Goal: Information Seeking & Learning: Learn about a topic

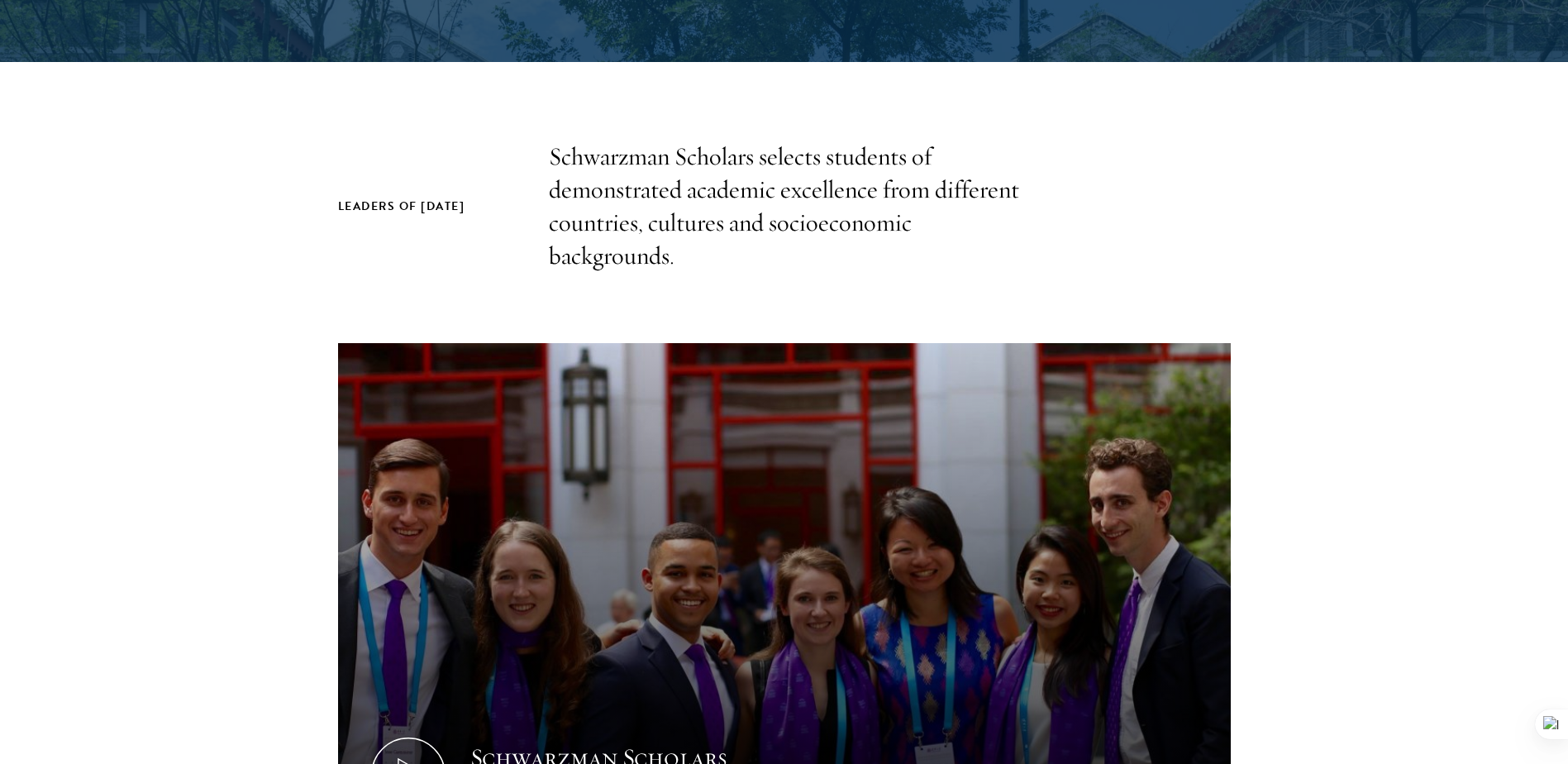
scroll to position [496, 0]
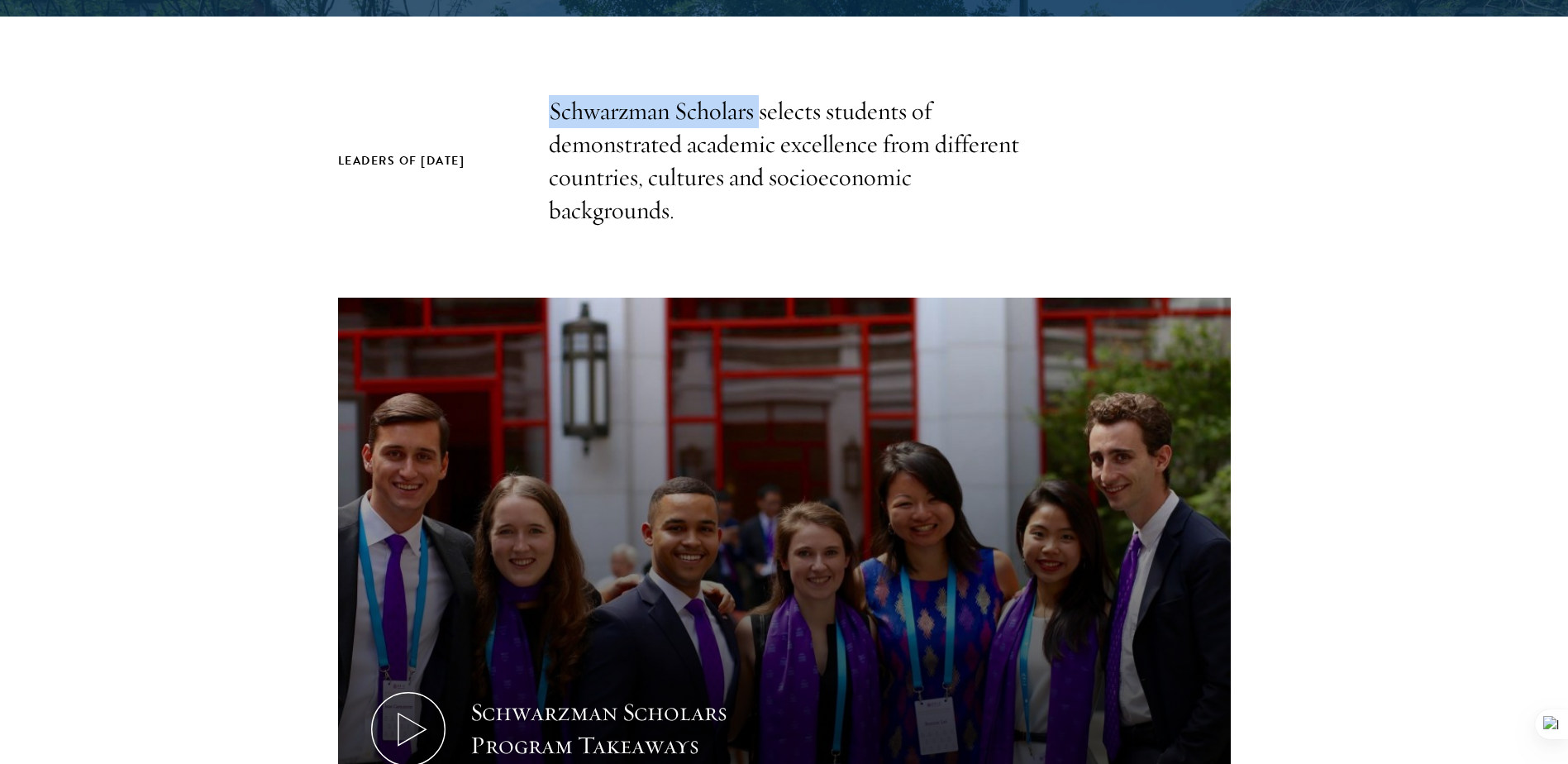
drag, startPoint x: 551, startPoint y: 103, endPoint x: 758, endPoint y: 107, distance: 207.0
click at [758, 107] on p "Schwarzman Scholars selects students of demonstrated academic excellence from d…" at bounding box center [784, 161] width 471 height 132
copy p "Schwarzman Scholars"
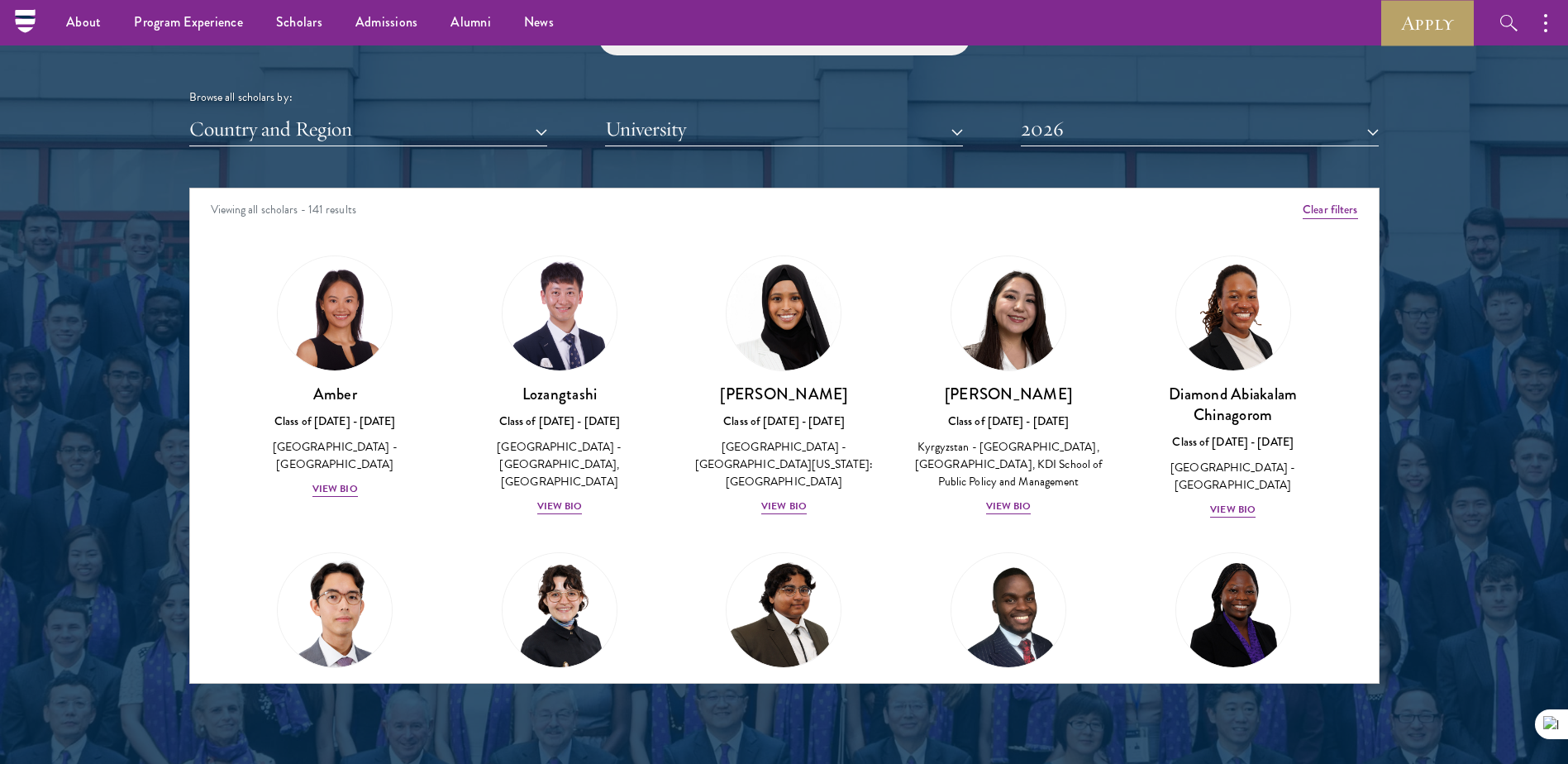
scroll to position [1819, 0]
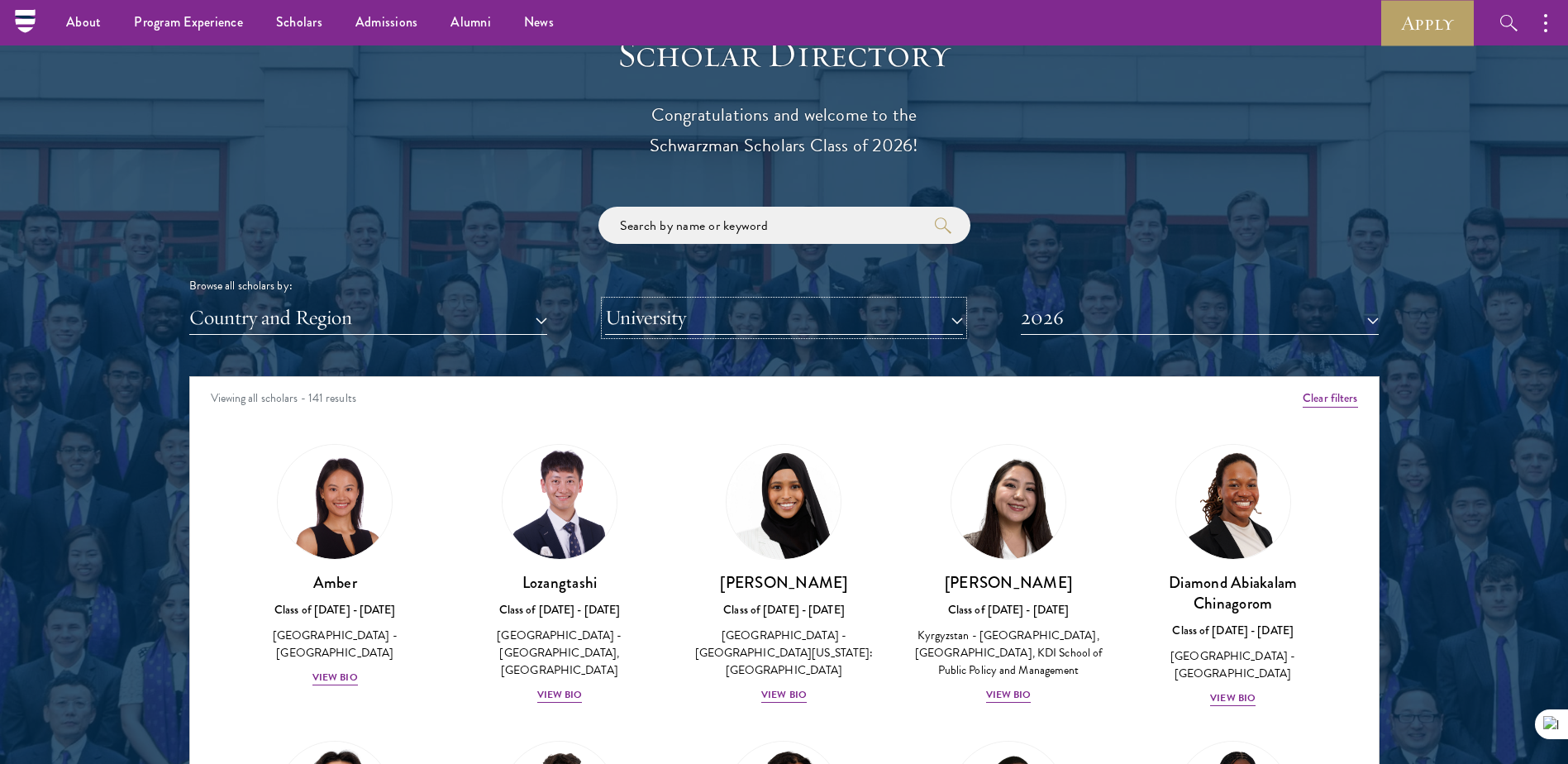
click at [698, 300] on div "Browse all scholars by: Country and Region All Countries and Regions [GEOGRAPHI…" at bounding box center [784, 270] width 1190 height 128
click at [698, 316] on button "University" at bounding box center [784, 318] width 358 height 34
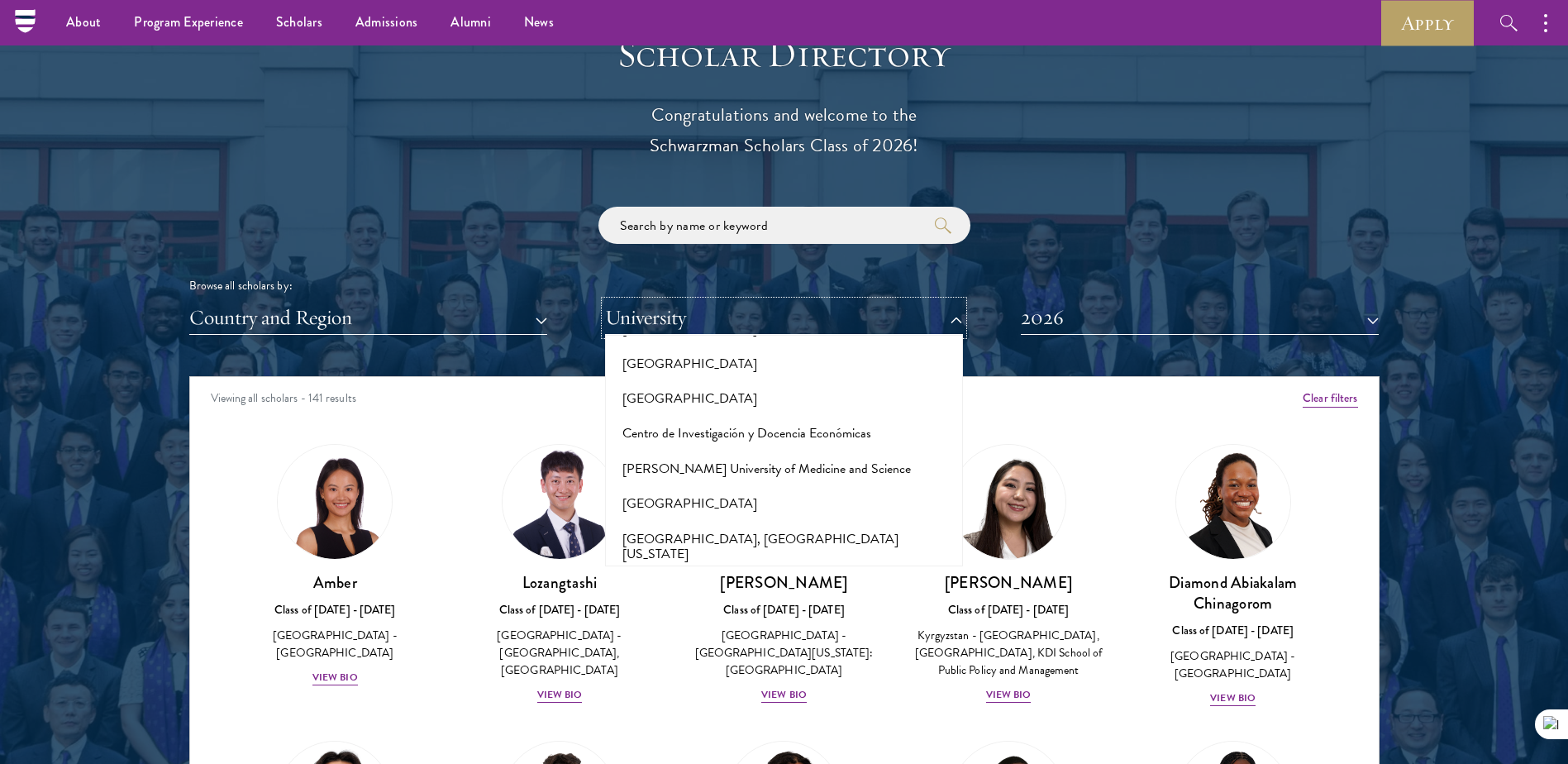
scroll to position [2314, 0]
click at [857, 323] on button "University" at bounding box center [784, 318] width 358 height 34
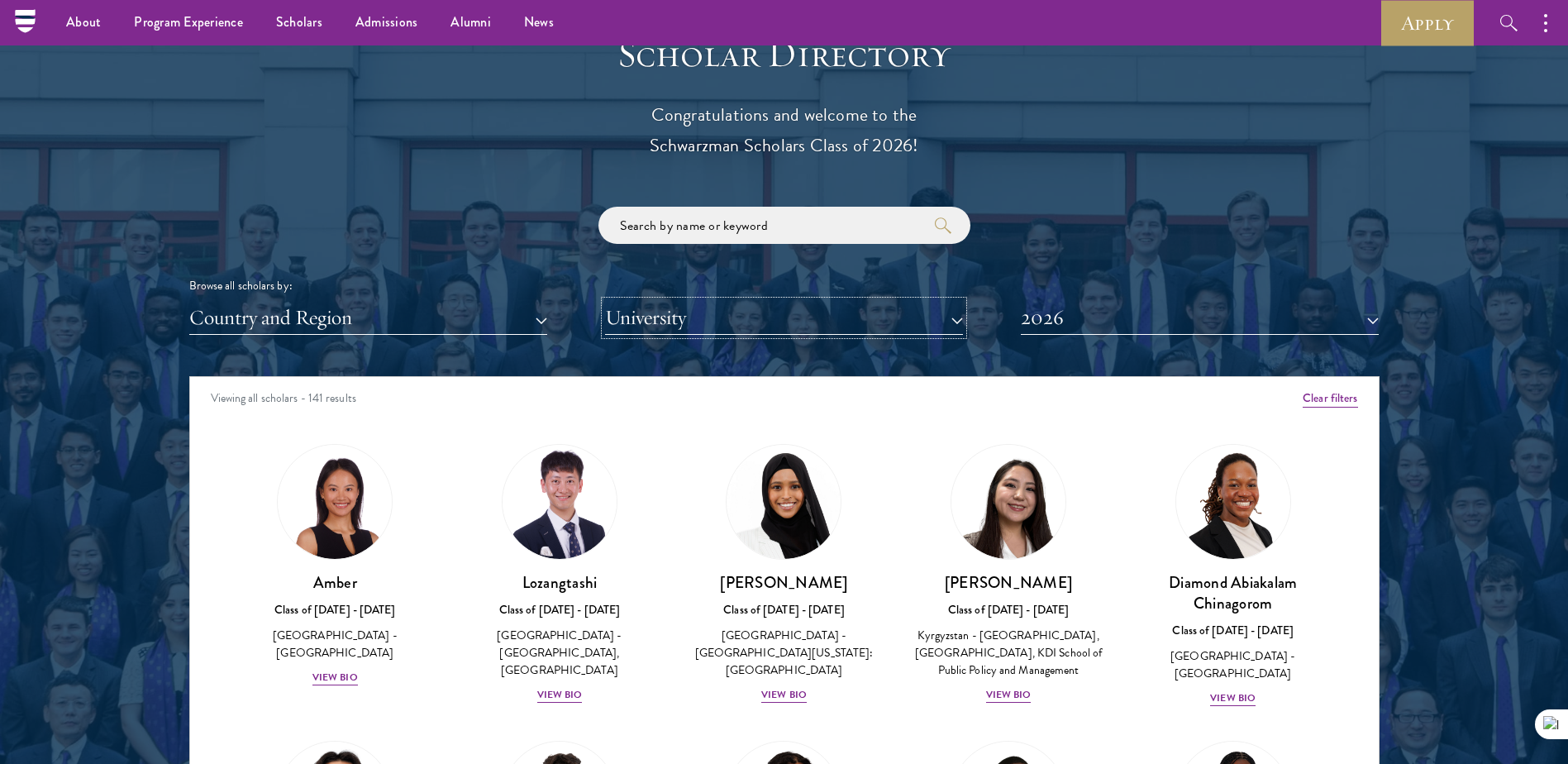
click at [901, 311] on button "University" at bounding box center [784, 318] width 358 height 34
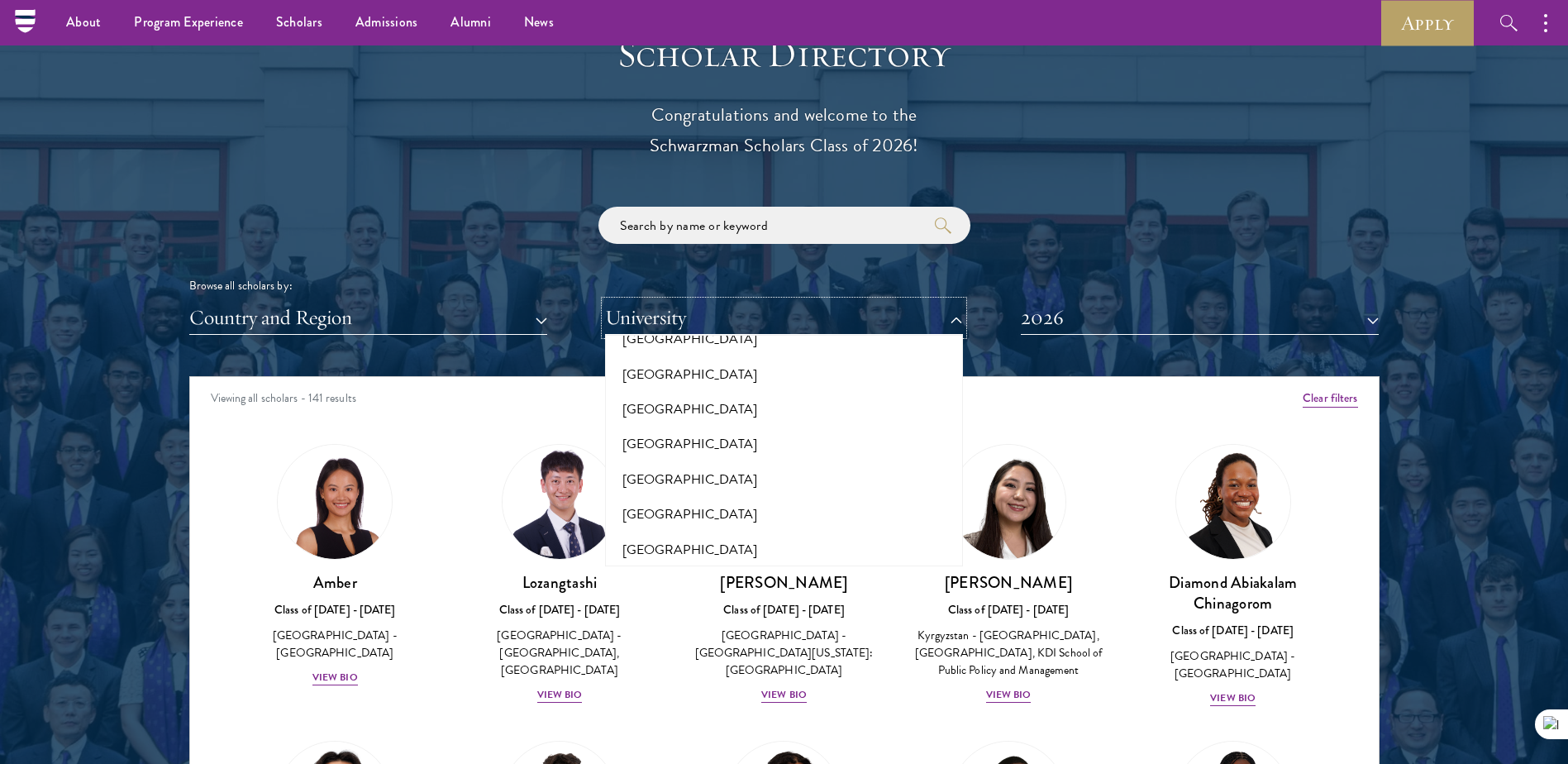
scroll to position [12266, 0]
click at [809, 639] on button "[GEOGRAPHIC_DATA][US_STATE], [GEOGRAPHIC_DATA]" at bounding box center [784, 664] width 348 height 50
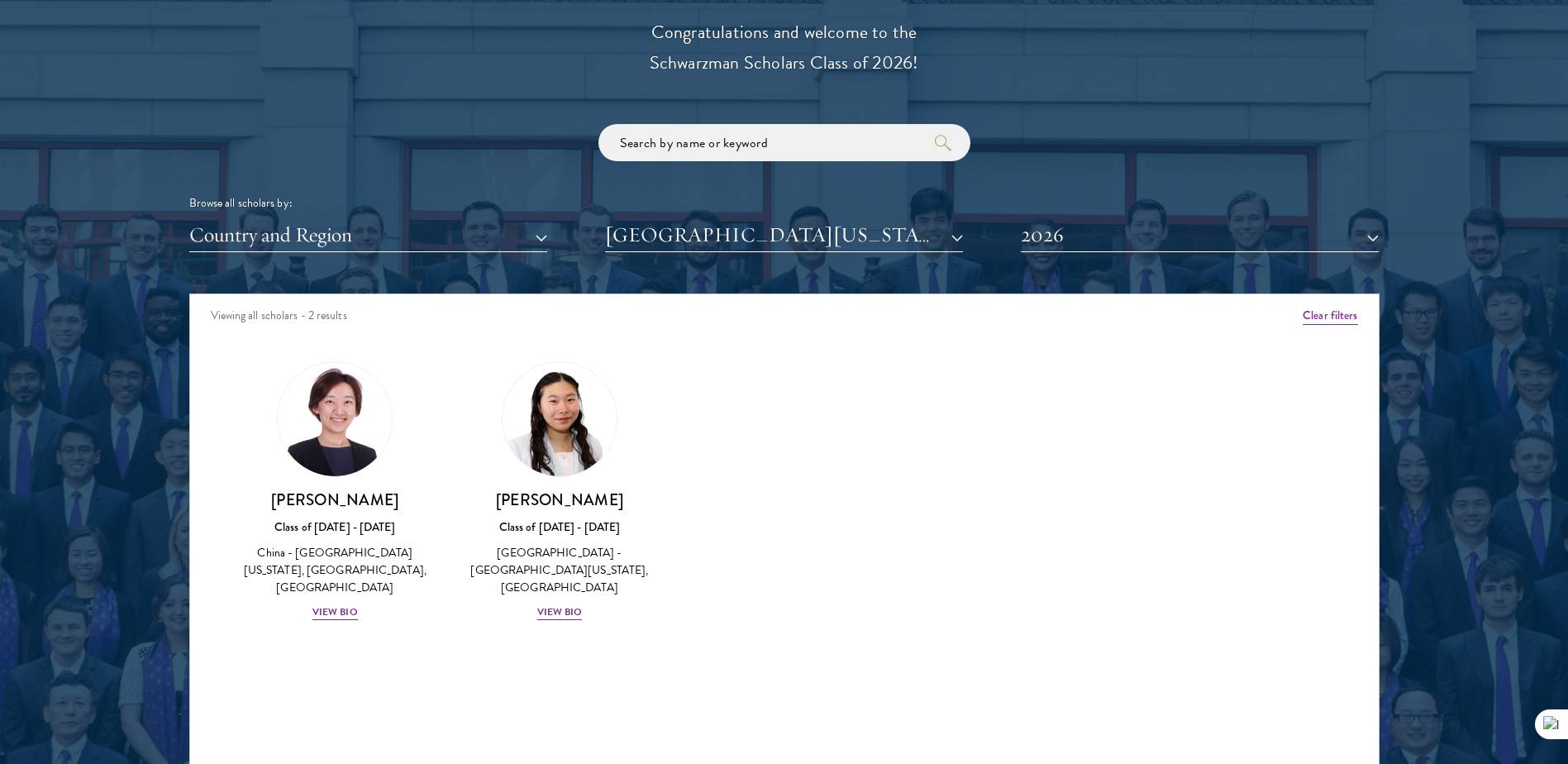
scroll to position [1984, 0]
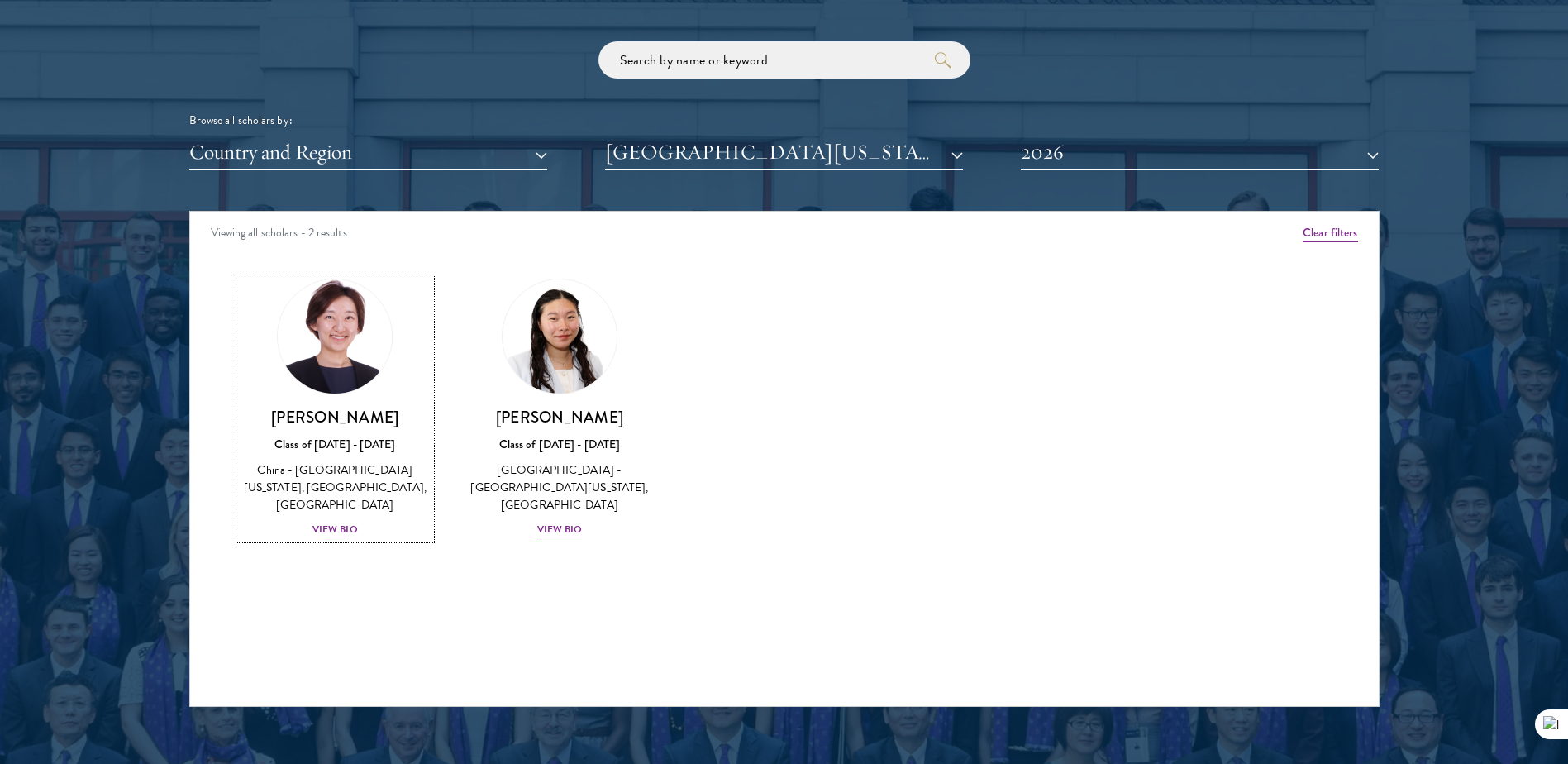
click at [342, 347] on img at bounding box center [335, 337] width 125 height 125
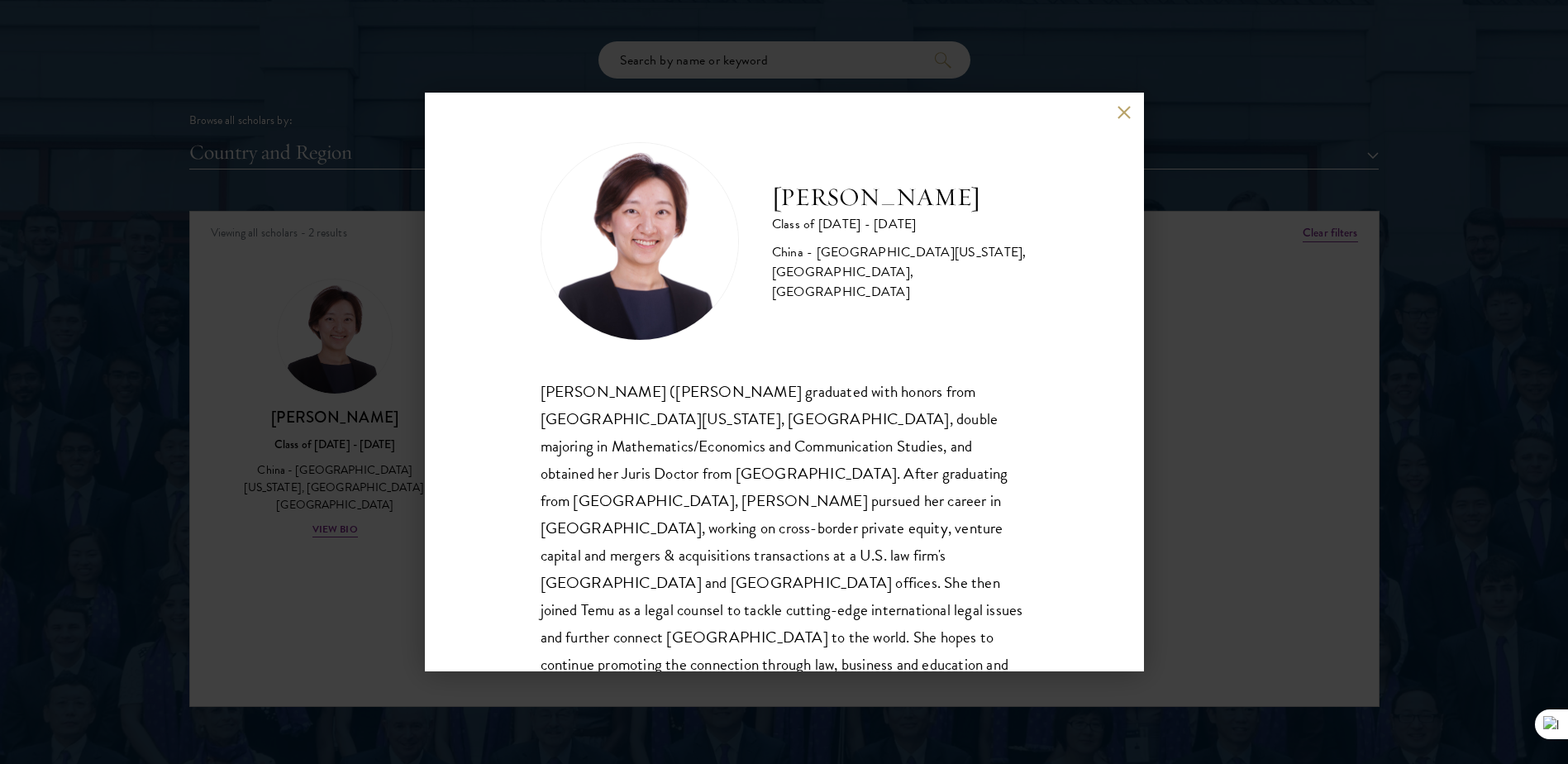
scroll to position [29, 0]
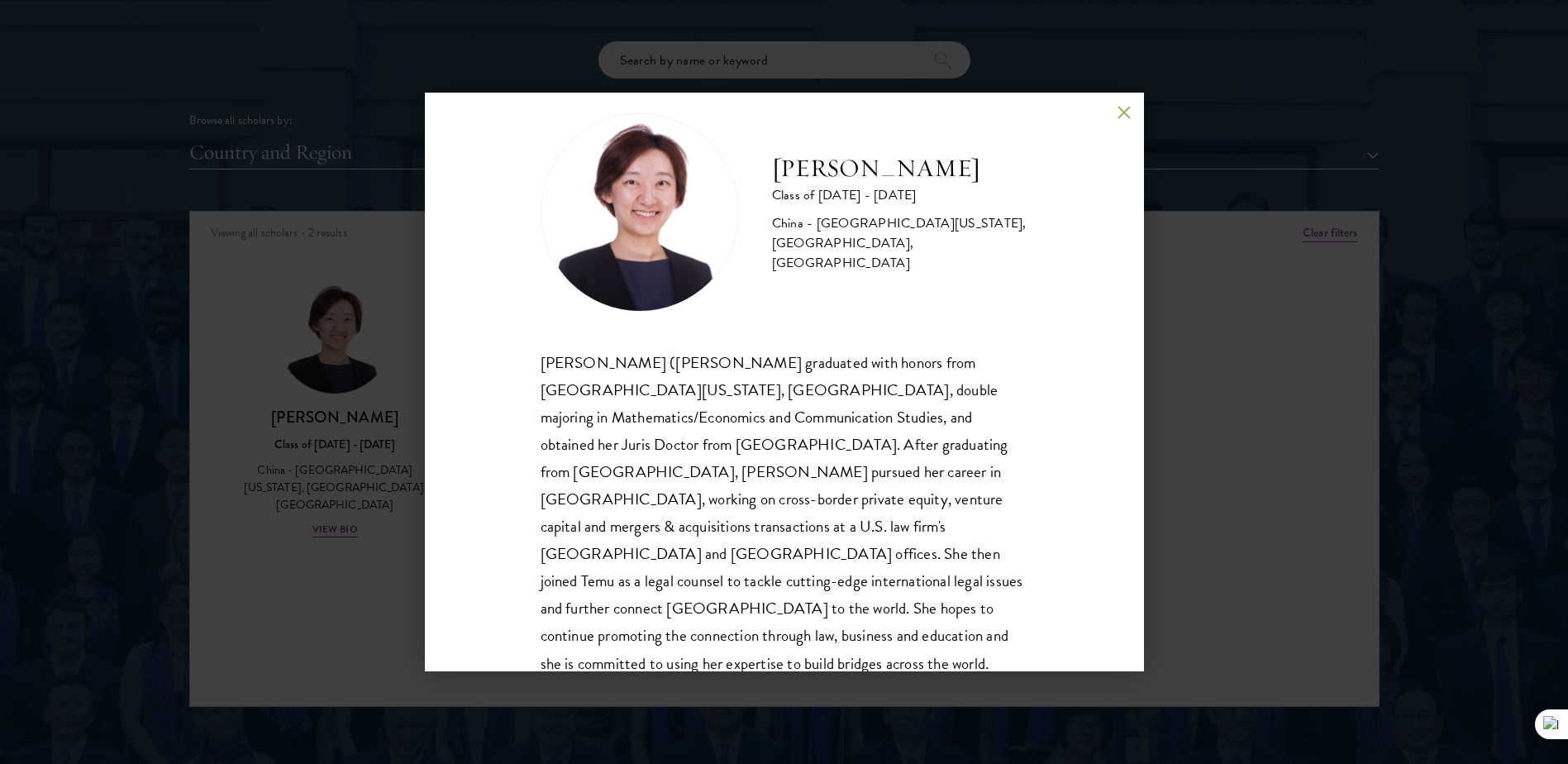
click at [1130, 119] on div "[PERSON_NAME] Class of [DATE] - [DATE] [GEOGRAPHIC_DATA] - [GEOGRAPHIC_DATA][US…" at bounding box center [784, 382] width 719 height 579
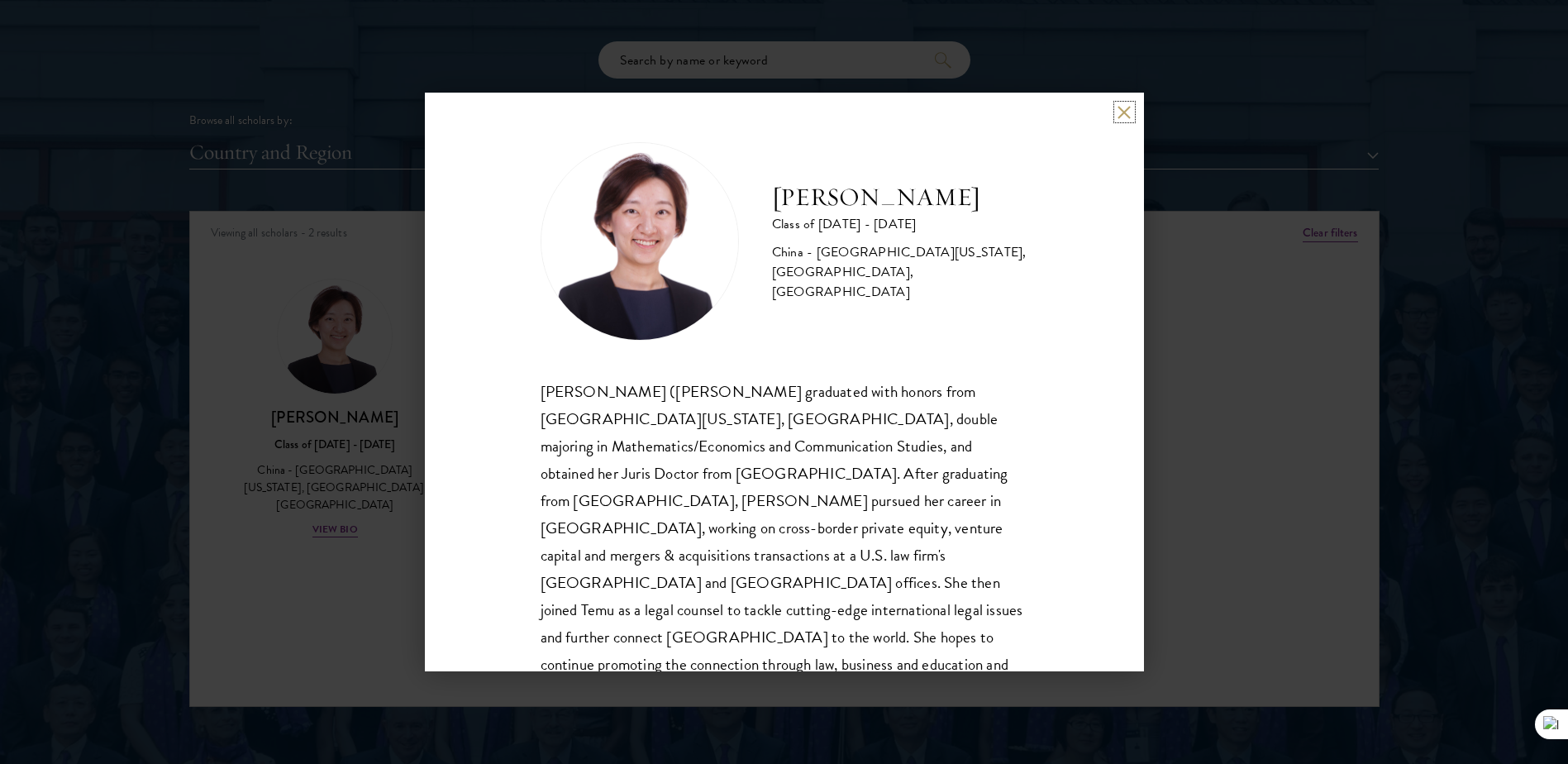
click at [1128, 112] on button at bounding box center [1124, 111] width 14 height 14
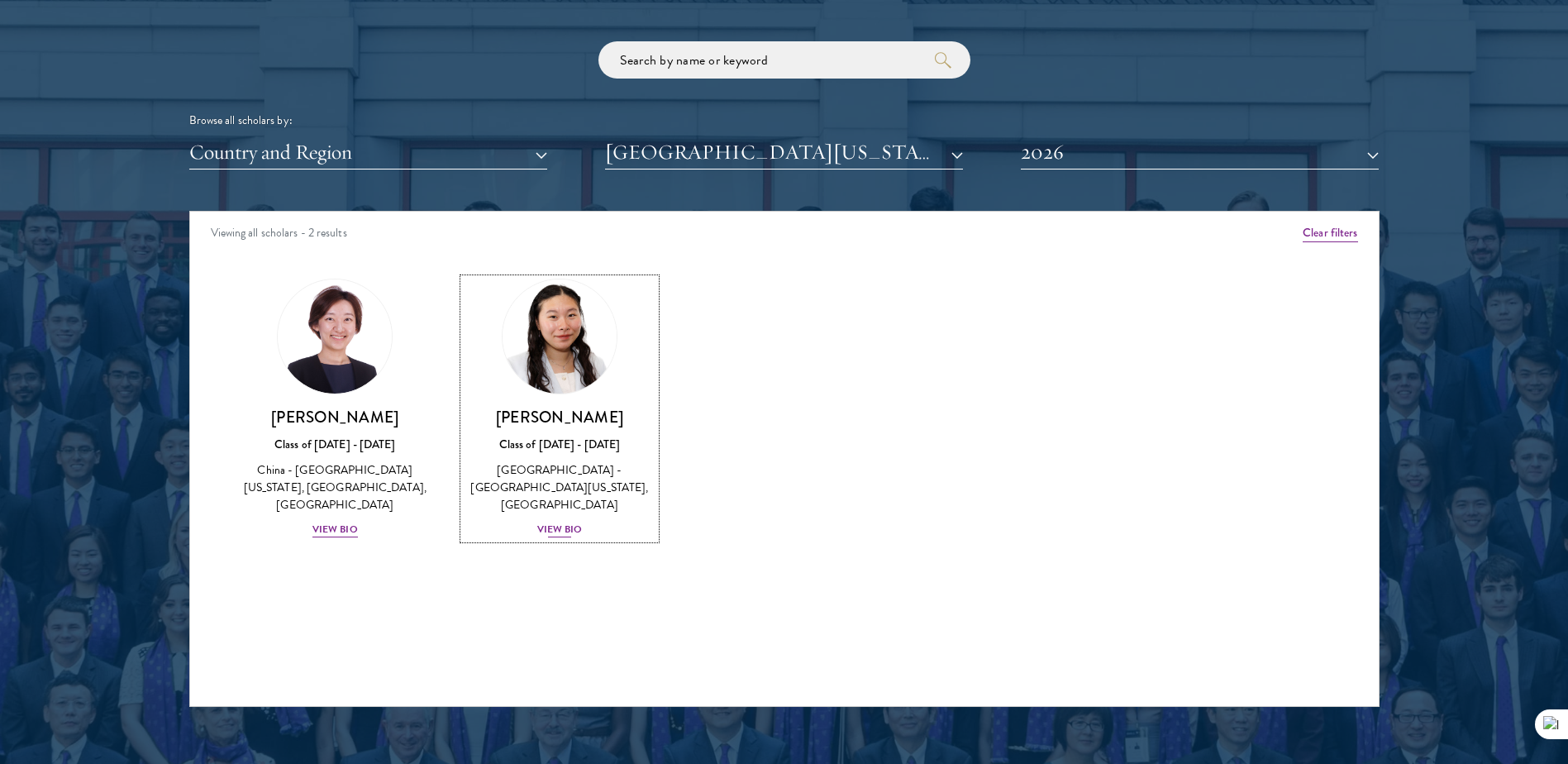
click at [582, 413] on h3 "[PERSON_NAME]" at bounding box center [559, 417] width 192 height 21
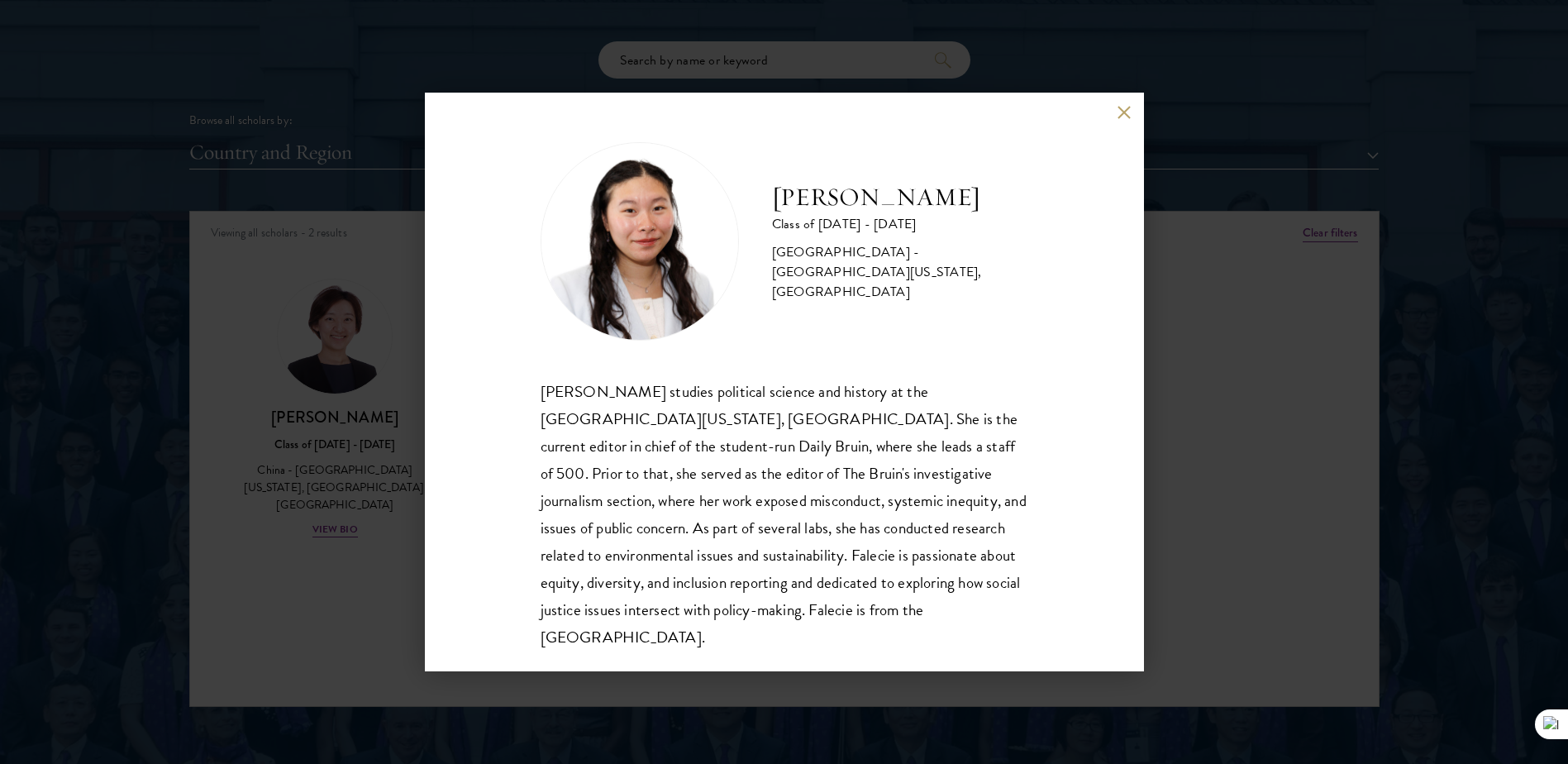
scroll to position [2, 0]
click at [1129, 104] on div "[PERSON_NAME] Class of [DATE] - [DATE] [GEOGRAPHIC_DATA] - [GEOGRAPHIC_DATA][US…" at bounding box center [784, 382] width 719 height 579
click at [1128, 114] on button at bounding box center [1124, 111] width 14 height 14
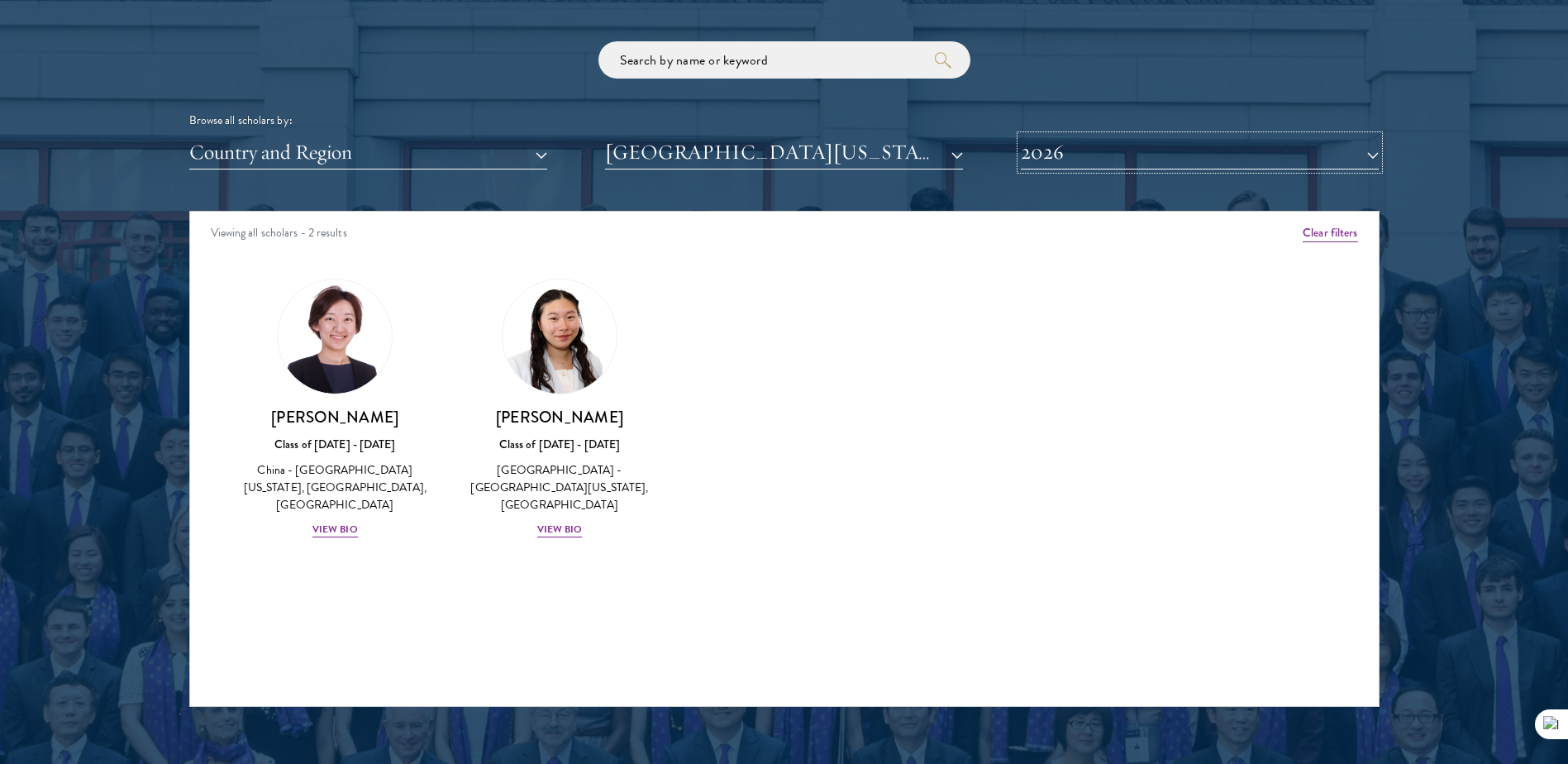
click at [1109, 158] on button "2026" at bounding box center [1200, 152] width 358 height 34
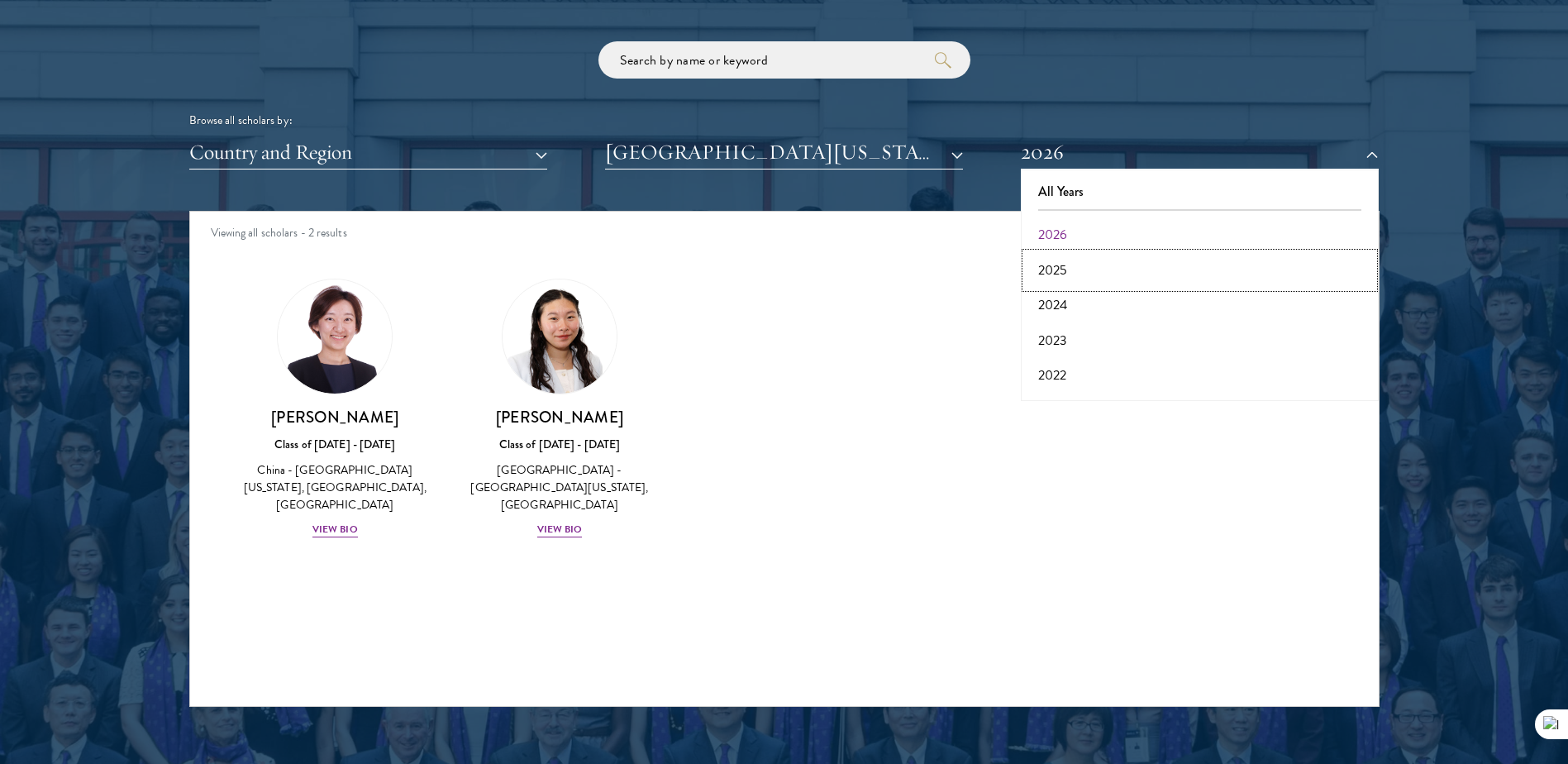
click at [1078, 269] on button "2025" at bounding box center [1200, 270] width 348 height 35
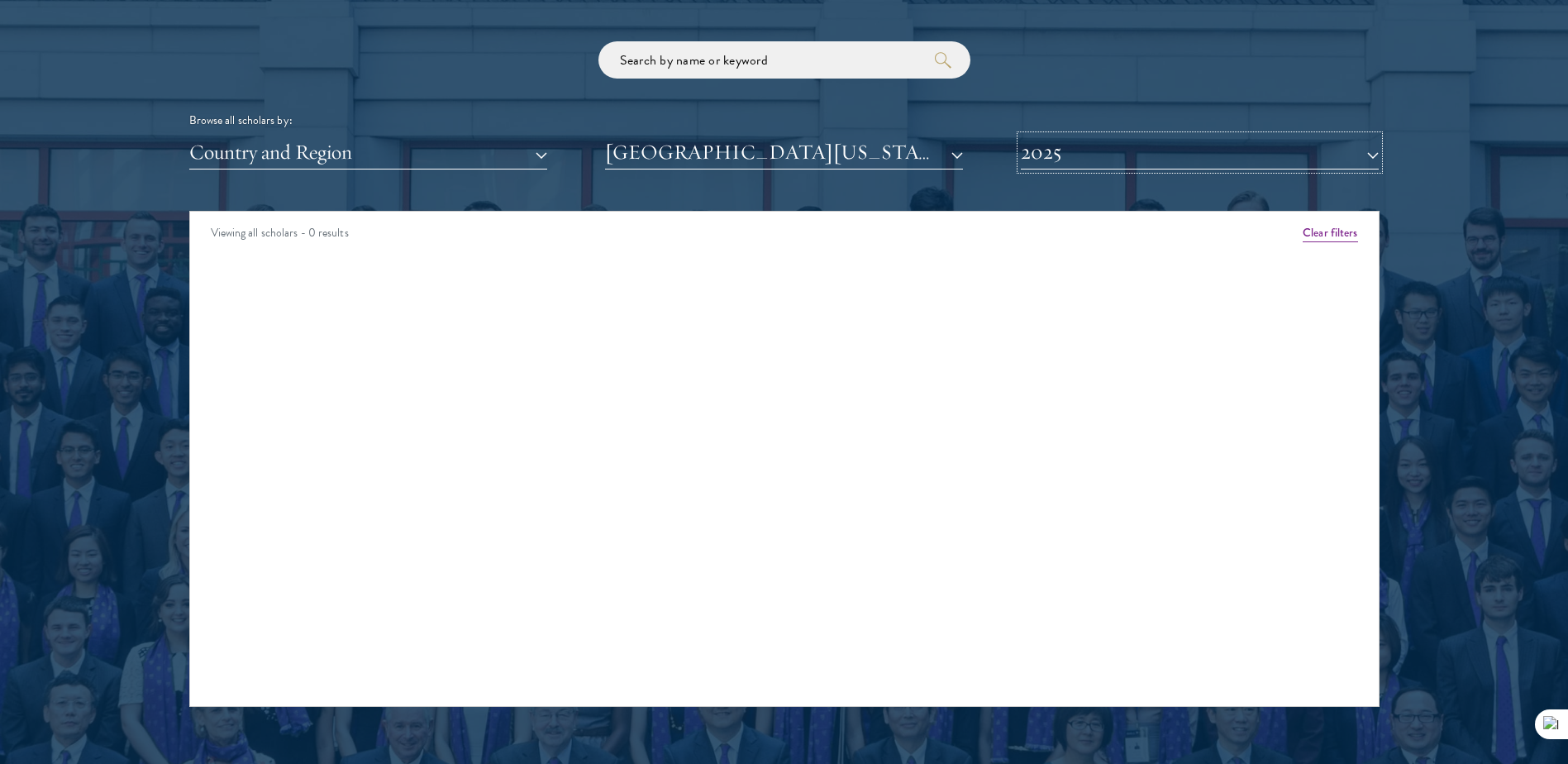
click at [1220, 147] on button "2025" at bounding box center [1200, 152] width 358 height 34
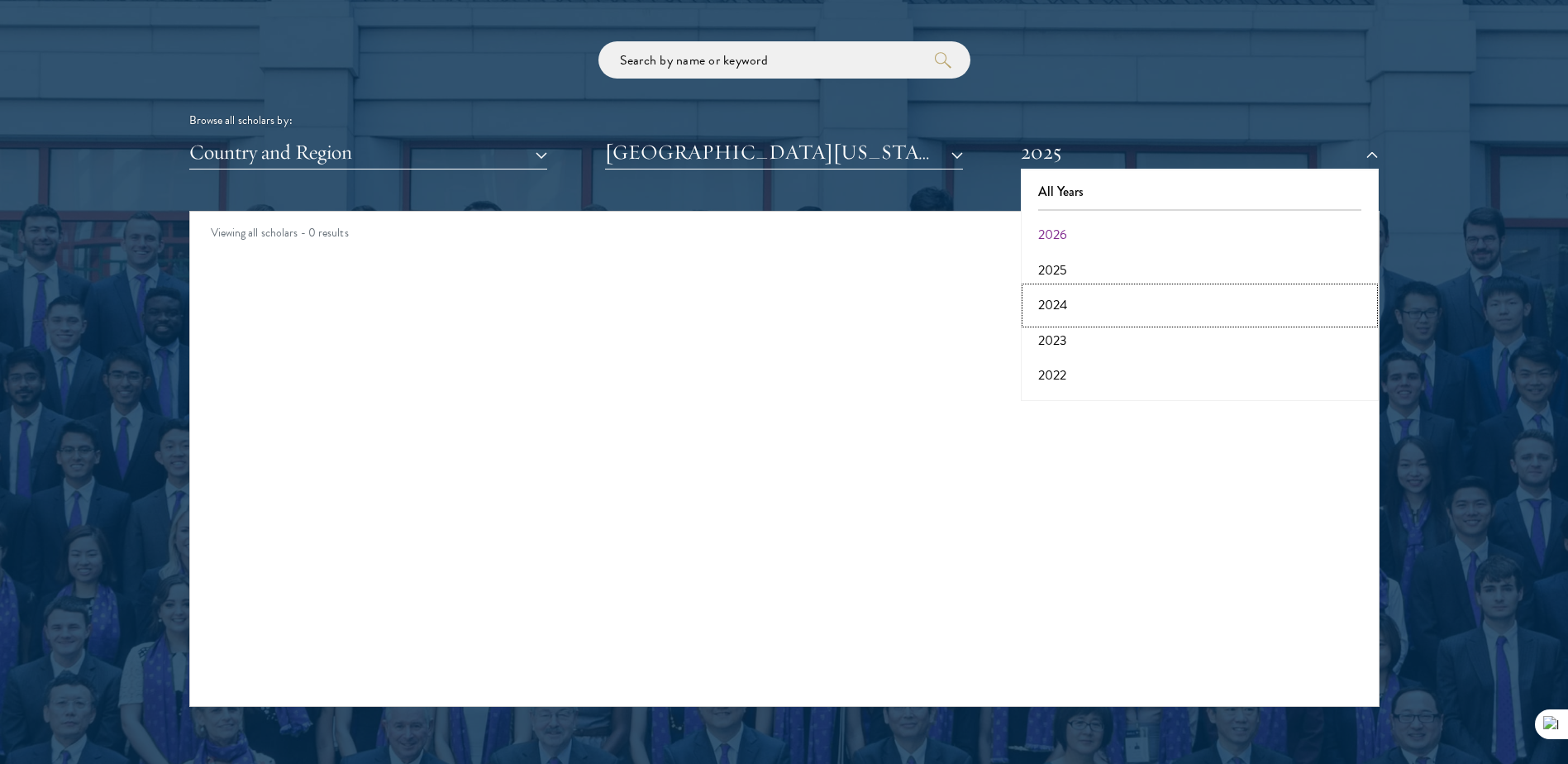
click at [1096, 317] on button "2024" at bounding box center [1200, 305] width 348 height 35
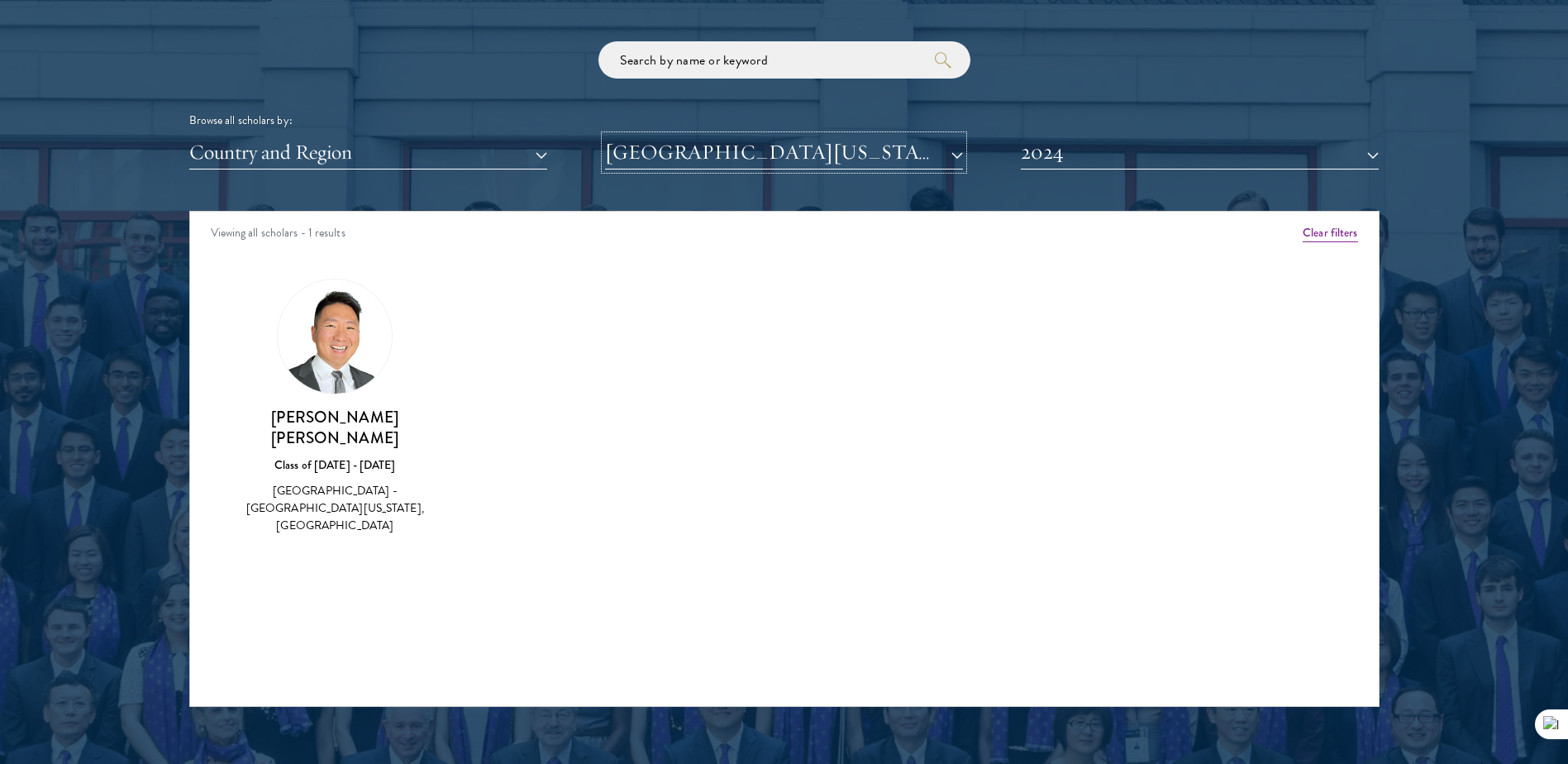
click at [840, 148] on button "[GEOGRAPHIC_DATA][US_STATE], [GEOGRAPHIC_DATA]" at bounding box center [784, 152] width 358 height 34
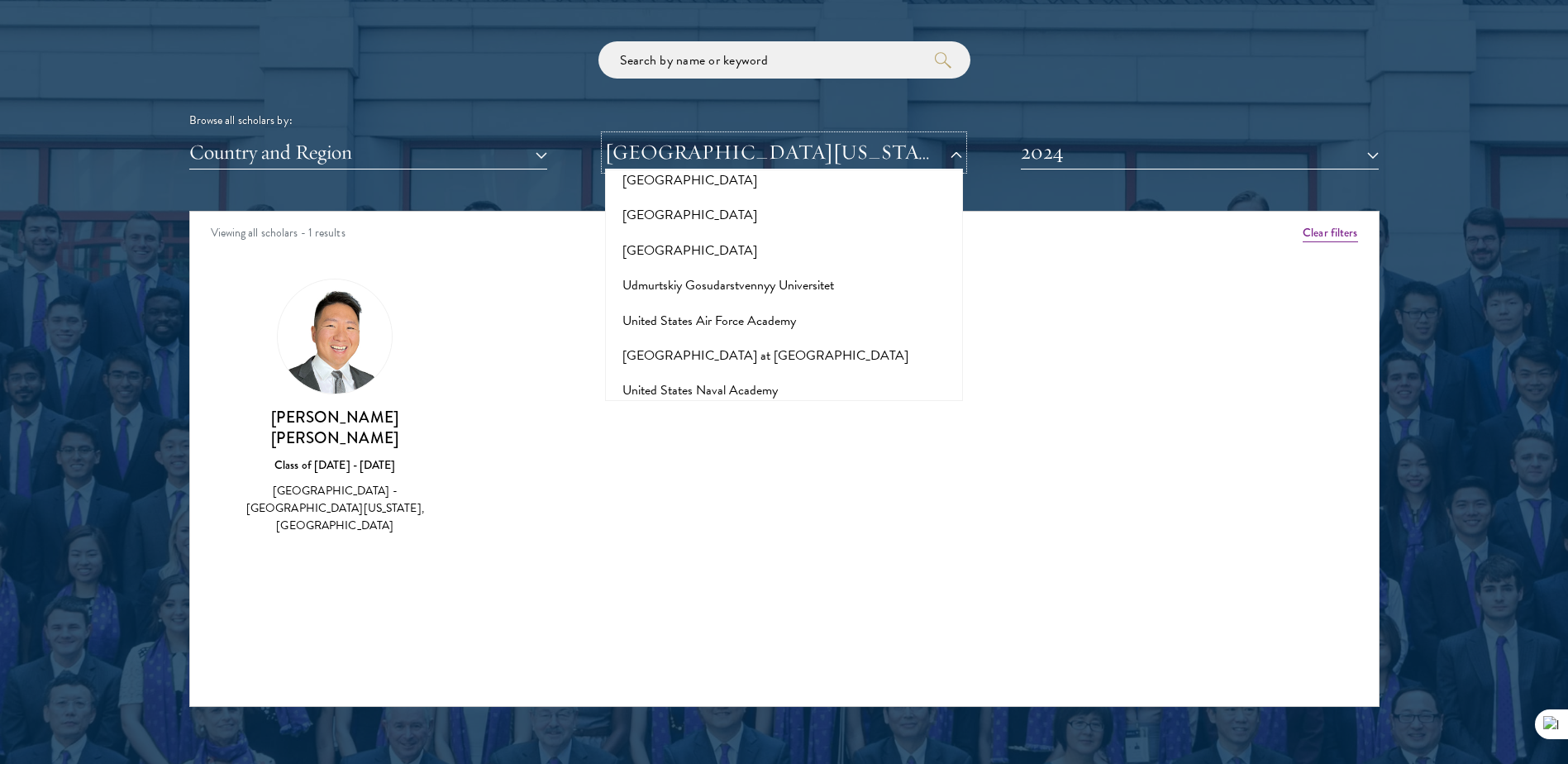
scroll to position [10199, 0]
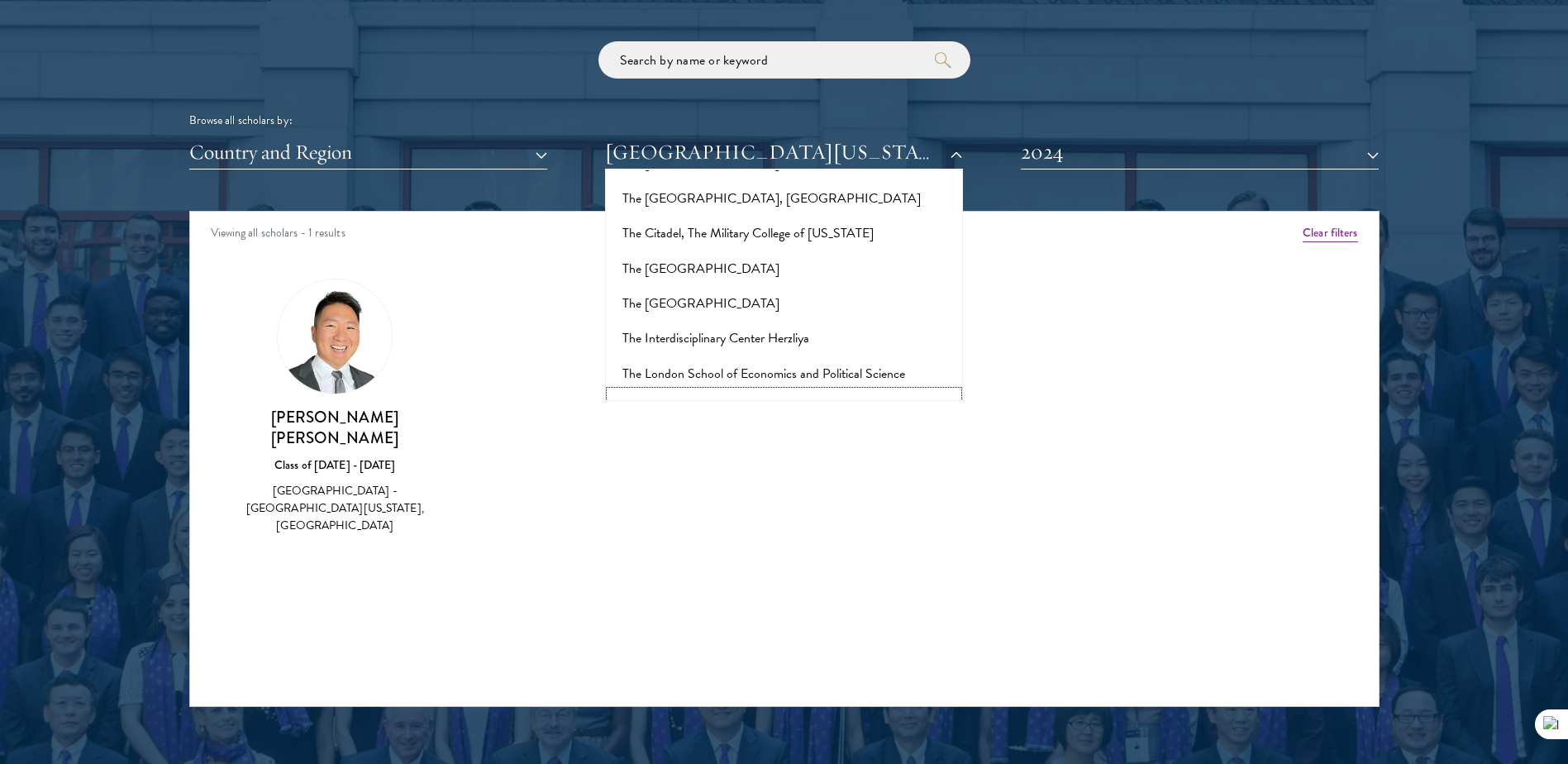
click at [816, 391] on button "The [GEOGRAPHIC_DATA]" at bounding box center [784, 408] width 348 height 35
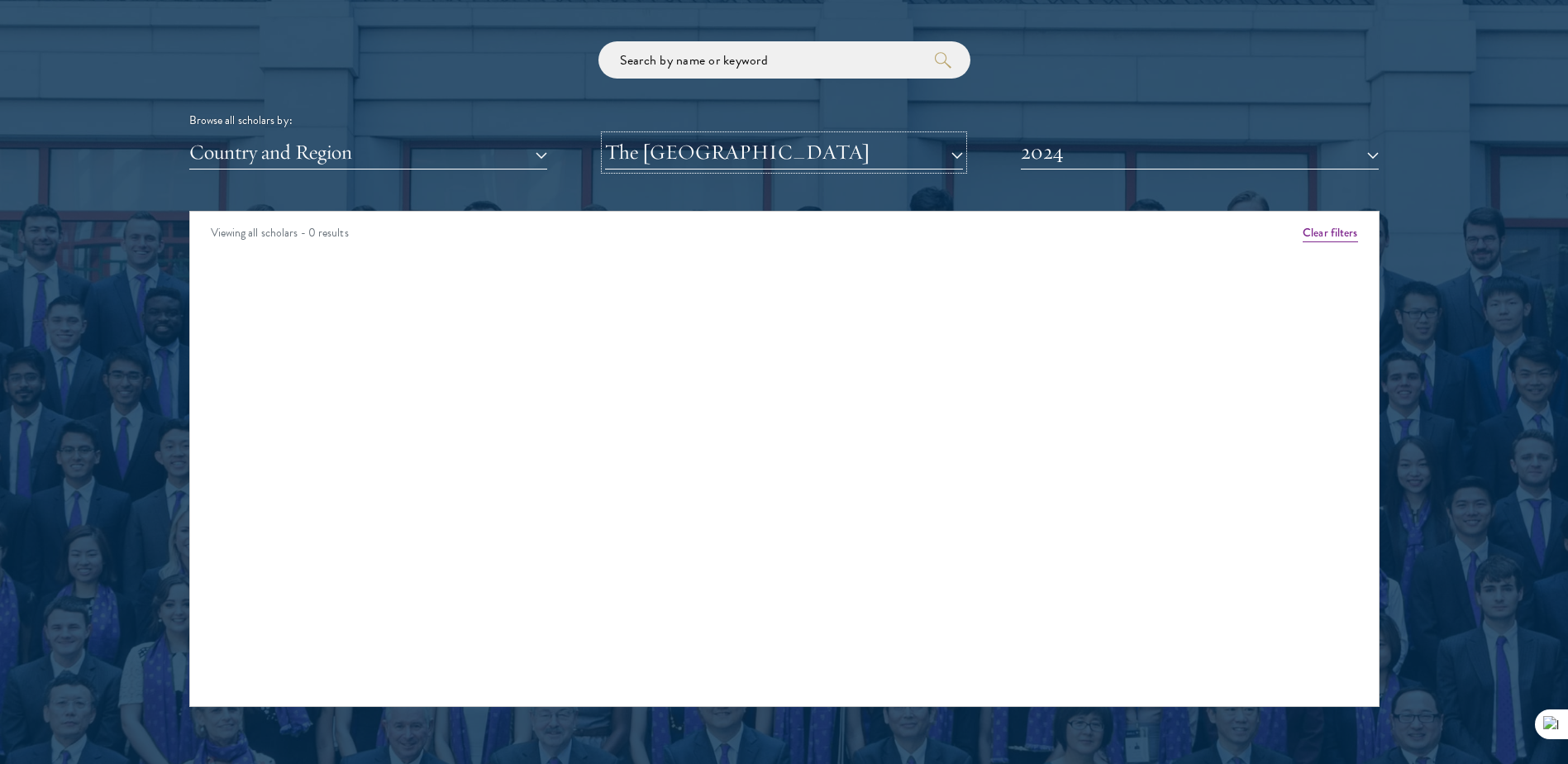
click at [792, 146] on button "The [GEOGRAPHIC_DATA]" at bounding box center [784, 152] width 358 height 34
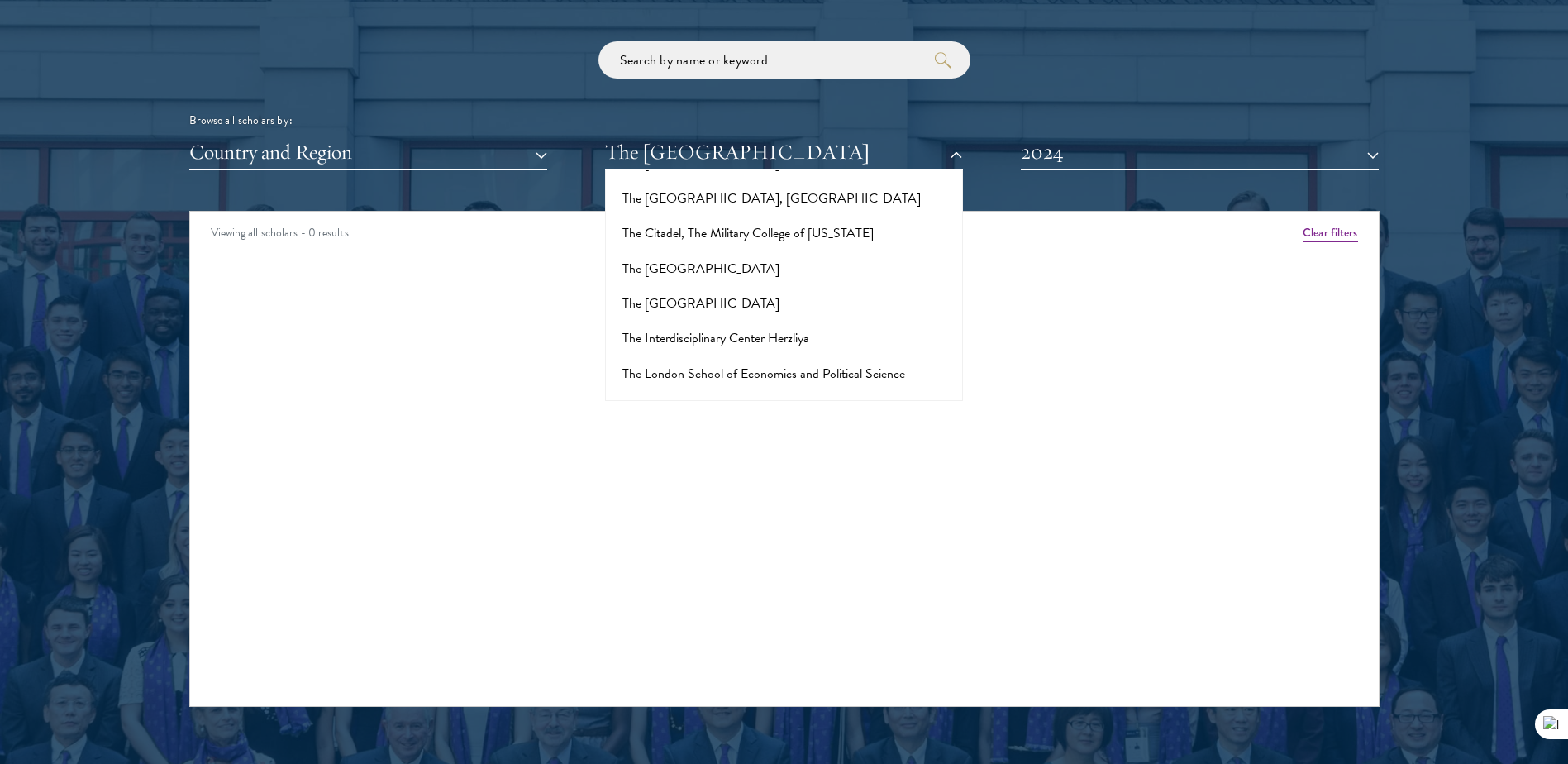
click at [774, 426] on button "The [GEOGRAPHIC_DATA]" at bounding box center [784, 443] width 348 height 35
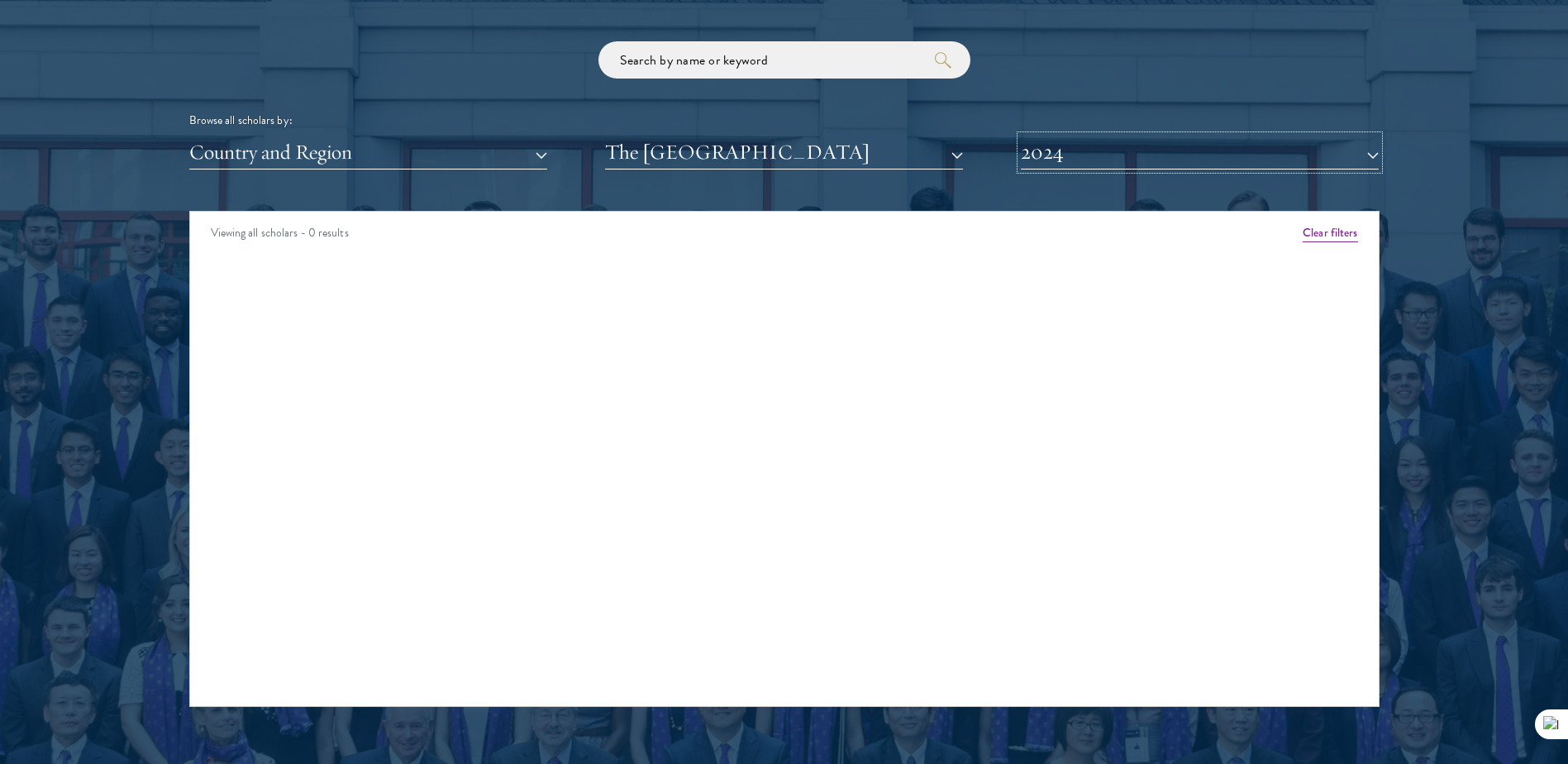
click at [1126, 159] on button "2024" at bounding box center [1200, 152] width 358 height 34
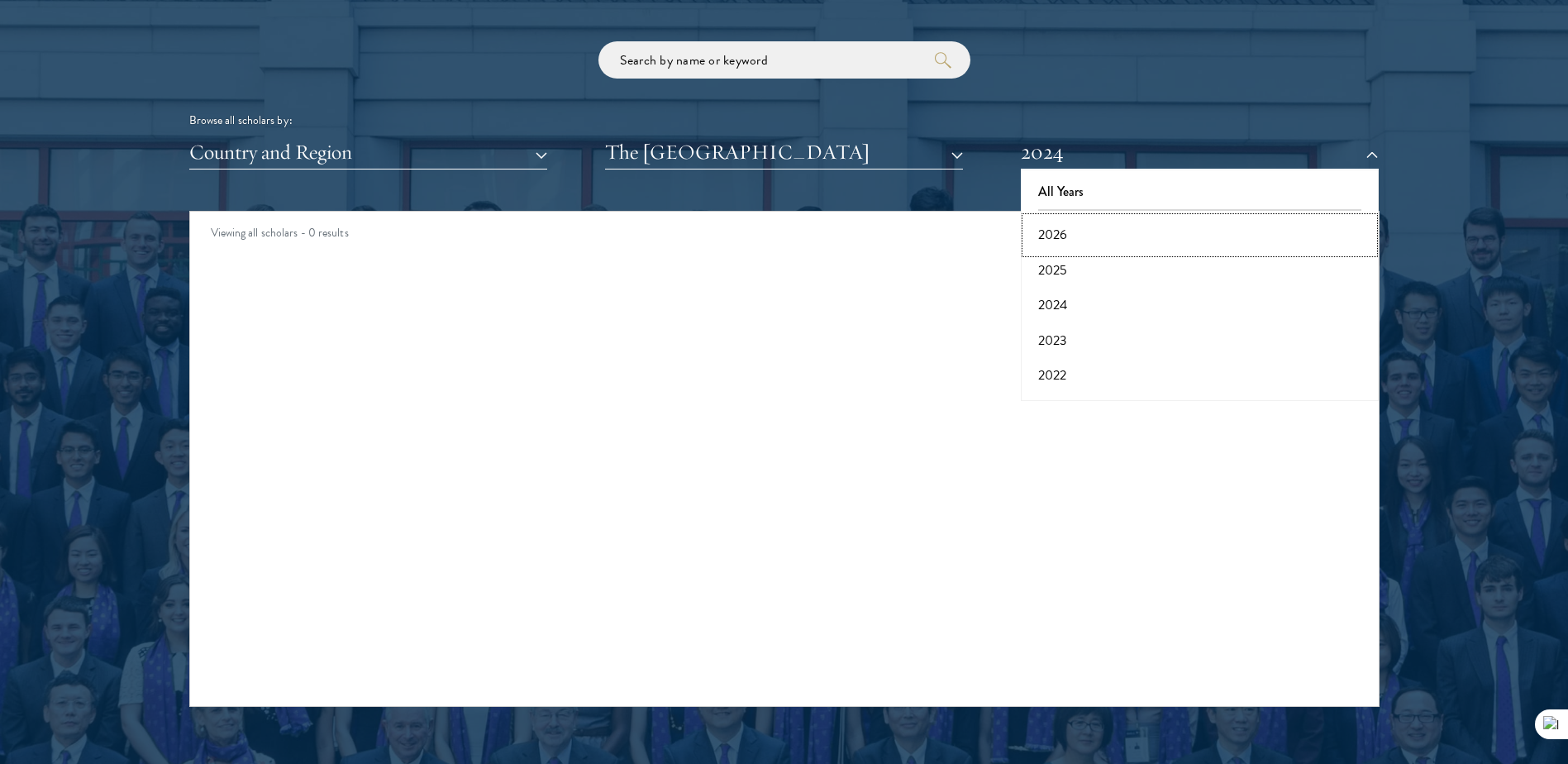
click at [1078, 235] on button "2026" at bounding box center [1200, 235] width 348 height 35
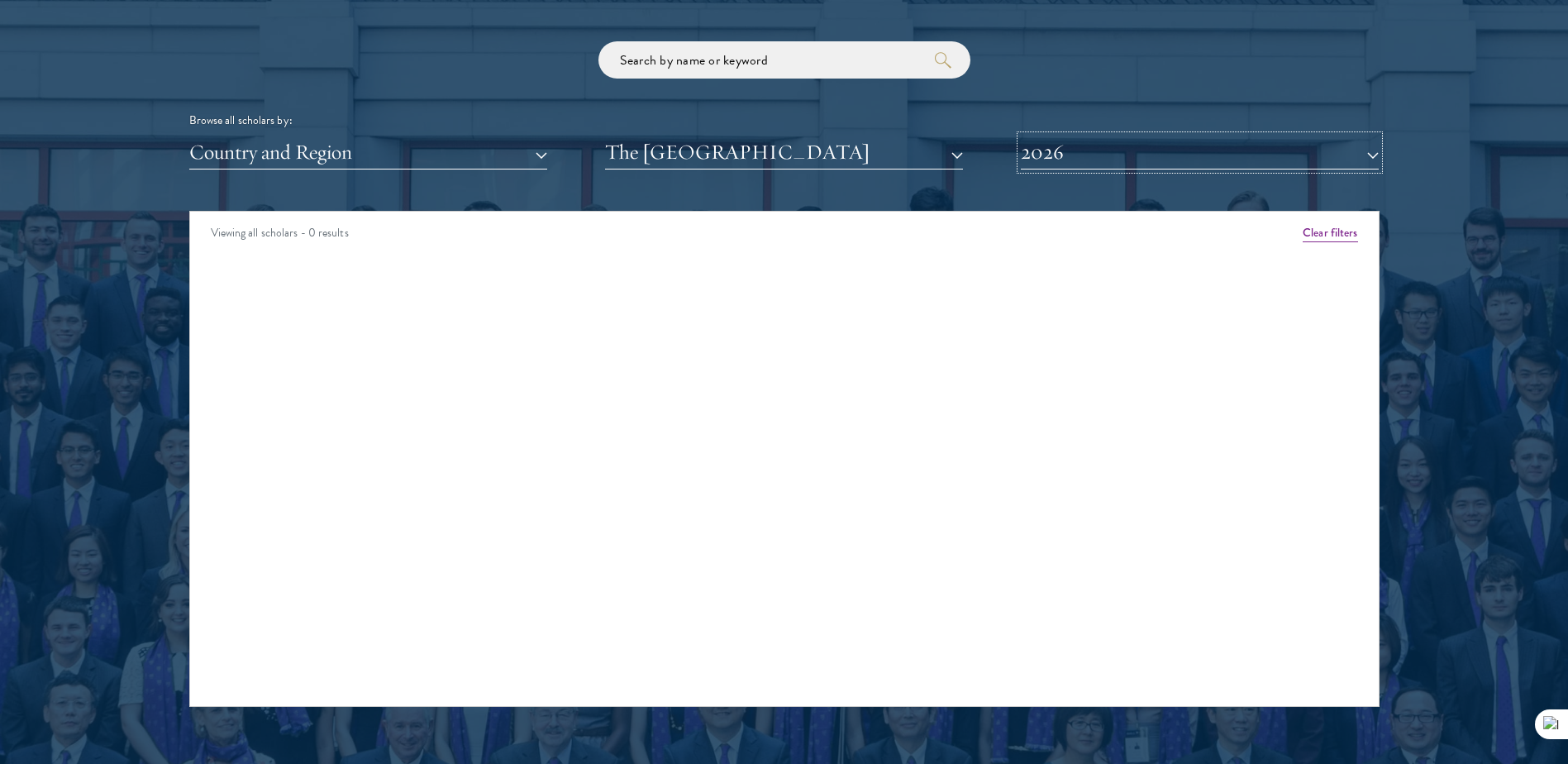
click at [1096, 156] on button "2026" at bounding box center [1200, 152] width 358 height 34
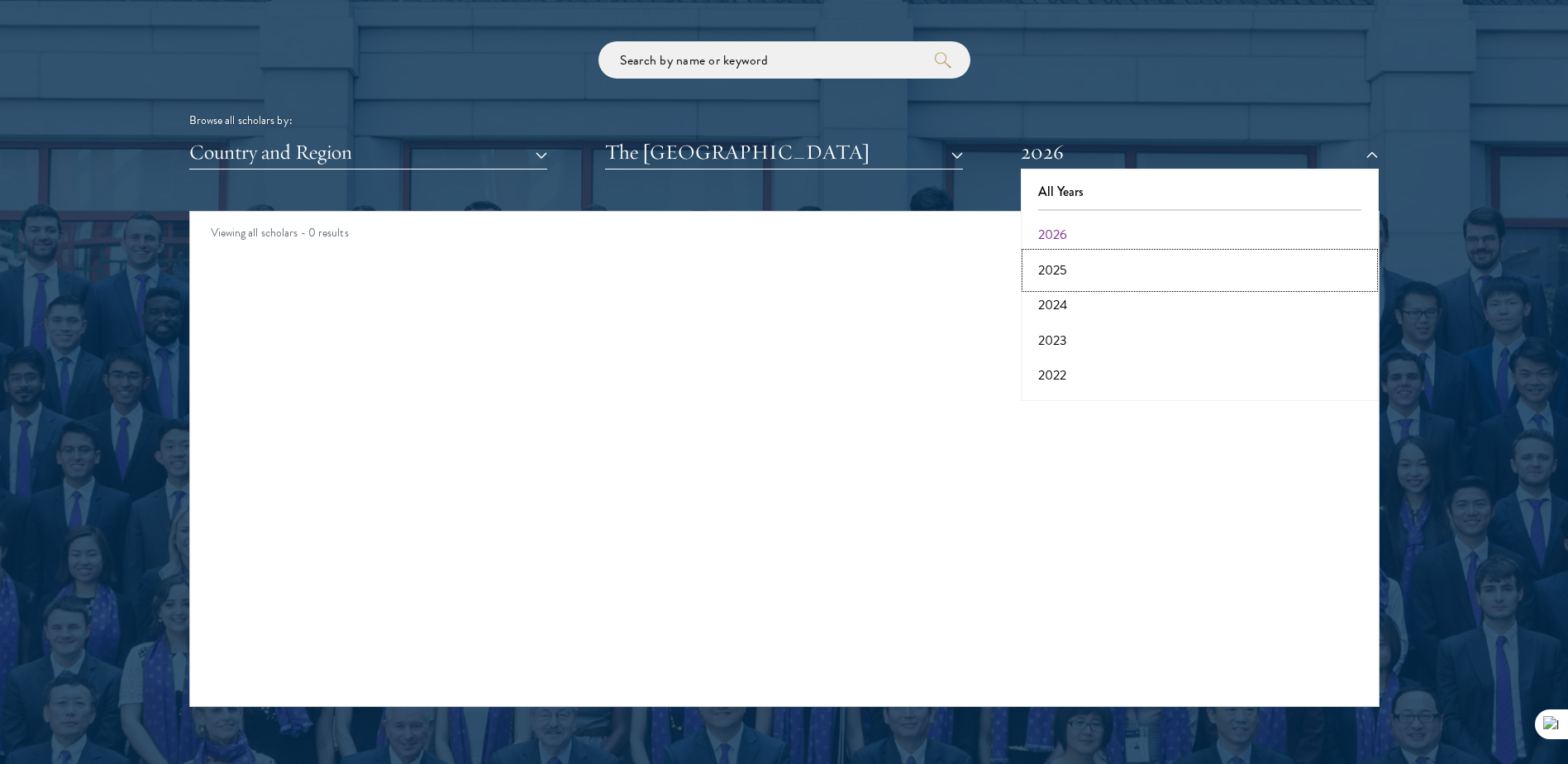
click at [1079, 256] on button "2025" at bounding box center [1200, 270] width 348 height 35
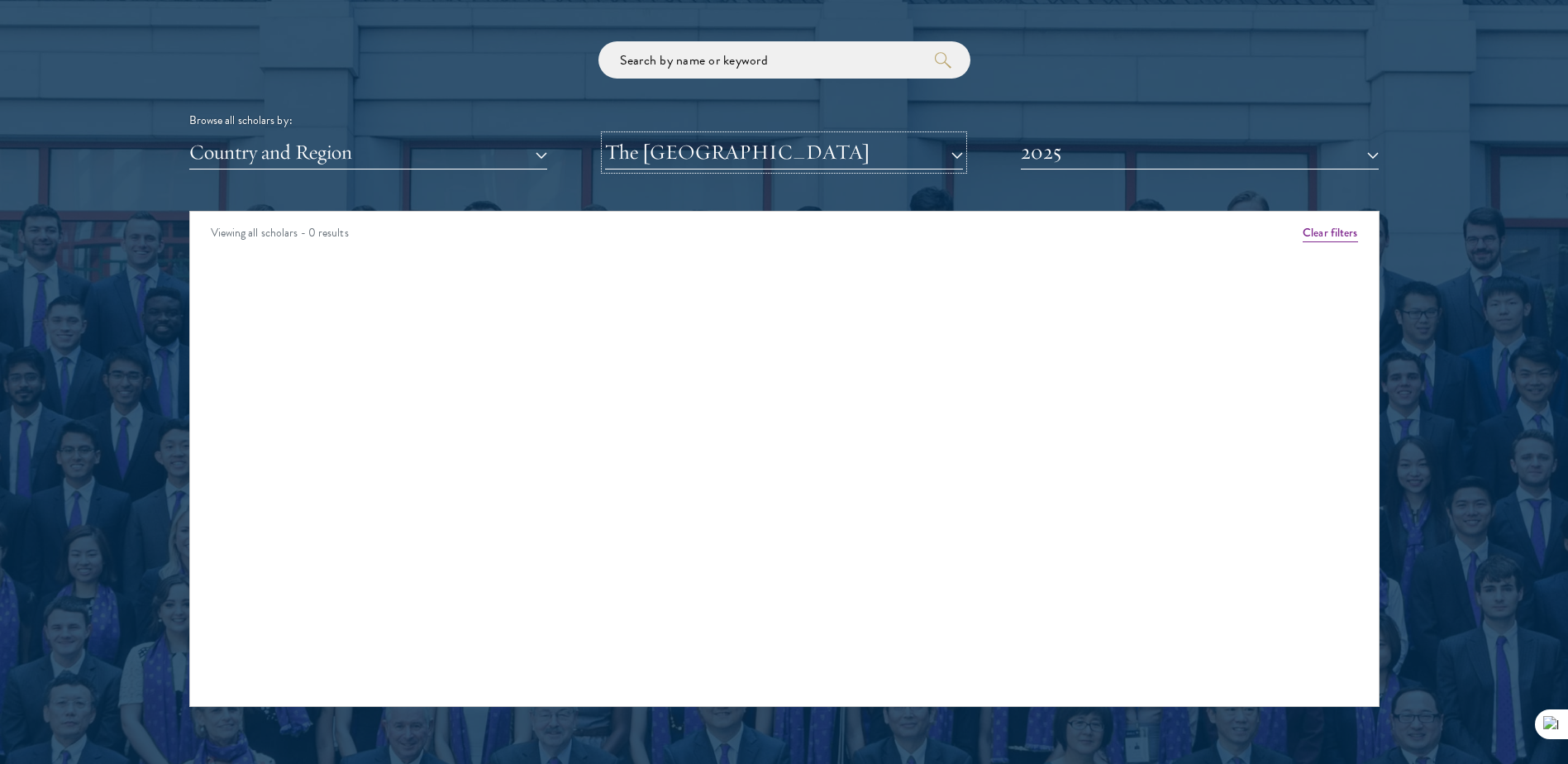
click at [785, 139] on button "The [GEOGRAPHIC_DATA]" at bounding box center [784, 152] width 358 height 34
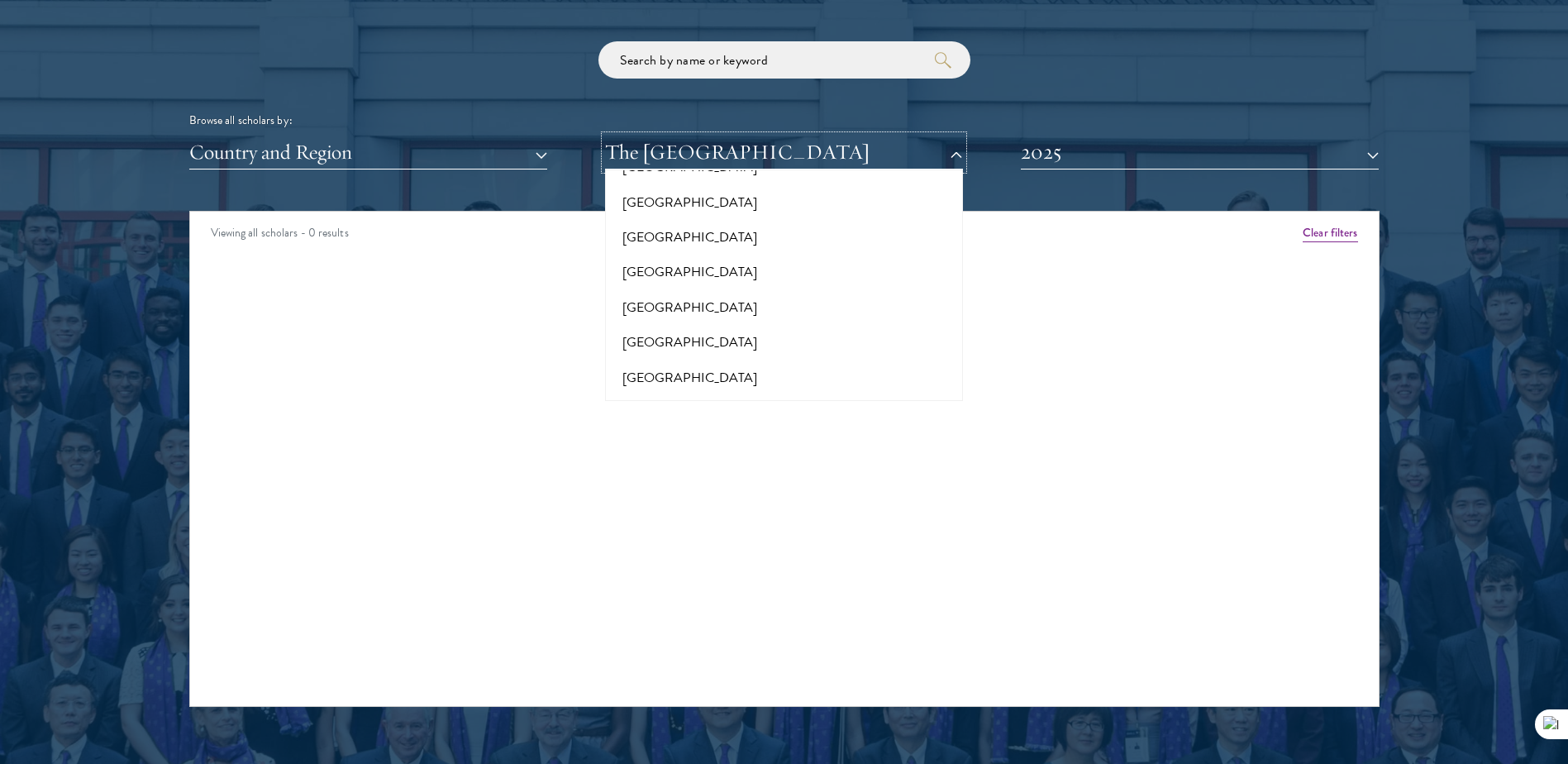
scroll to position [12187, 0]
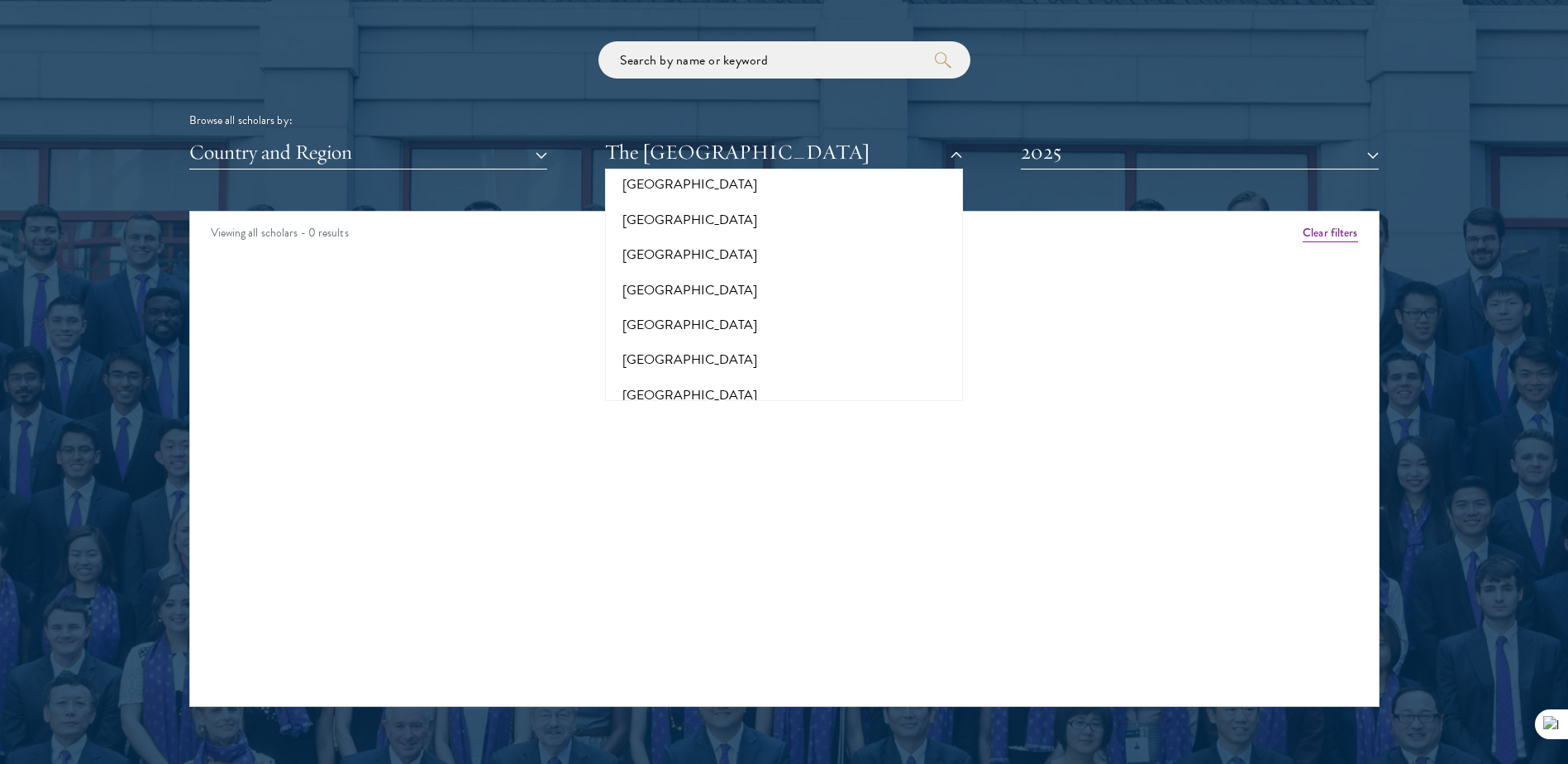
click at [777, 483] on button "[GEOGRAPHIC_DATA][US_STATE]" at bounding box center [784, 499] width 348 height 35
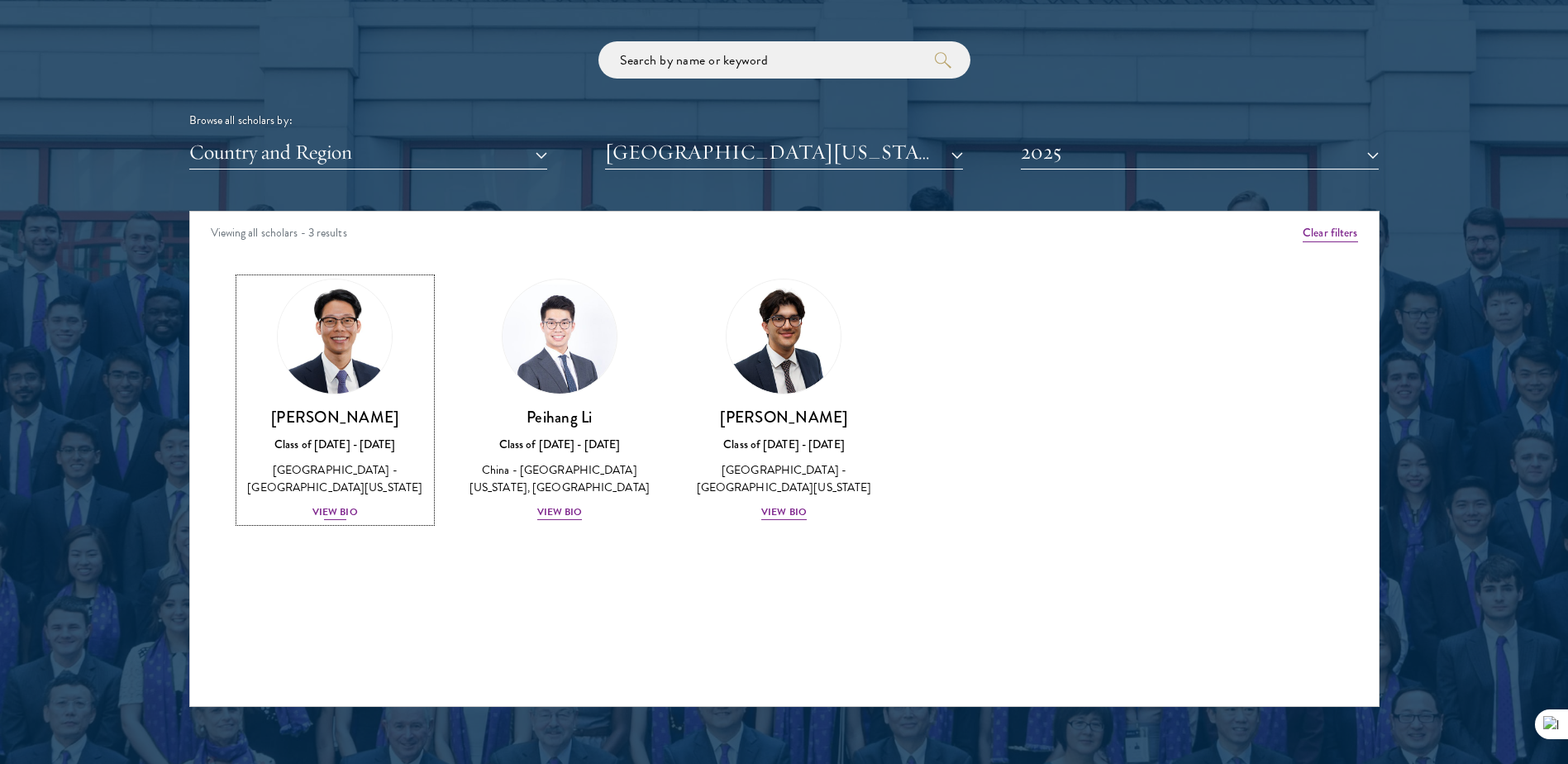
click at [303, 364] on img at bounding box center [335, 337] width 125 height 125
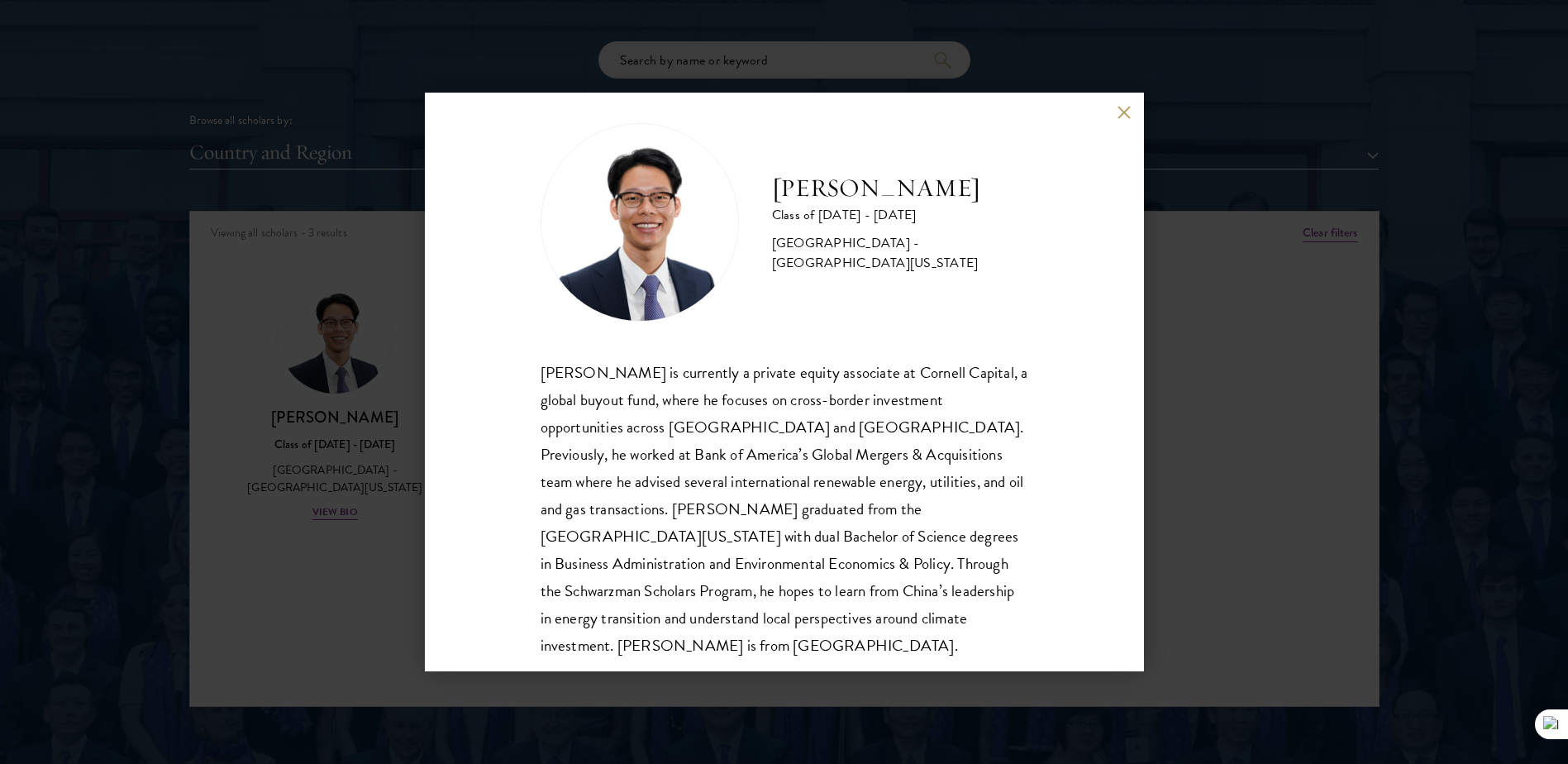
scroll to position [29, 0]
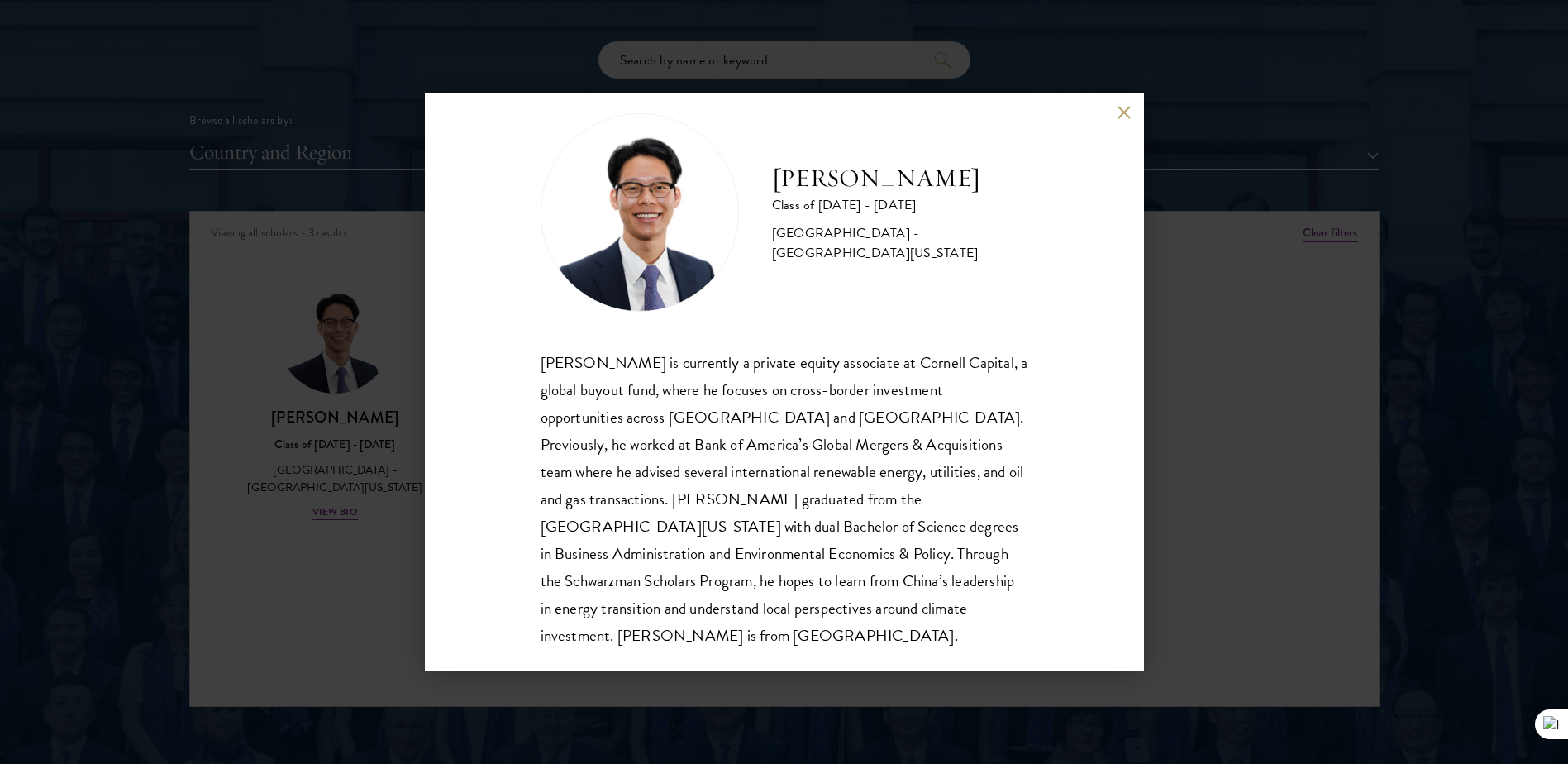
click at [1121, 104] on div "[PERSON_NAME] Class of [DATE] - [DATE] [GEOGRAPHIC_DATA] - [GEOGRAPHIC_DATA][US…" at bounding box center [784, 382] width 719 height 579
click at [1125, 115] on button at bounding box center [1124, 111] width 14 height 14
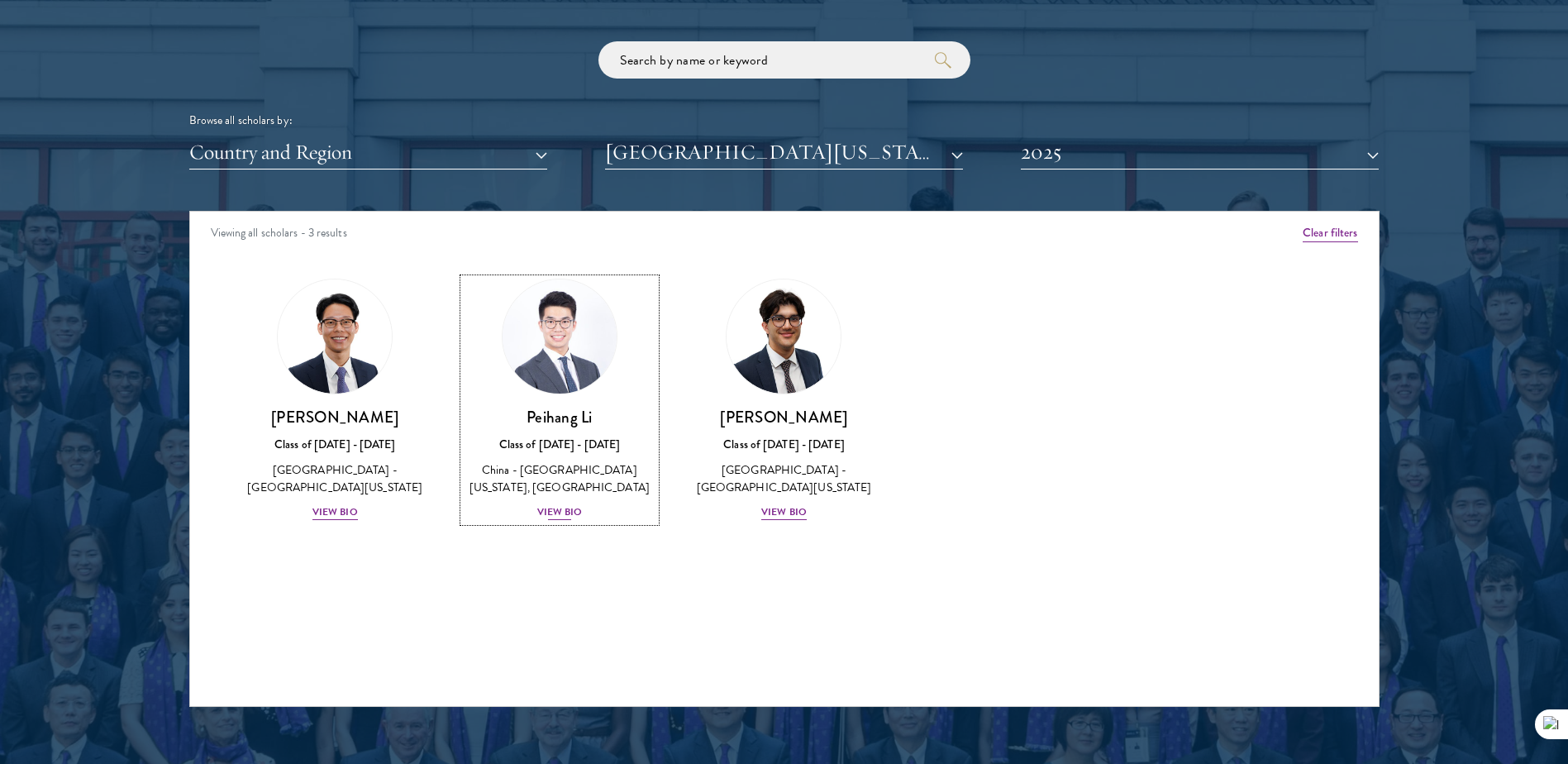
click at [610, 317] on img at bounding box center [559, 337] width 125 height 125
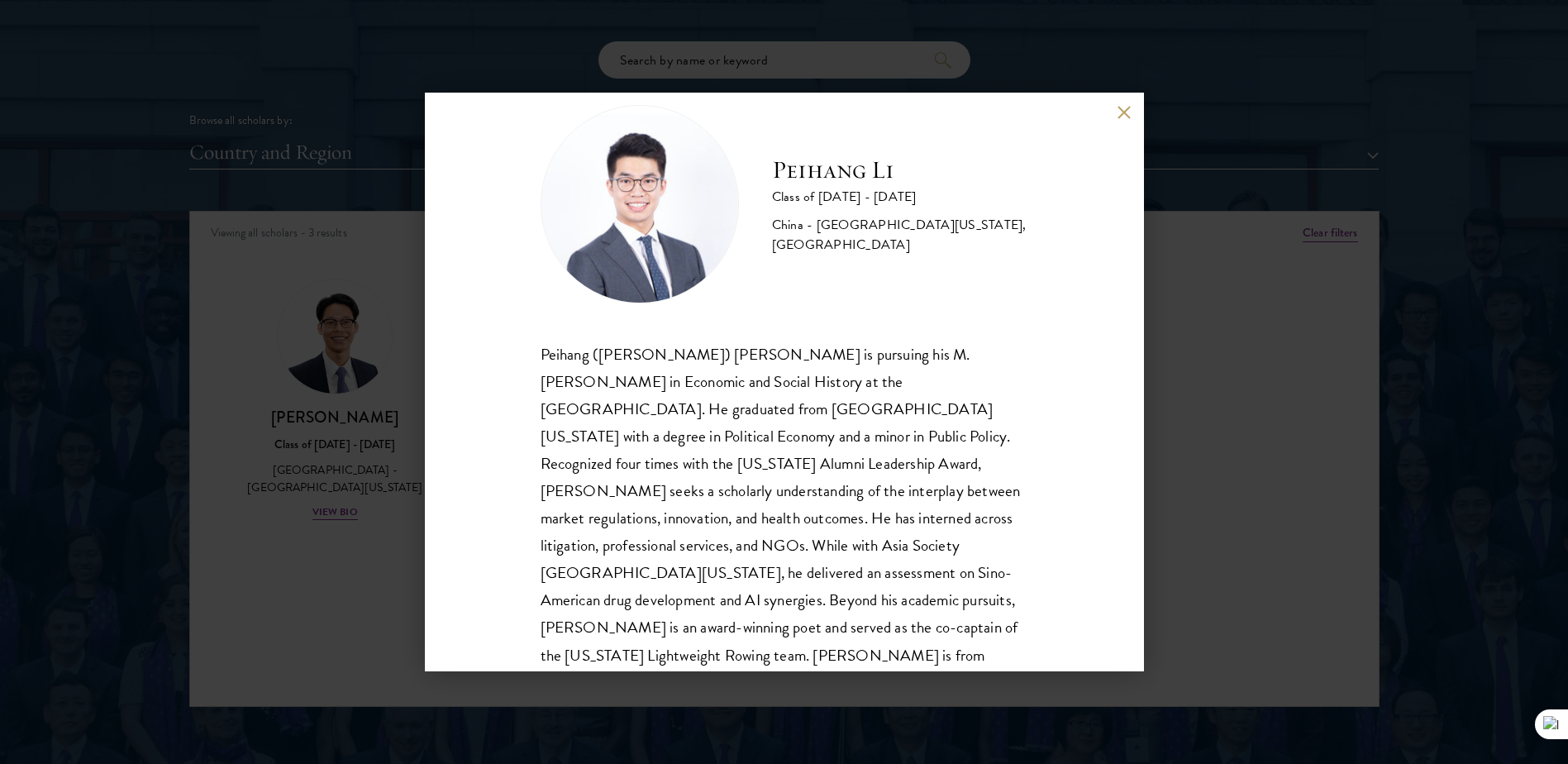
scroll to position [57, 0]
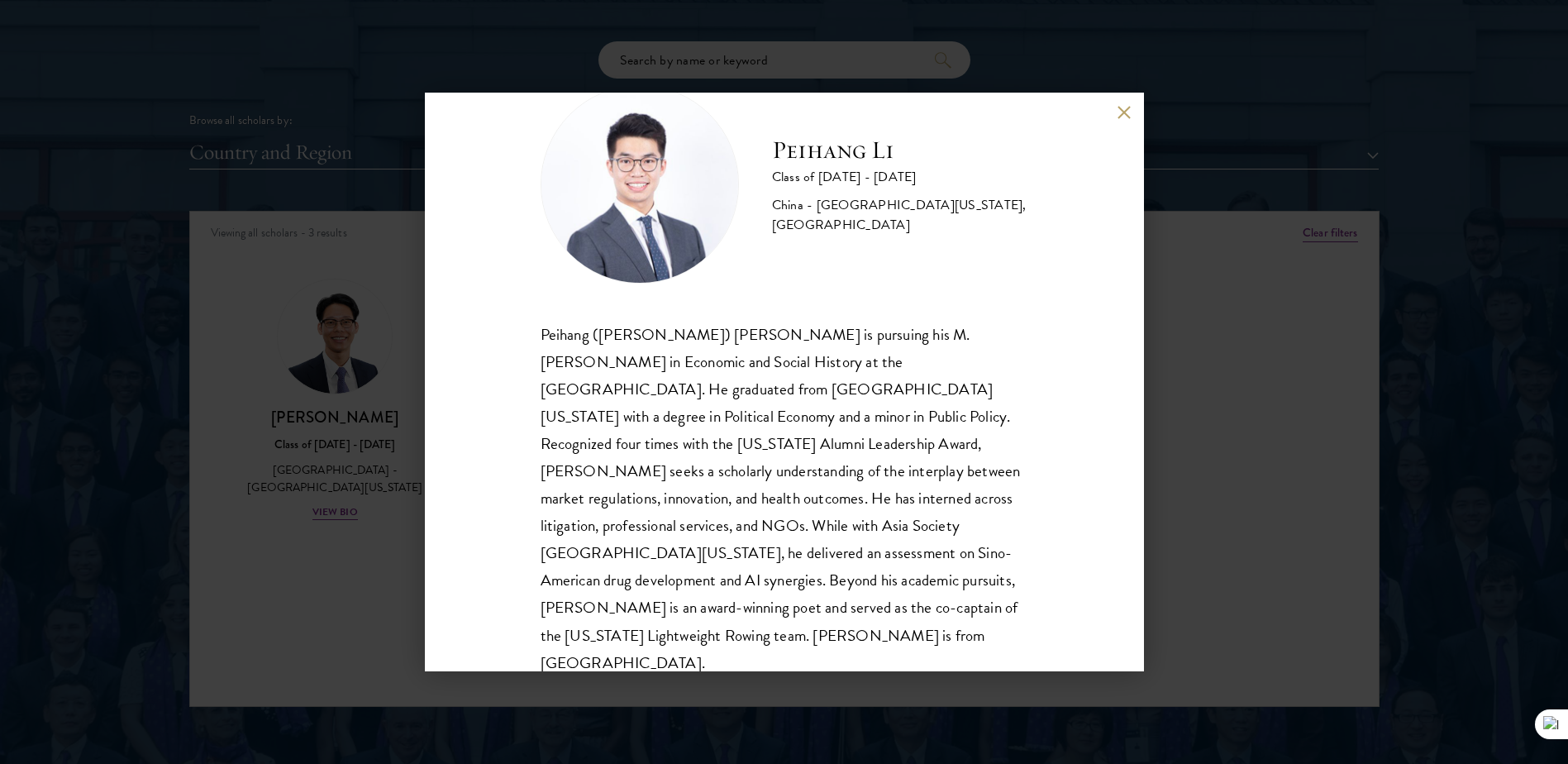
click at [1124, 104] on div "Peihang Li Class of [DATE] - [DATE] [GEOGRAPHIC_DATA] - [GEOGRAPHIC_DATA][US_ST…" at bounding box center [784, 382] width 719 height 579
click at [1122, 113] on button at bounding box center [1124, 111] width 14 height 14
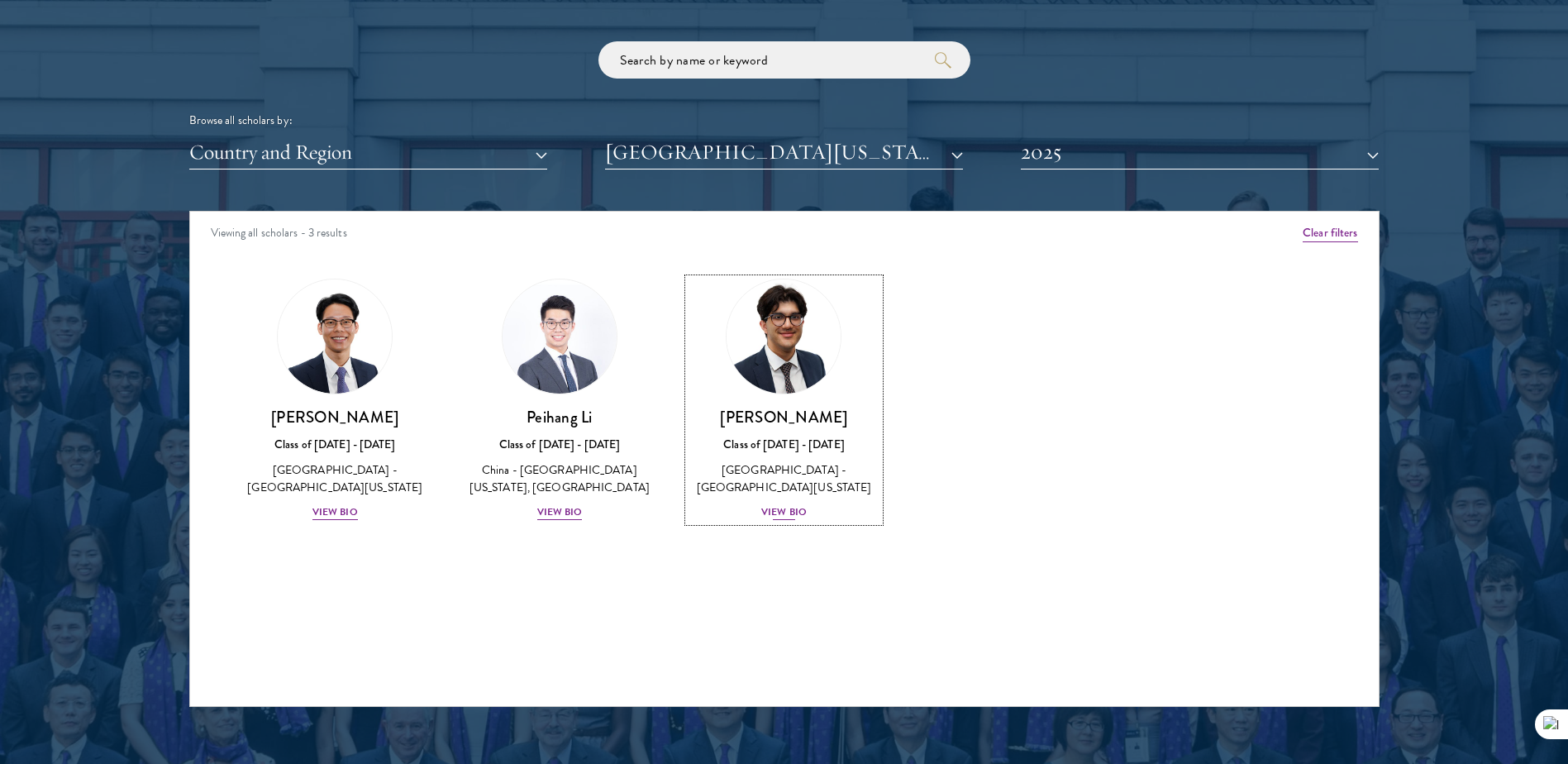
click at [813, 361] on img at bounding box center [784, 337] width 125 height 125
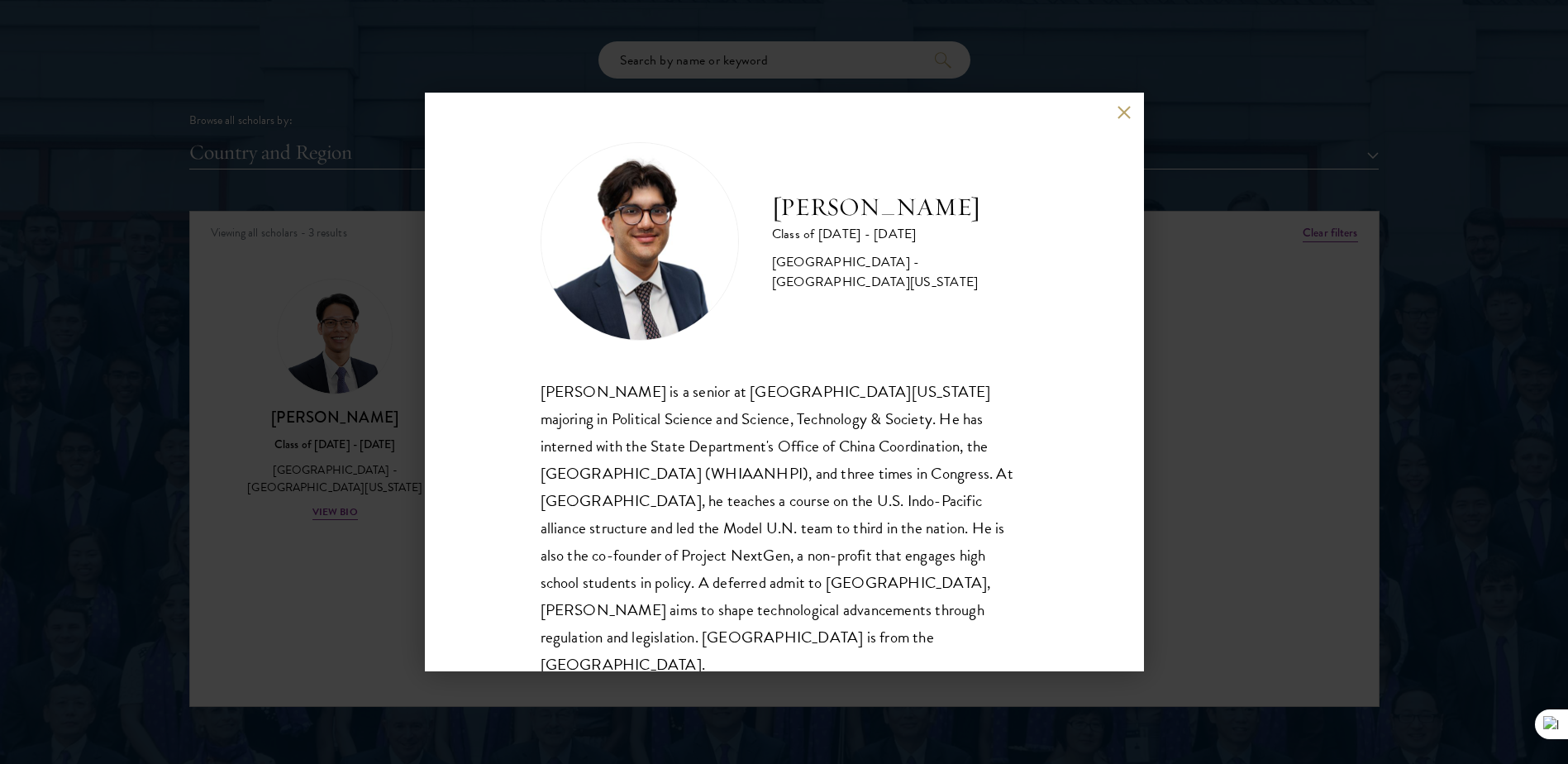
click at [1125, 106] on button at bounding box center [1124, 111] width 14 height 14
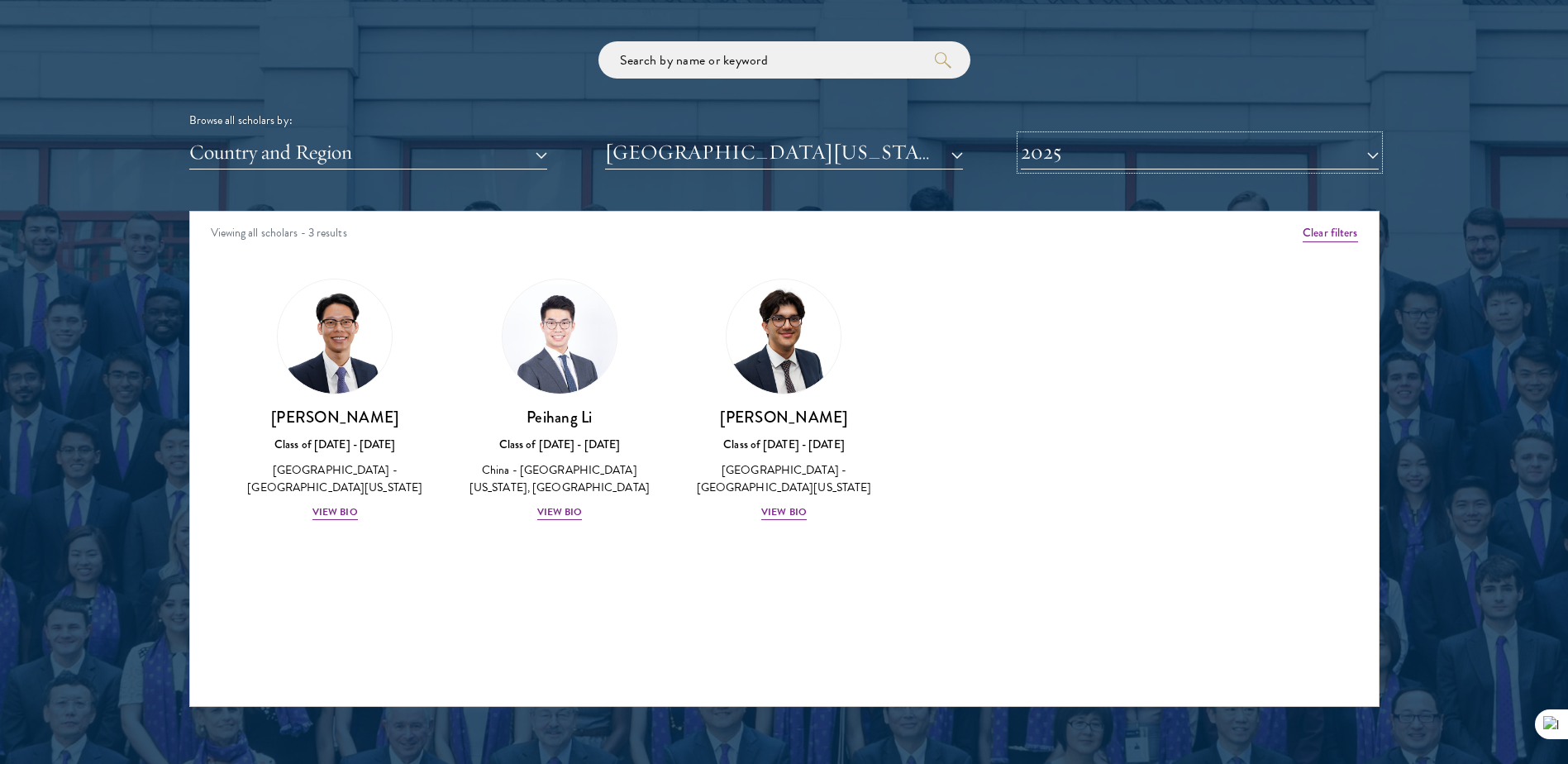
click at [1127, 146] on button "2025" at bounding box center [1200, 152] width 358 height 34
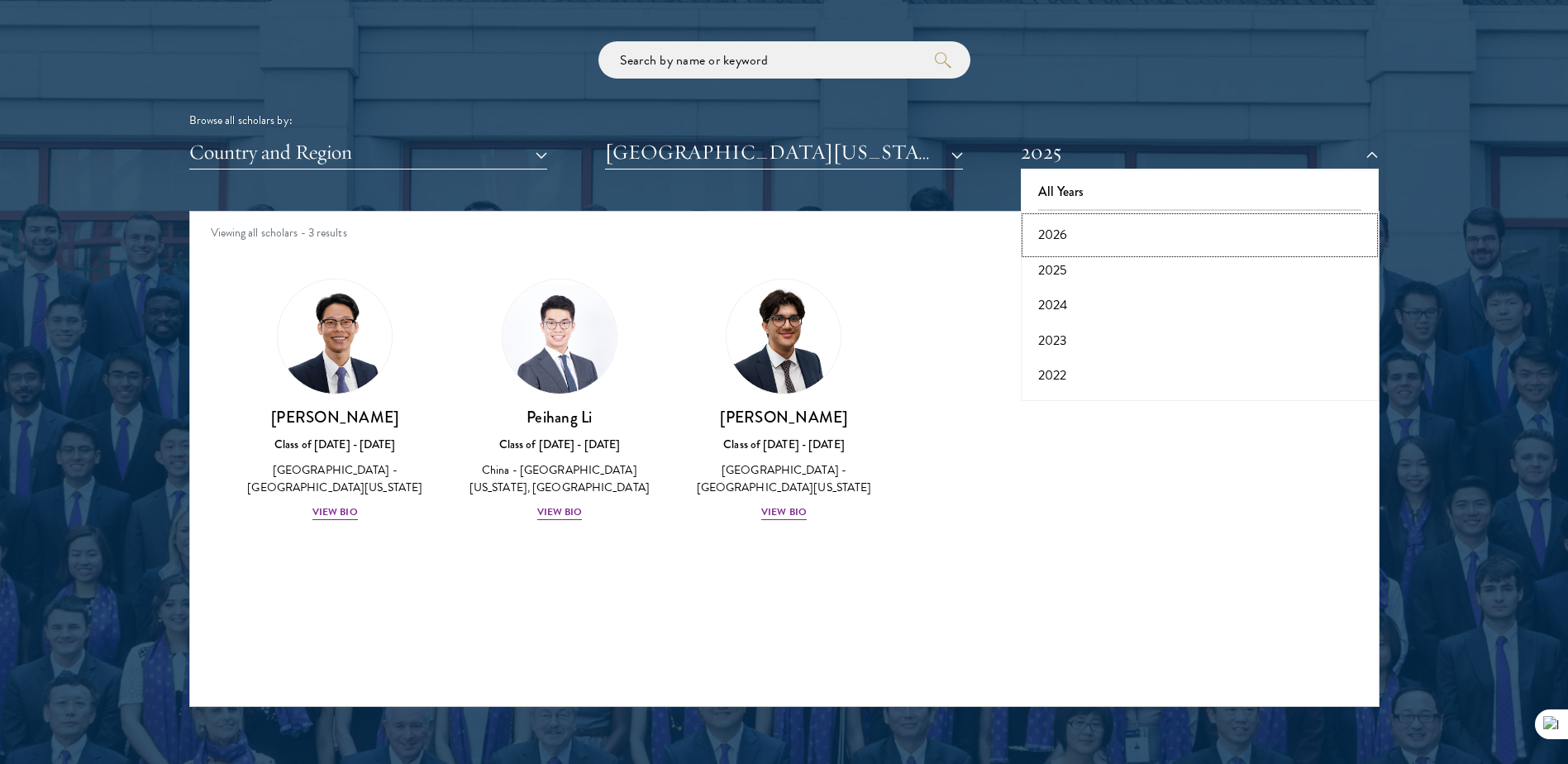
click at [1054, 238] on button "2026" at bounding box center [1200, 235] width 348 height 35
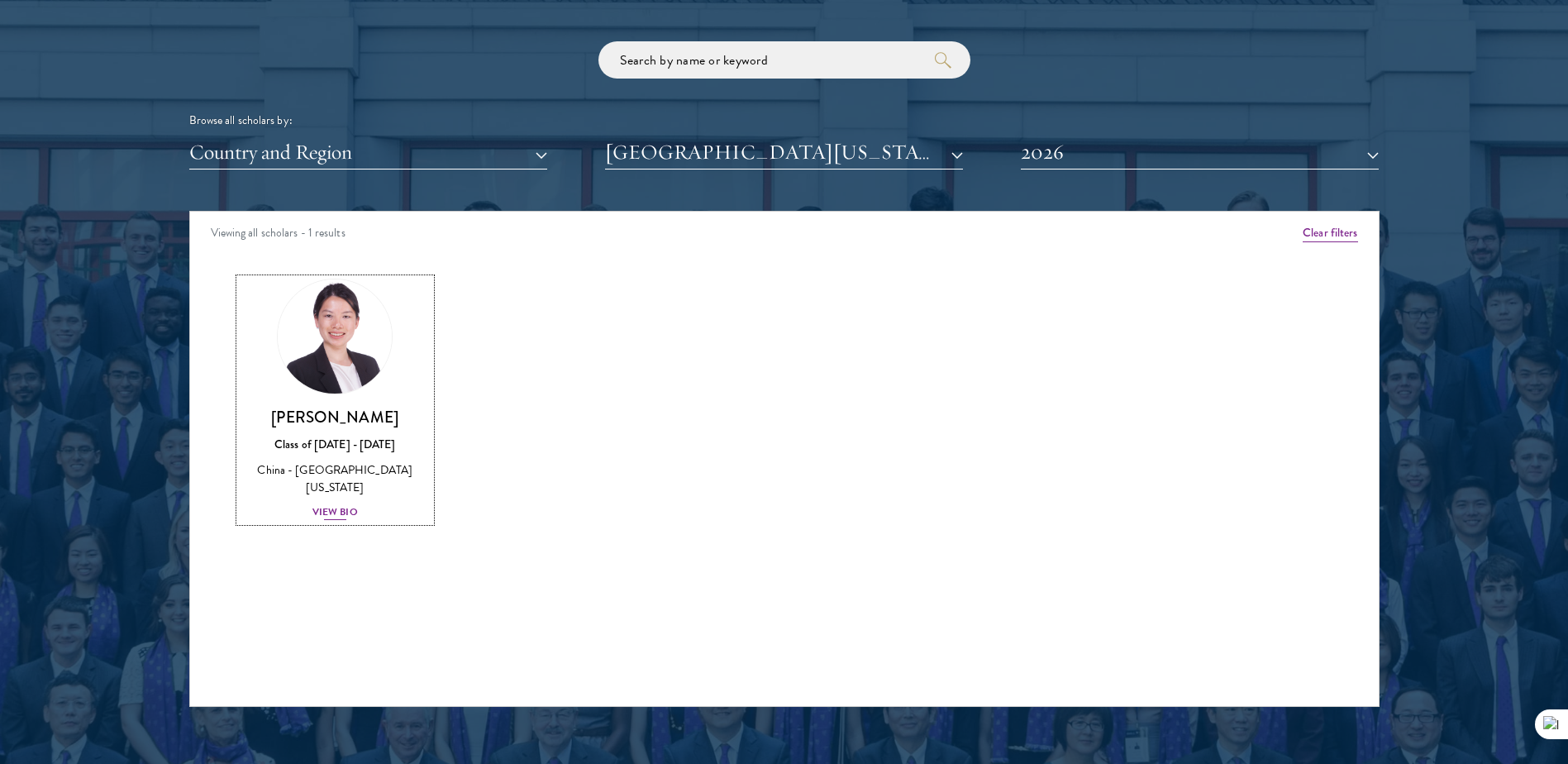
click at [350, 344] on img at bounding box center [335, 337] width 125 height 125
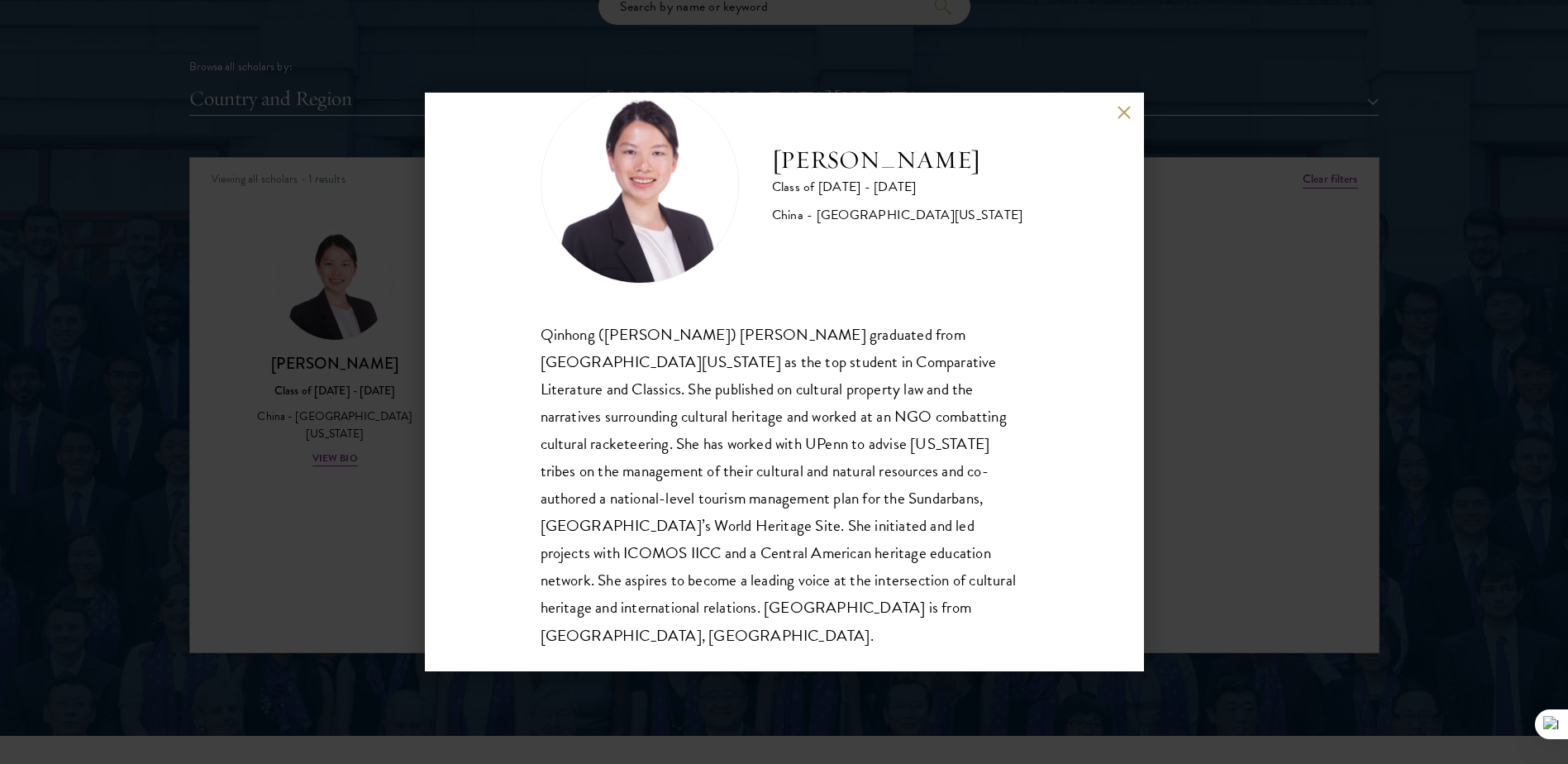
scroll to position [2067, 0]
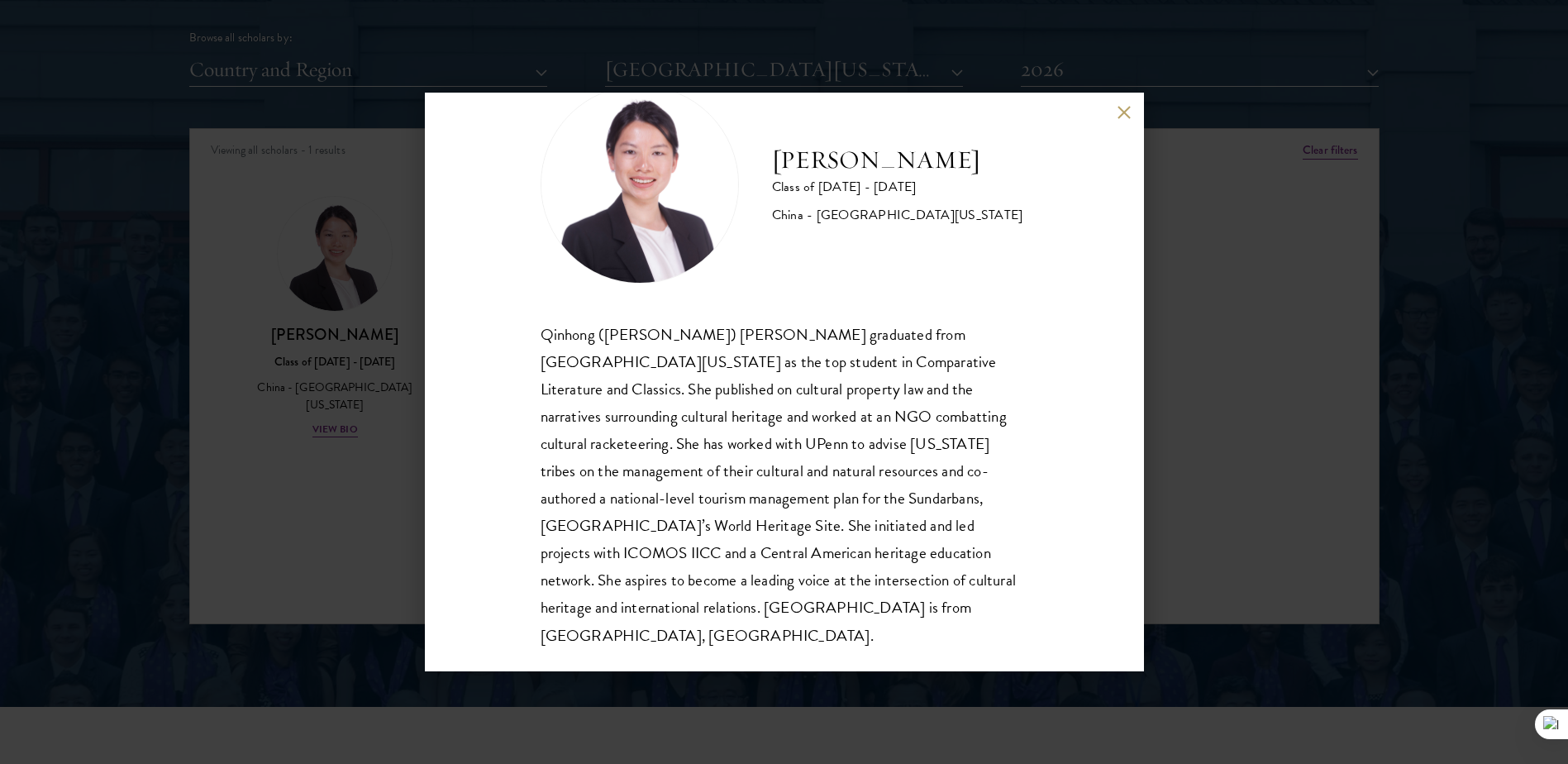
click at [848, 321] on div "Qinhong ([PERSON_NAME]) [PERSON_NAME] graduated from [GEOGRAPHIC_DATA][US_STATE…" at bounding box center [784, 484] width 488 height 328
click at [870, 166] on h2 "[PERSON_NAME]" at bounding box center [898, 160] width 252 height 33
copy div "[PERSON_NAME]"
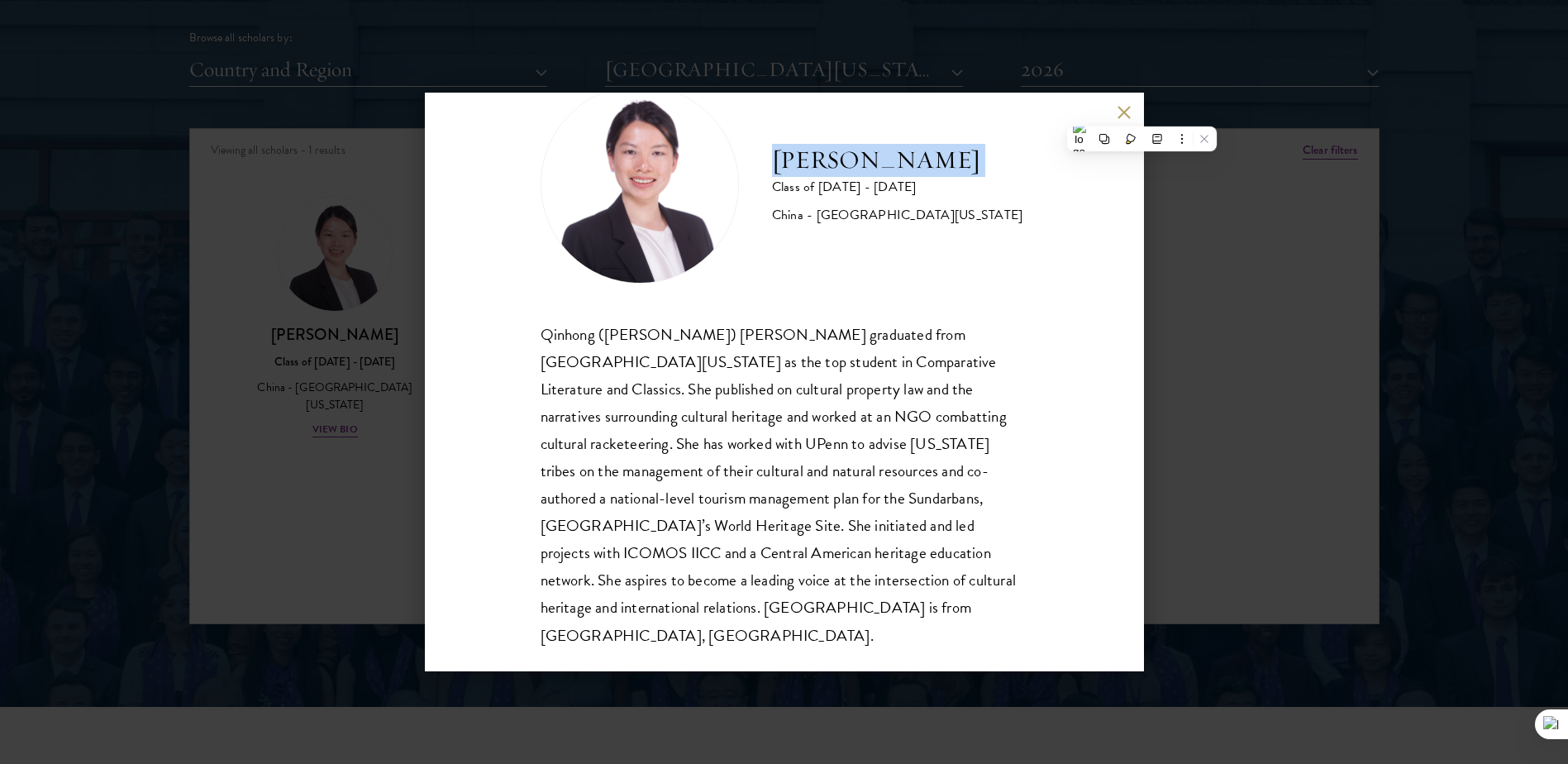
scroll to position [0, 0]
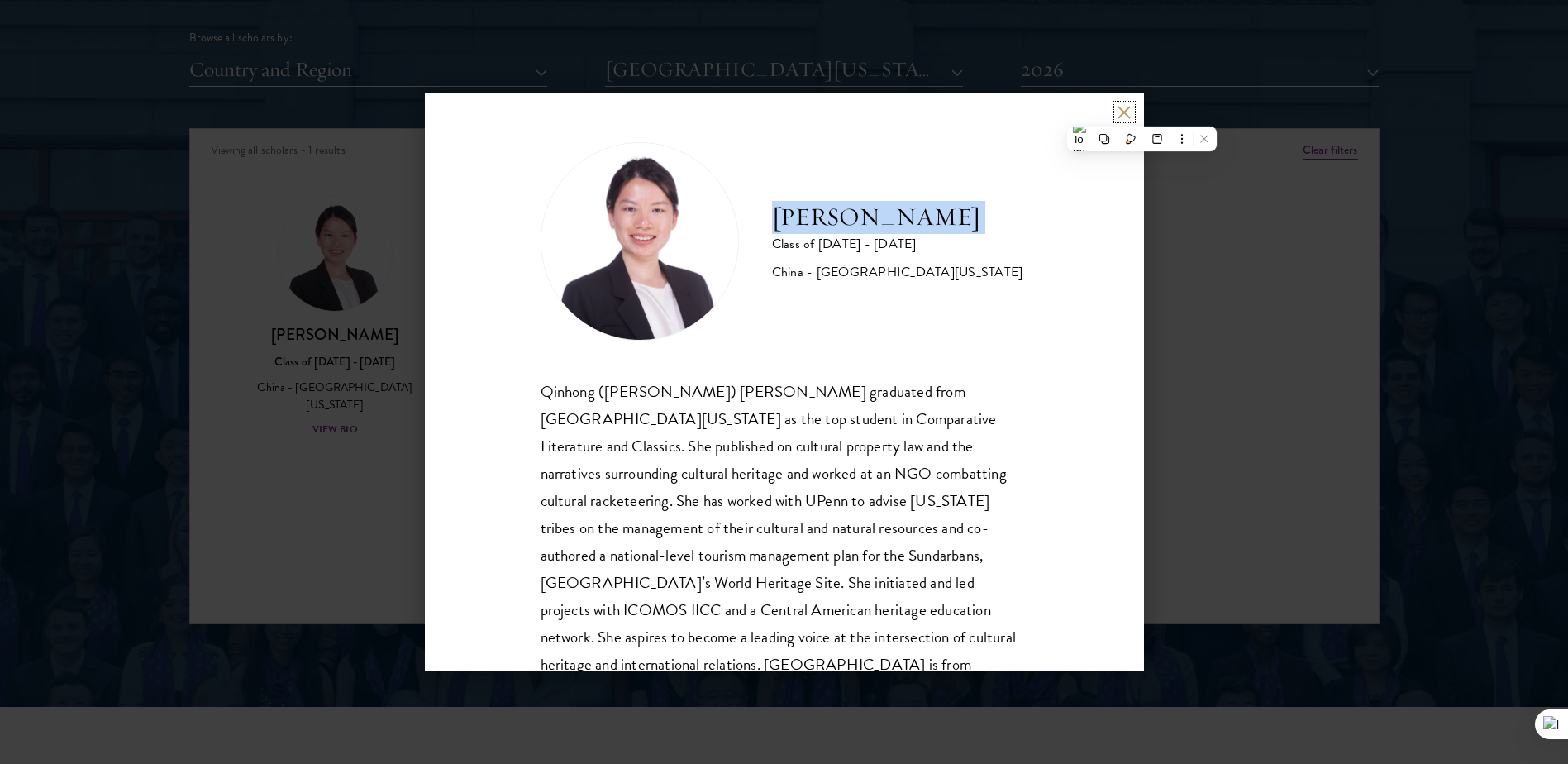
drag, startPoint x: 1124, startPoint y: 108, endPoint x: 1113, endPoint y: 110, distance: 11.2
click at [1114, 110] on div "[PERSON_NAME] Class of [DATE] - [DATE] [GEOGRAPHIC_DATA] - [GEOGRAPHIC_DATA][US…" at bounding box center [784, 382] width 719 height 579
click at [1118, 104] on div "[PERSON_NAME] Class of [DATE] - [DATE] [GEOGRAPHIC_DATA] - [GEOGRAPHIC_DATA][US…" at bounding box center [784, 382] width 719 height 579
click at [1129, 116] on button at bounding box center [1124, 111] width 14 height 14
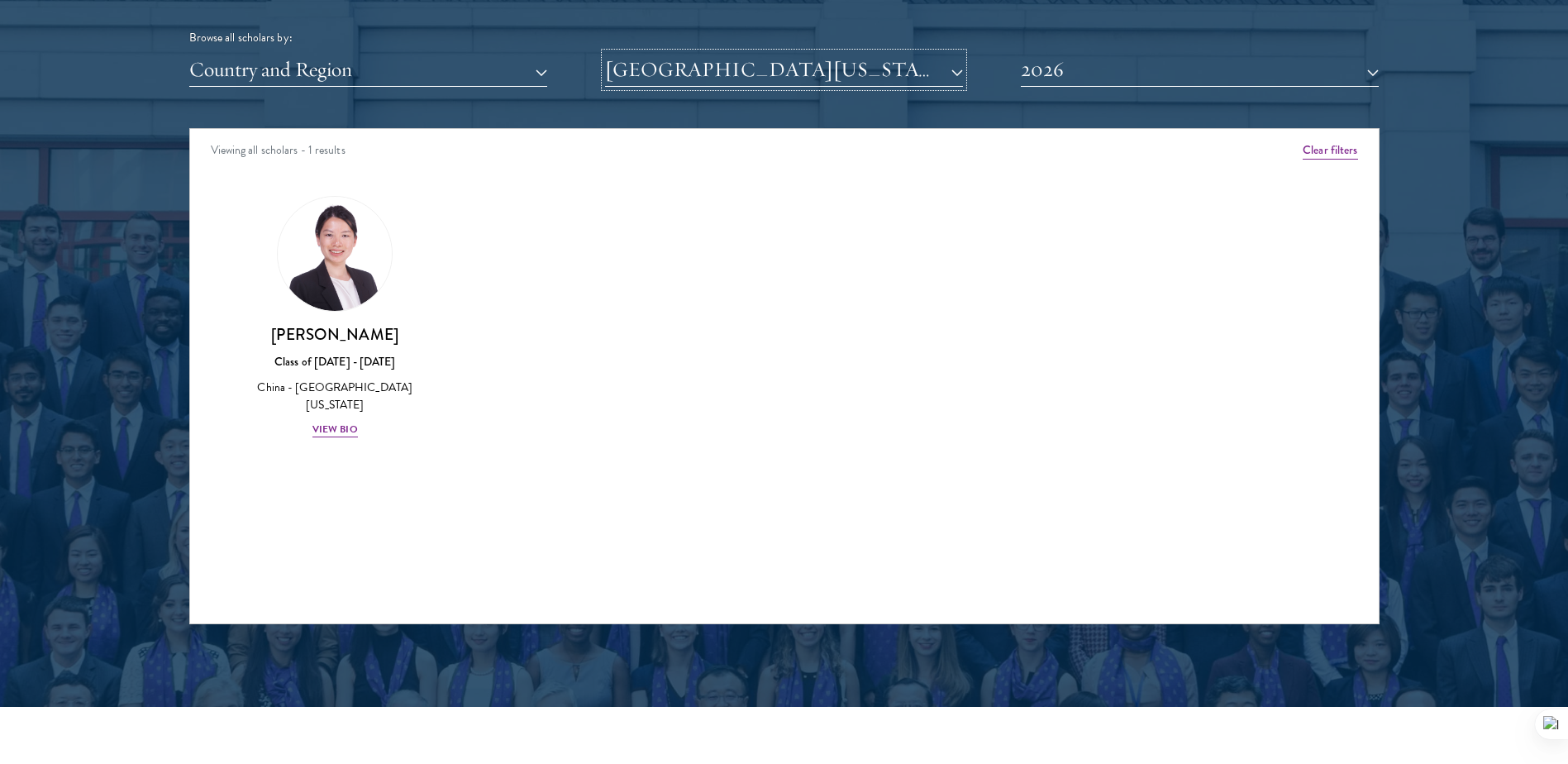
click at [798, 67] on button "[GEOGRAPHIC_DATA][US_STATE]" at bounding box center [784, 70] width 358 height 34
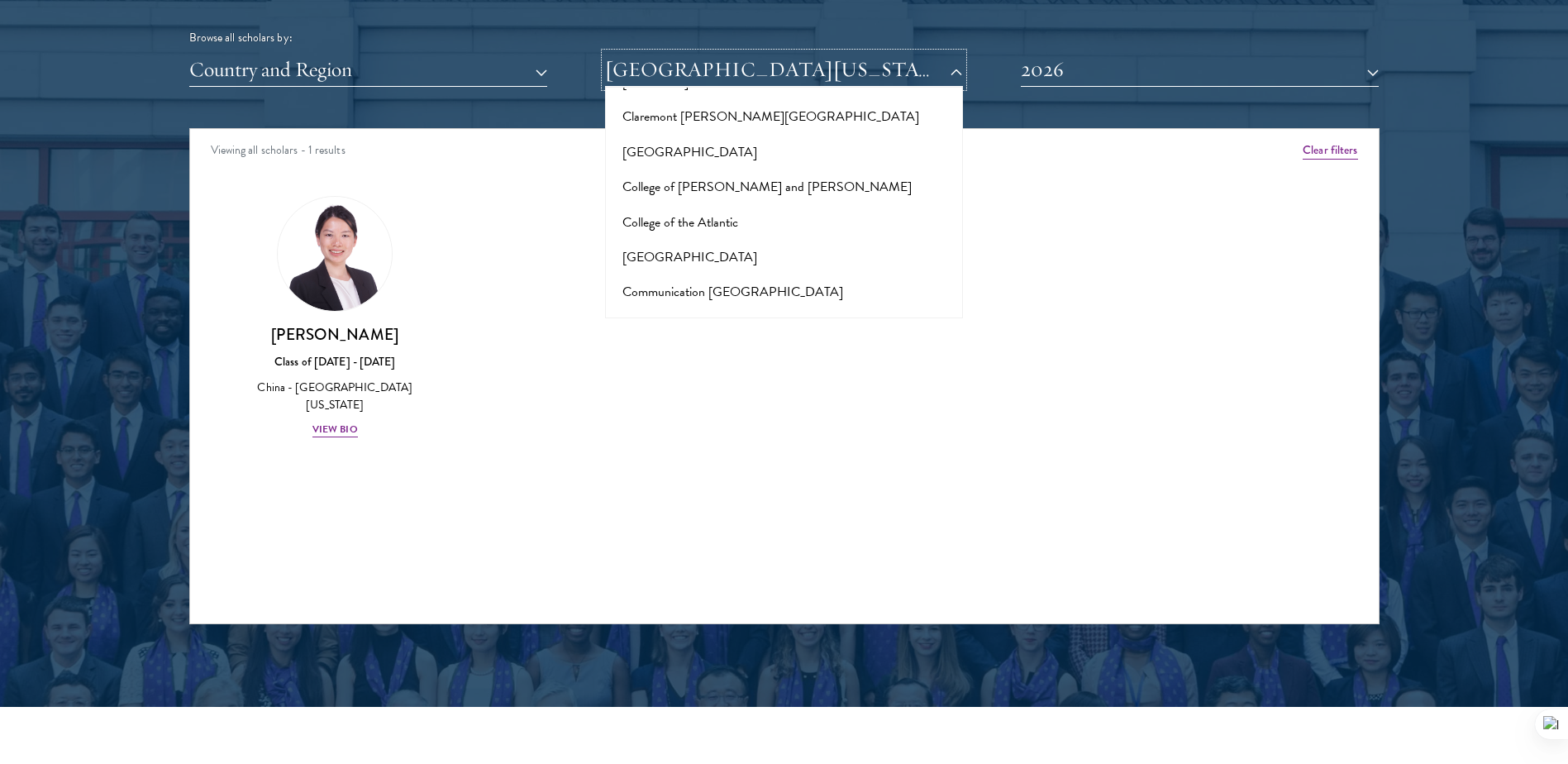
scroll to position [2398, 0]
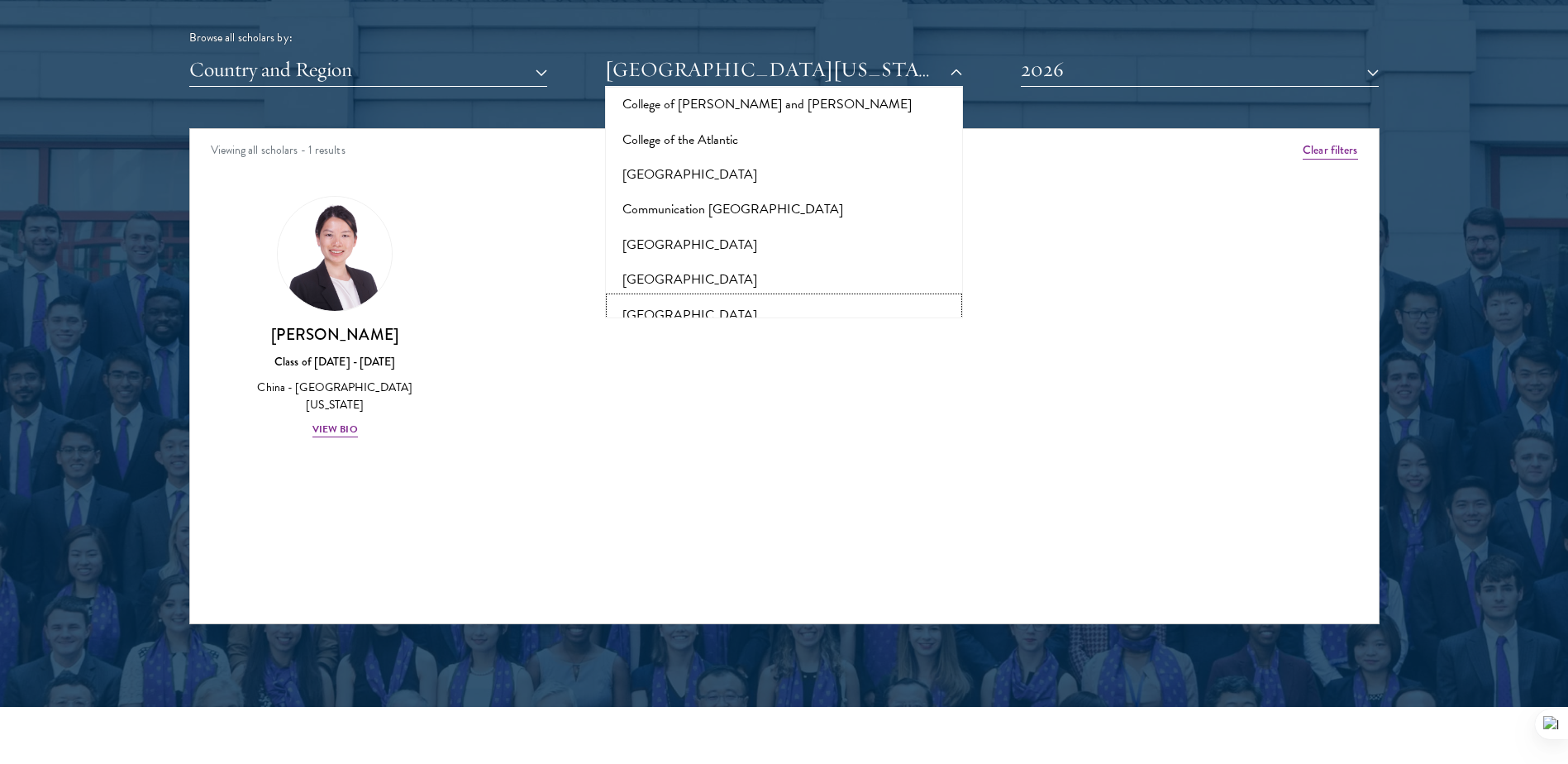
click at [692, 297] on button "[GEOGRAPHIC_DATA]" at bounding box center [784, 314] width 348 height 35
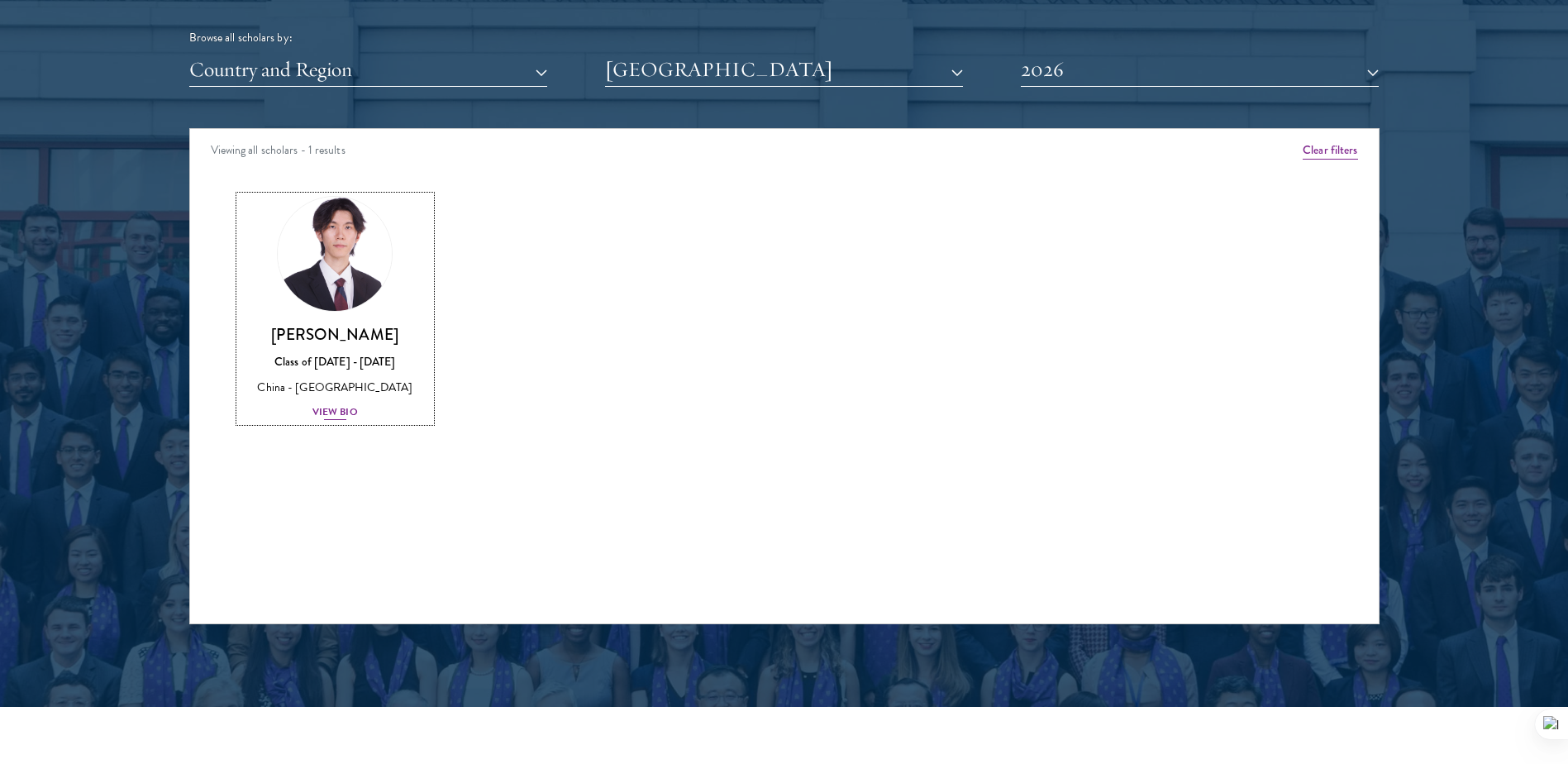
click at [357, 248] on img at bounding box center [335, 253] width 125 height 125
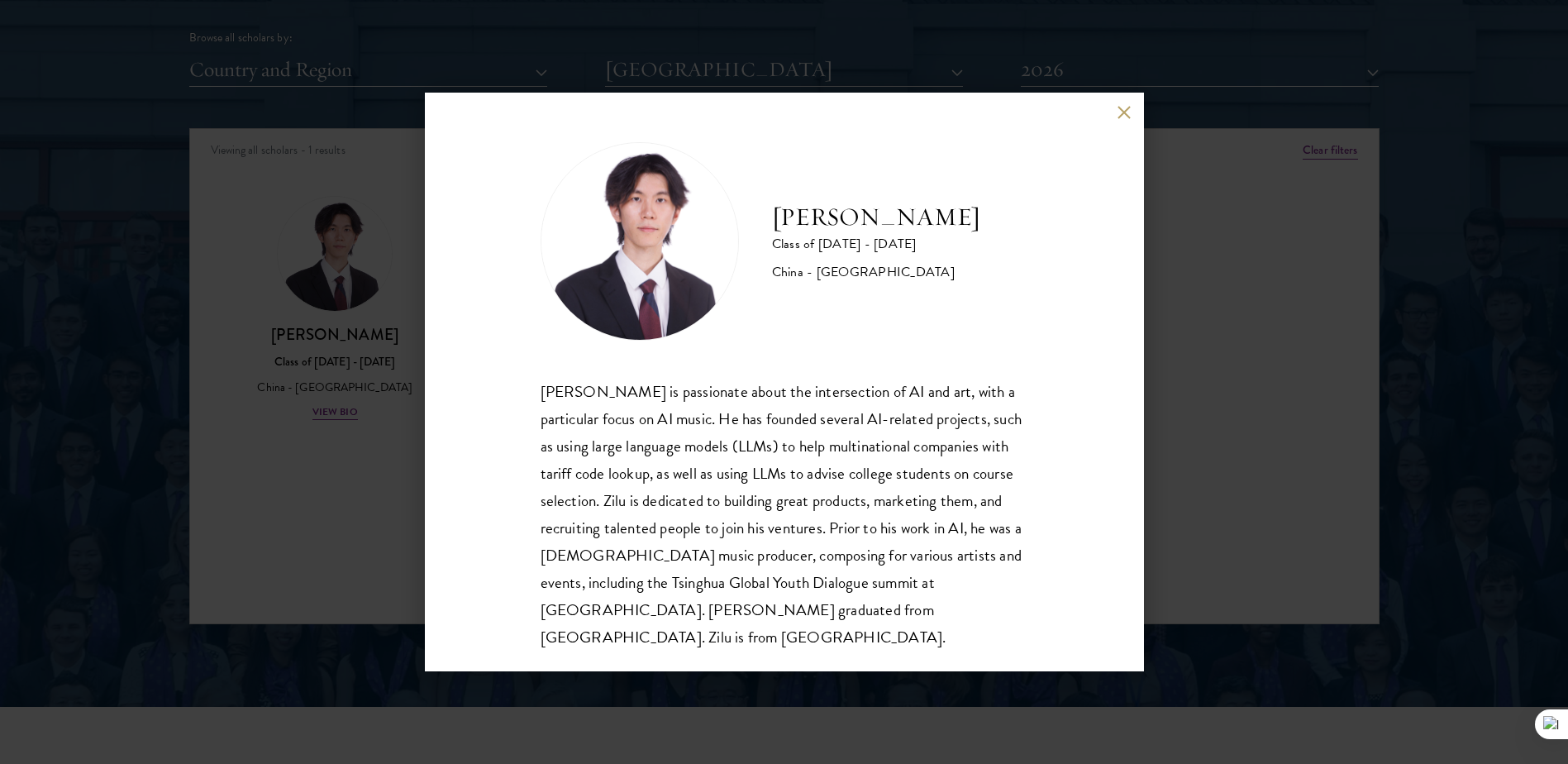
scroll to position [2, 0]
click at [842, 221] on h2 "[PERSON_NAME]" at bounding box center [876, 215] width 209 height 33
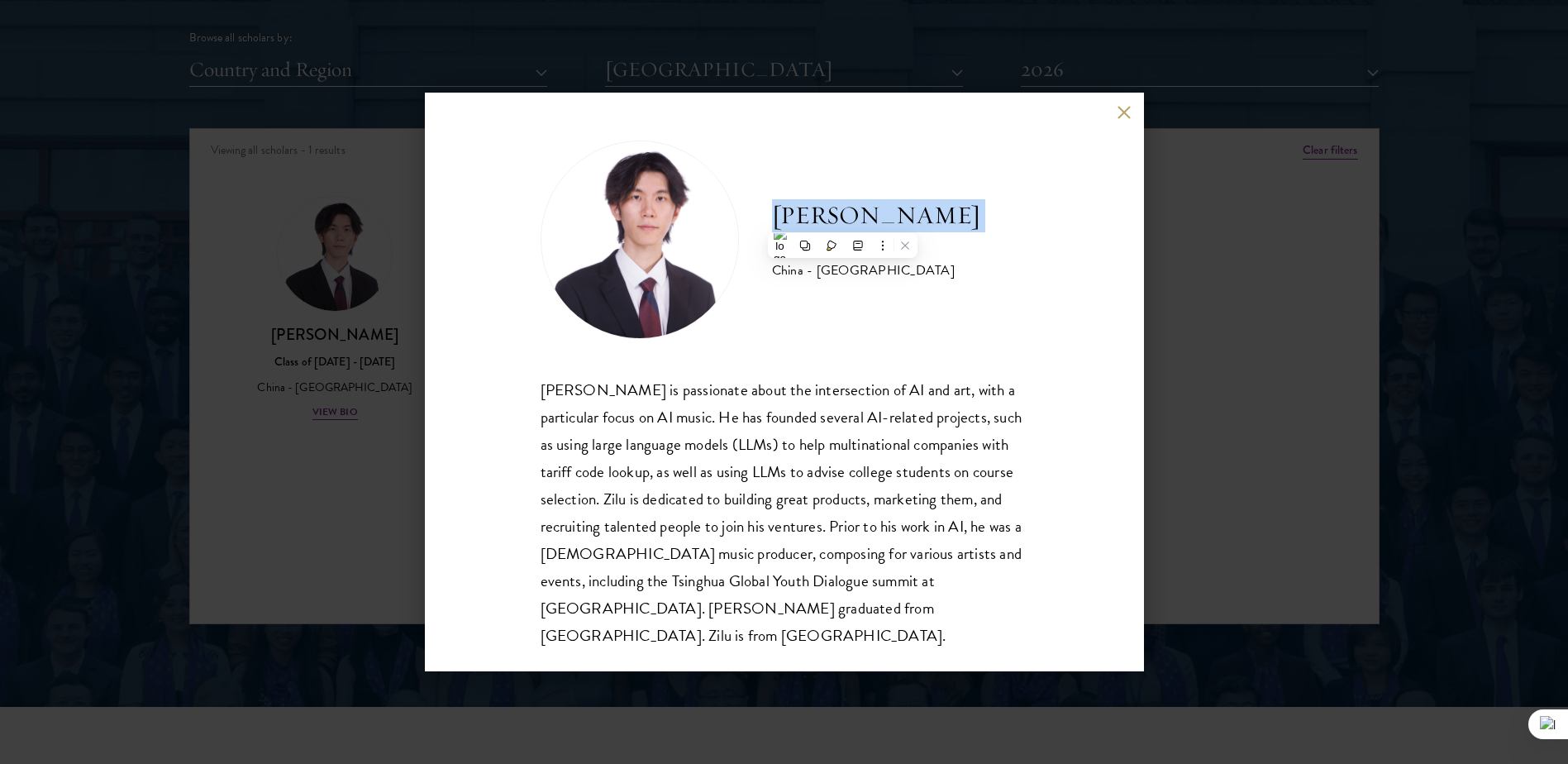
click at [842, 221] on h2 "[PERSON_NAME]" at bounding box center [876, 215] width 209 height 33
copy div "[PERSON_NAME]"
drag, startPoint x: 1244, startPoint y: 230, endPoint x: 1083, endPoint y: 201, distance: 163.6
click at [1244, 230] on div "[PERSON_NAME] Class of [DATE] - [DATE] [GEOGRAPHIC_DATA] - [GEOGRAPHIC_DATA] [P…" at bounding box center [784, 382] width 1568 height 764
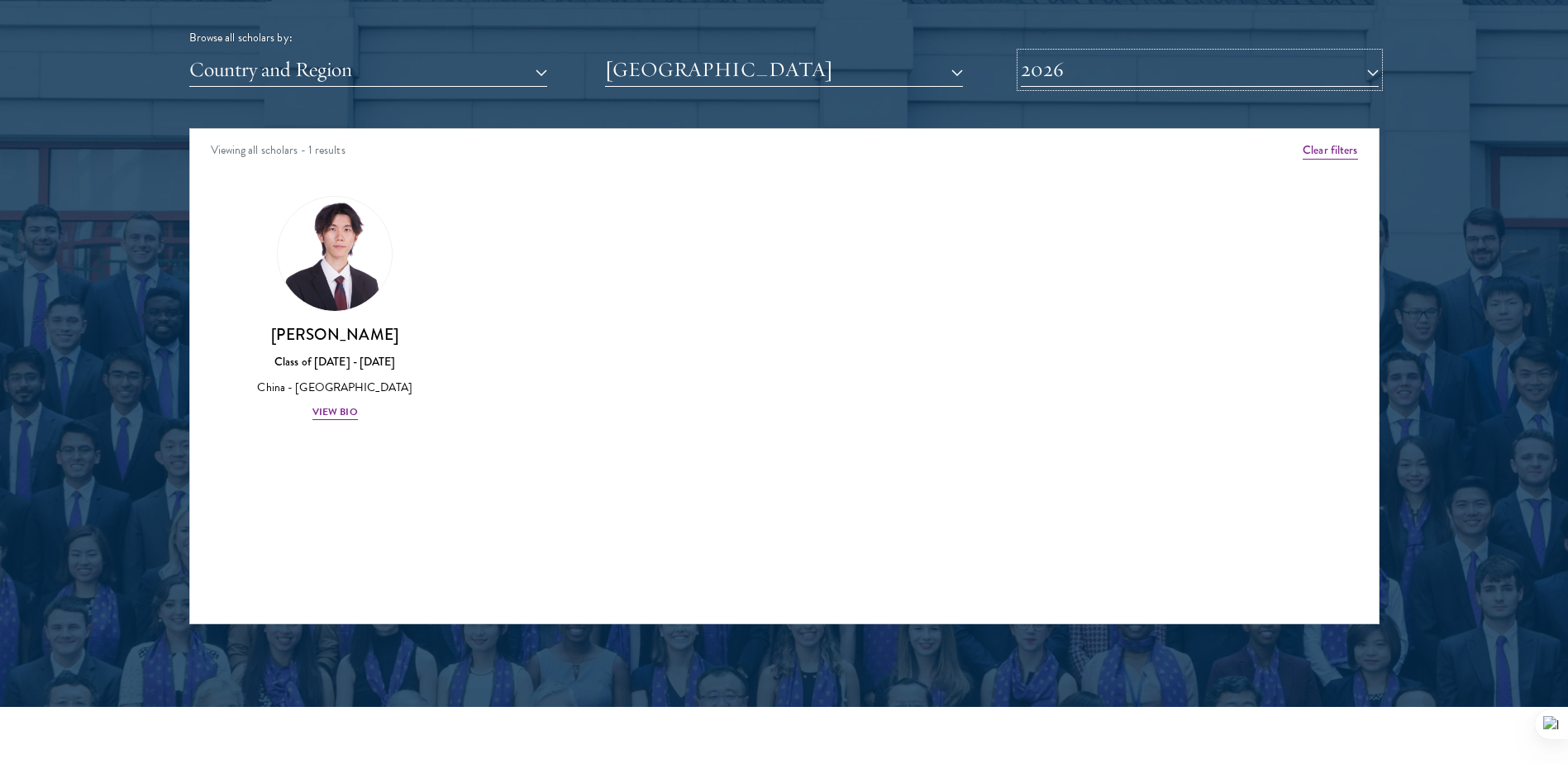
click at [1172, 84] on button "2026" at bounding box center [1200, 70] width 358 height 34
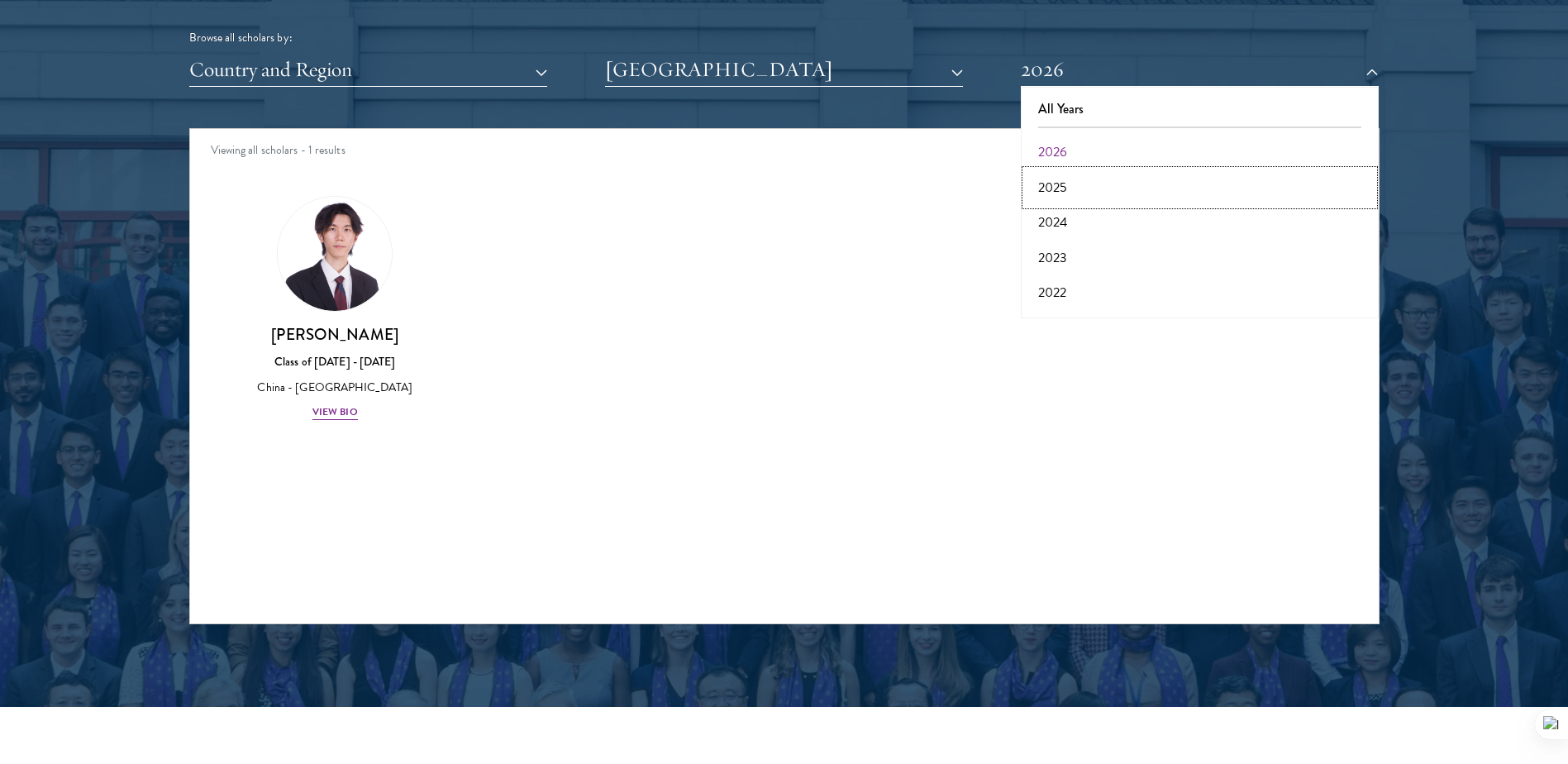
click at [1151, 180] on button "2025" at bounding box center [1200, 187] width 348 height 35
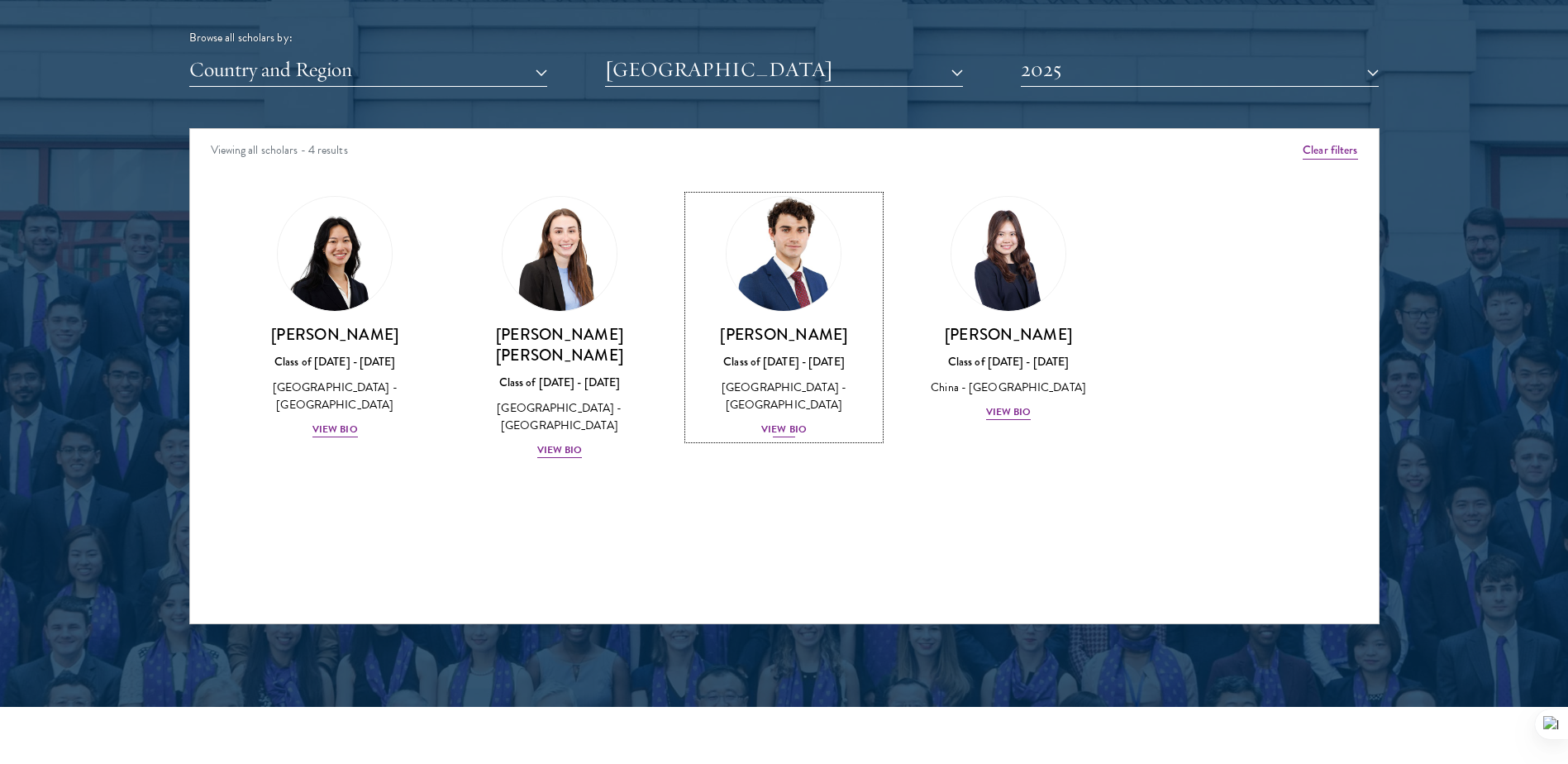
click at [802, 280] on img at bounding box center [784, 253] width 125 height 125
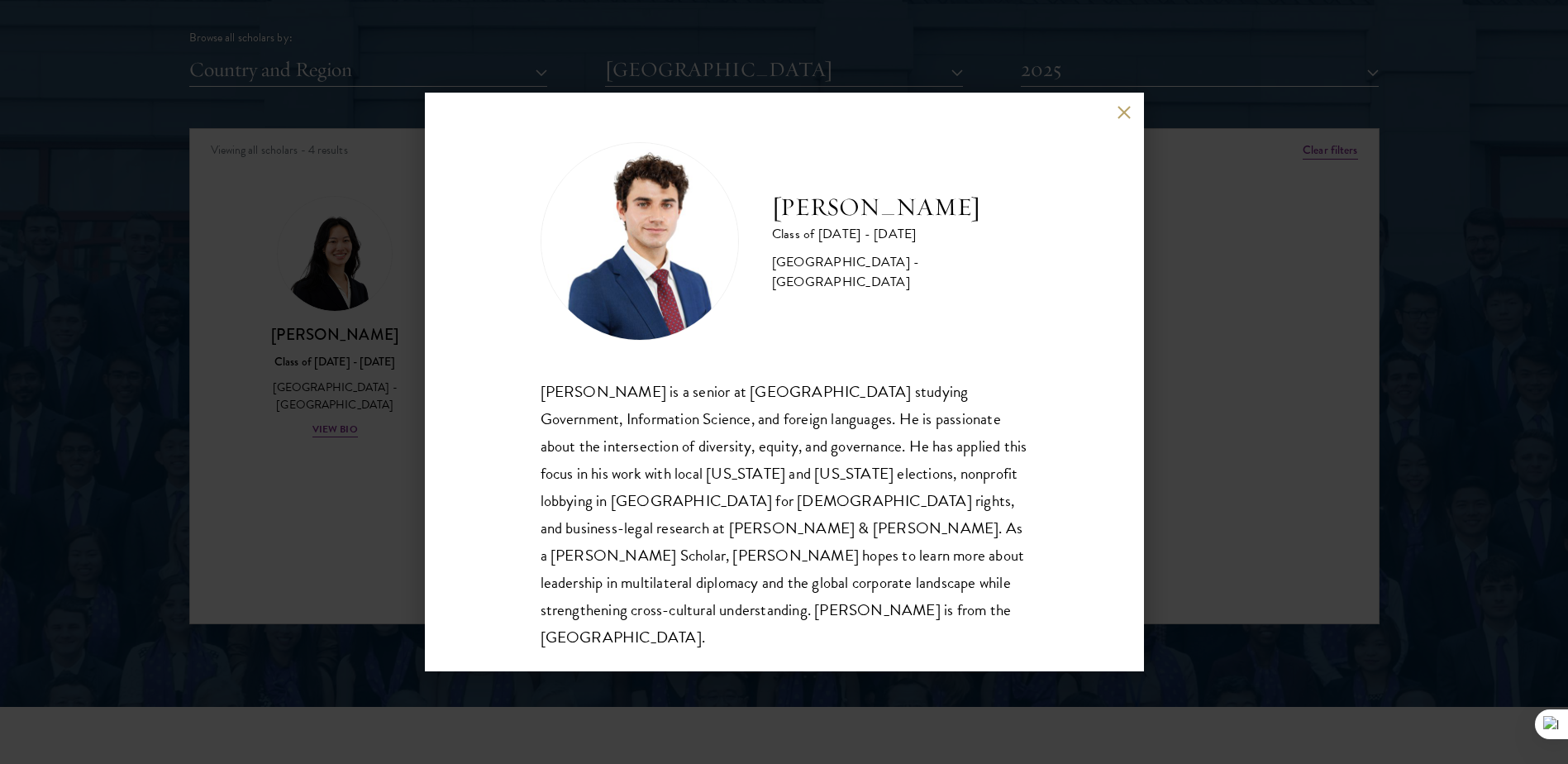
click at [1119, 110] on button at bounding box center [1124, 111] width 14 height 14
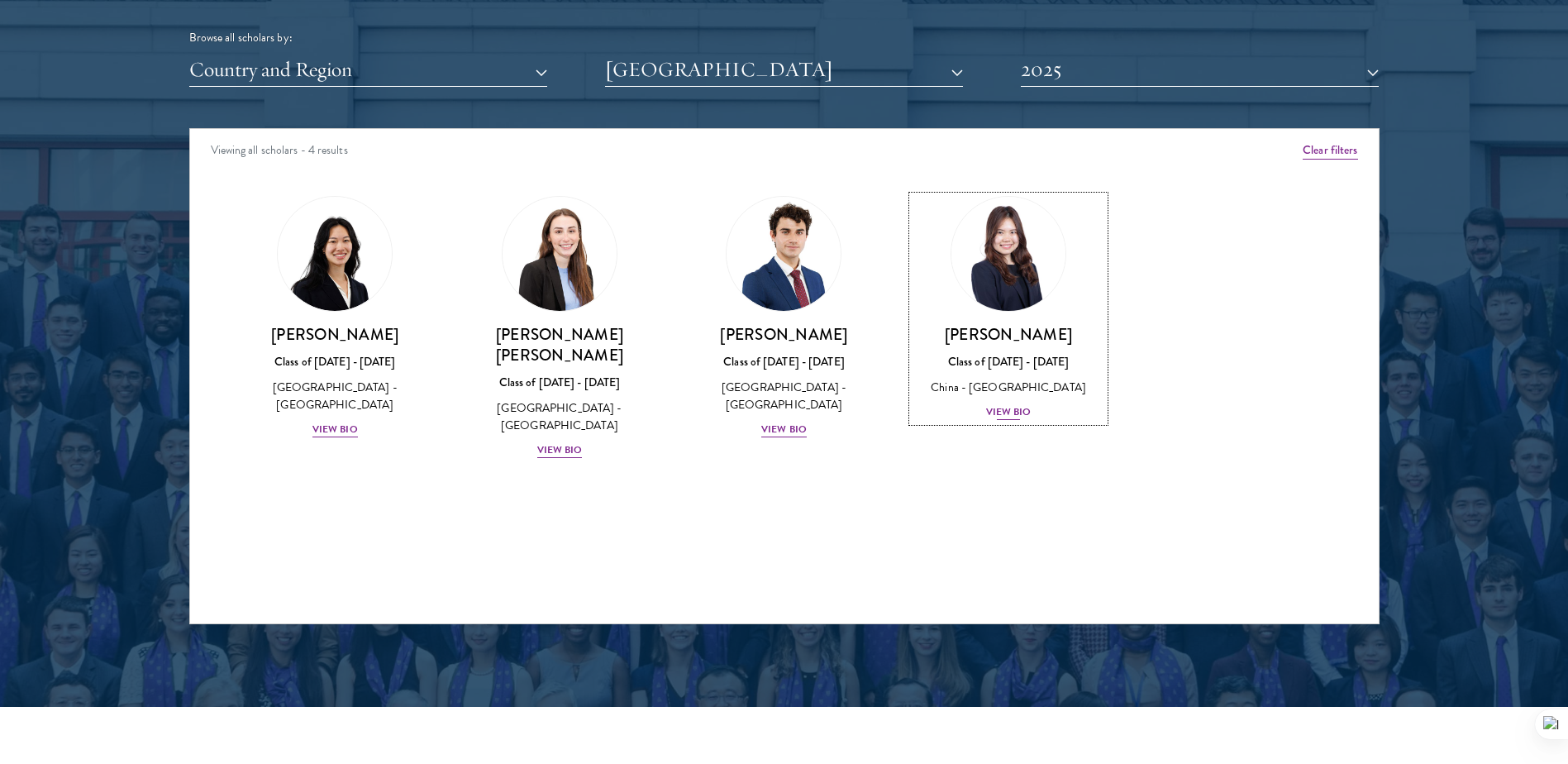
click at [1002, 260] on img at bounding box center [1008, 253] width 125 height 125
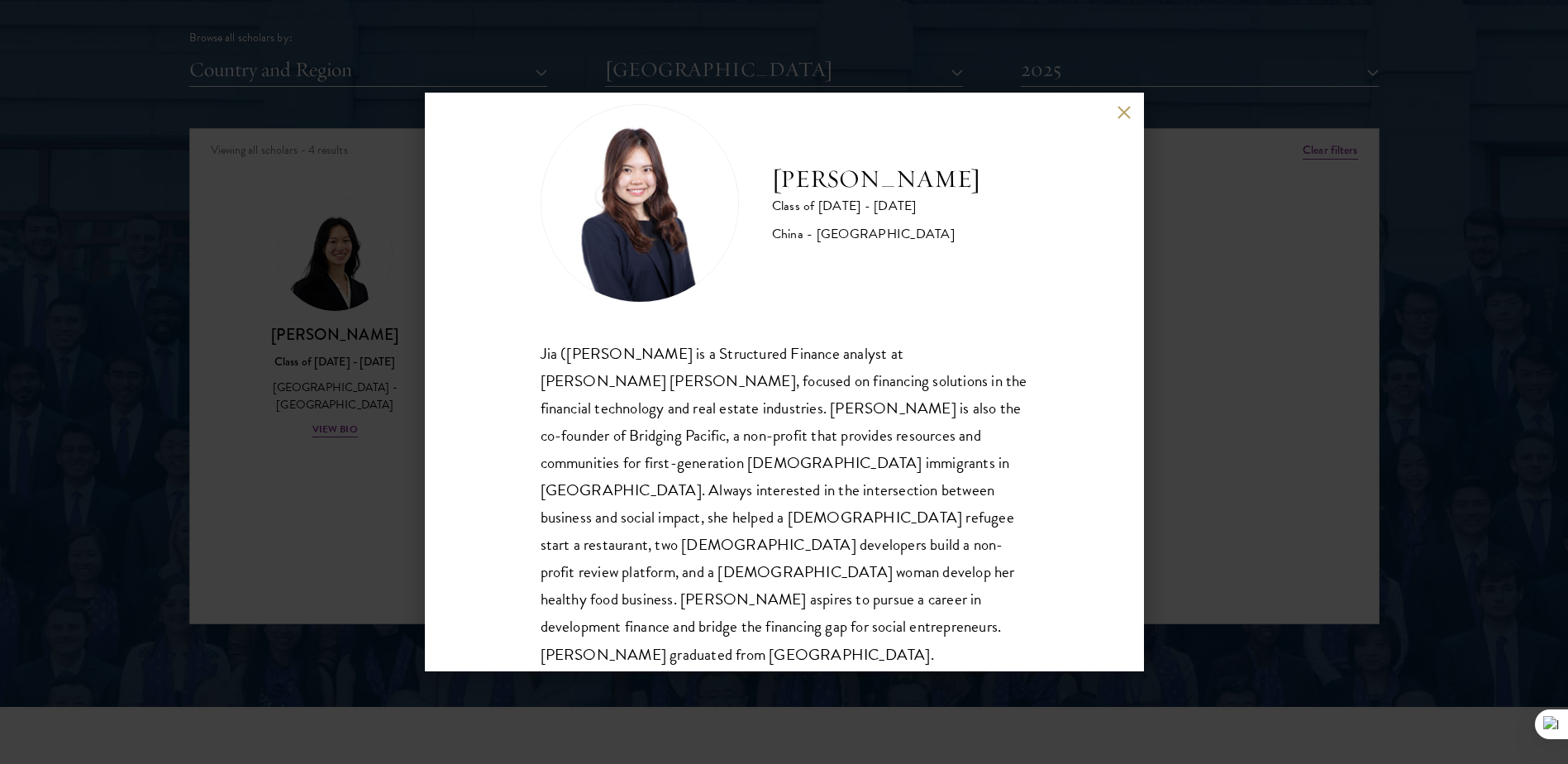
scroll to position [57, 0]
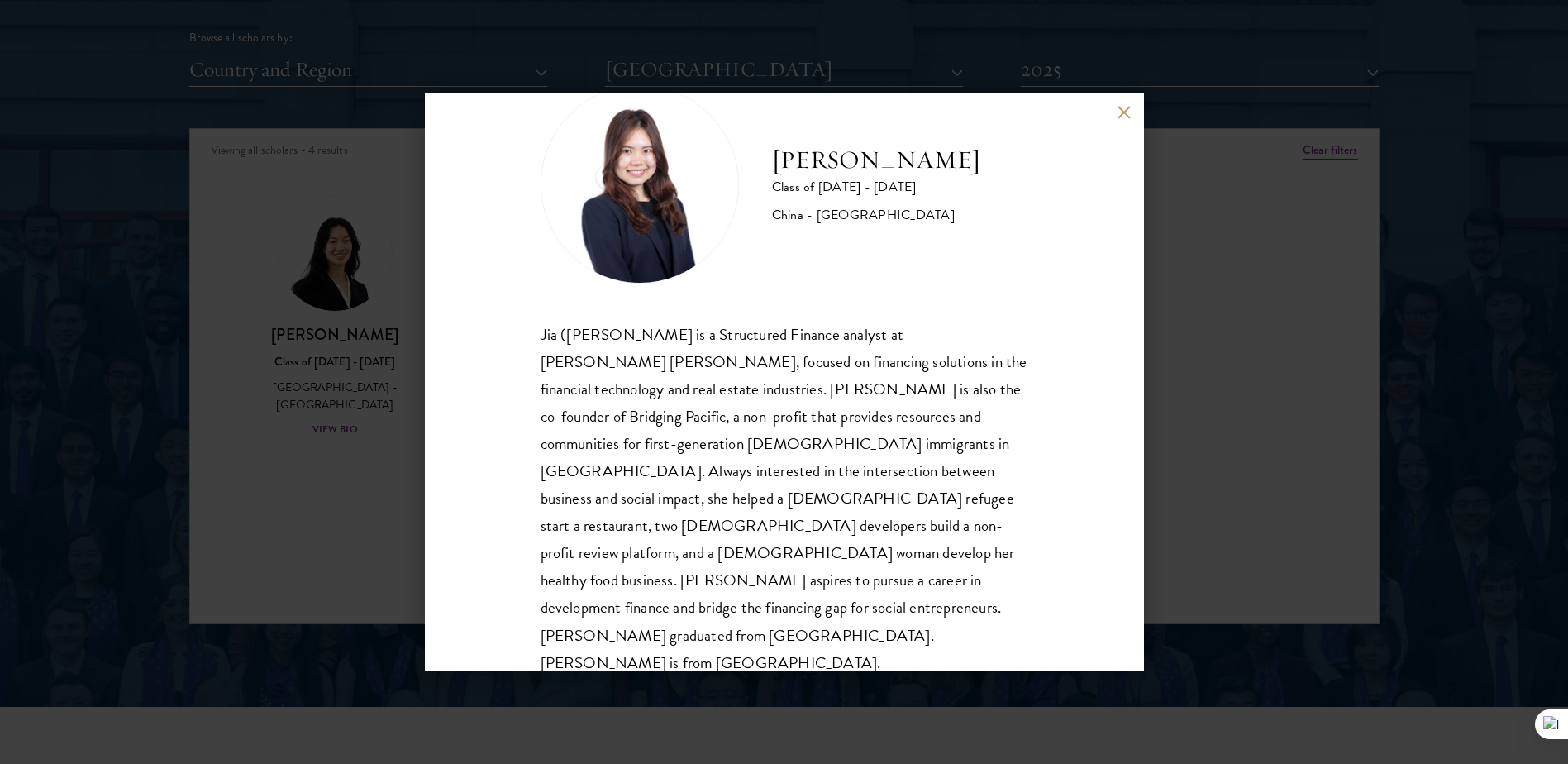
click at [1123, 109] on button at bounding box center [1124, 111] width 14 height 14
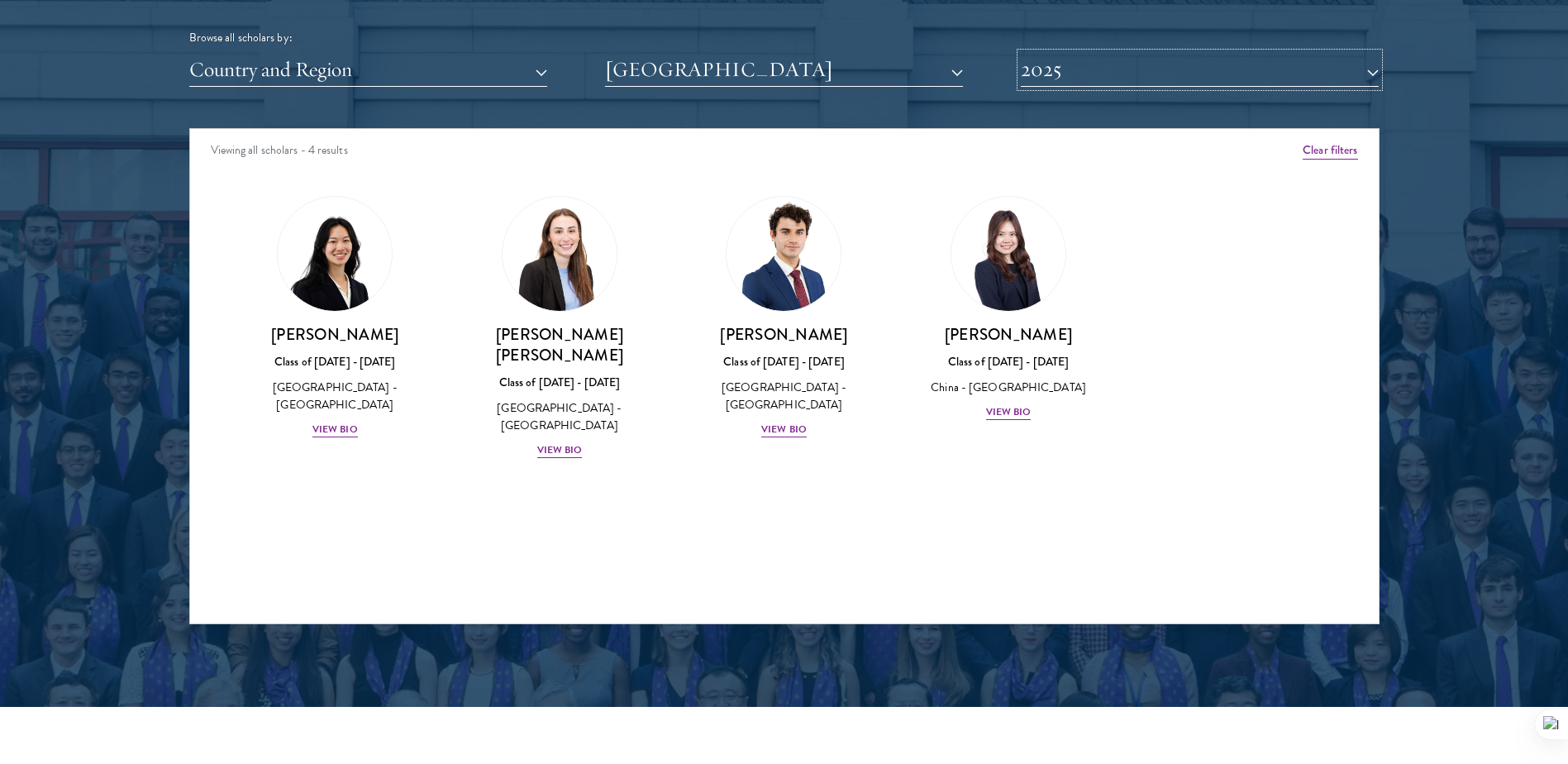
click at [1038, 67] on button "2025" at bounding box center [1200, 70] width 358 height 34
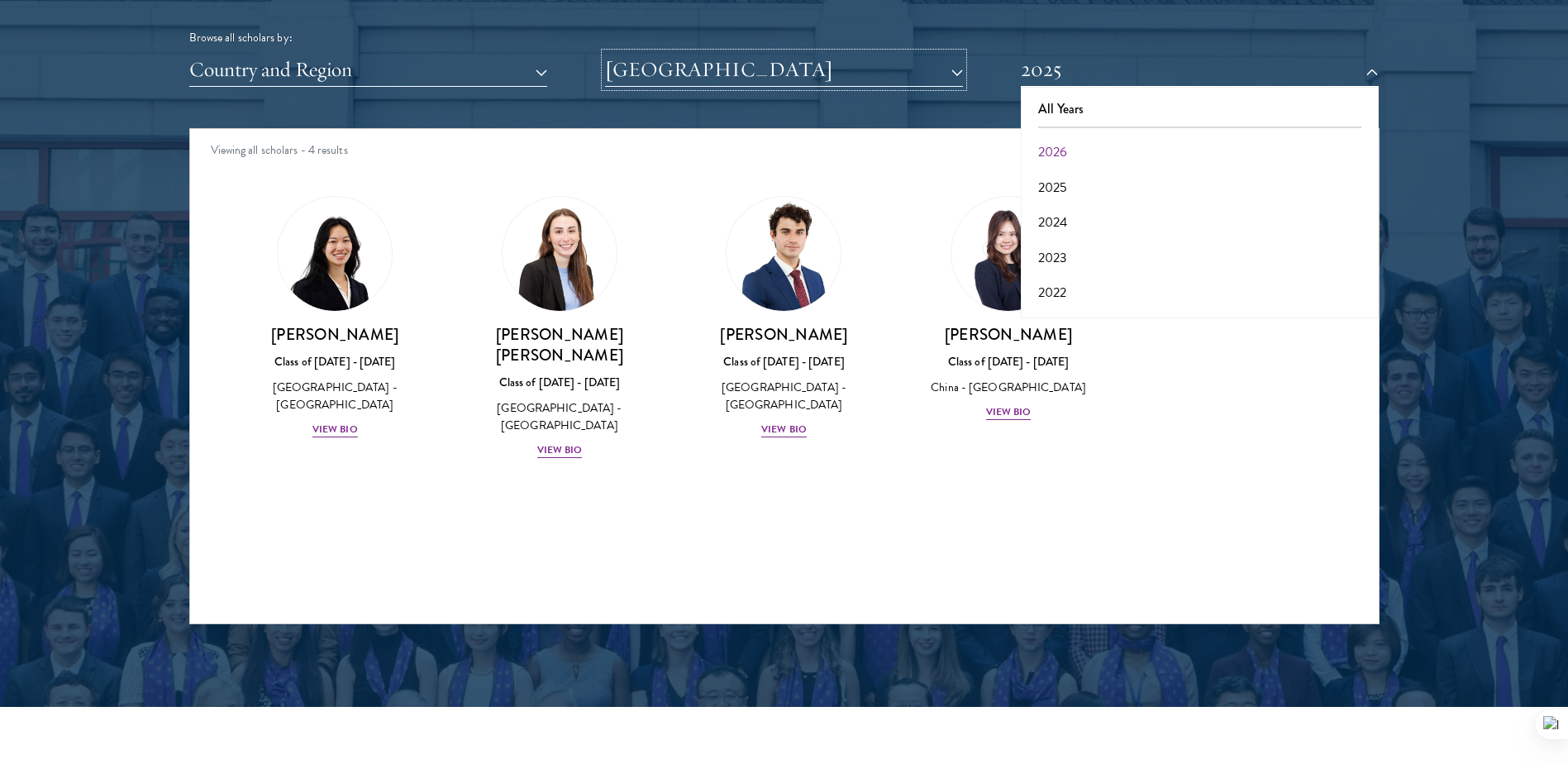
click at [756, 82] on button "[GEOGRAPHIC_DATA]" at bounding box center [784, 70] width 358 height 34
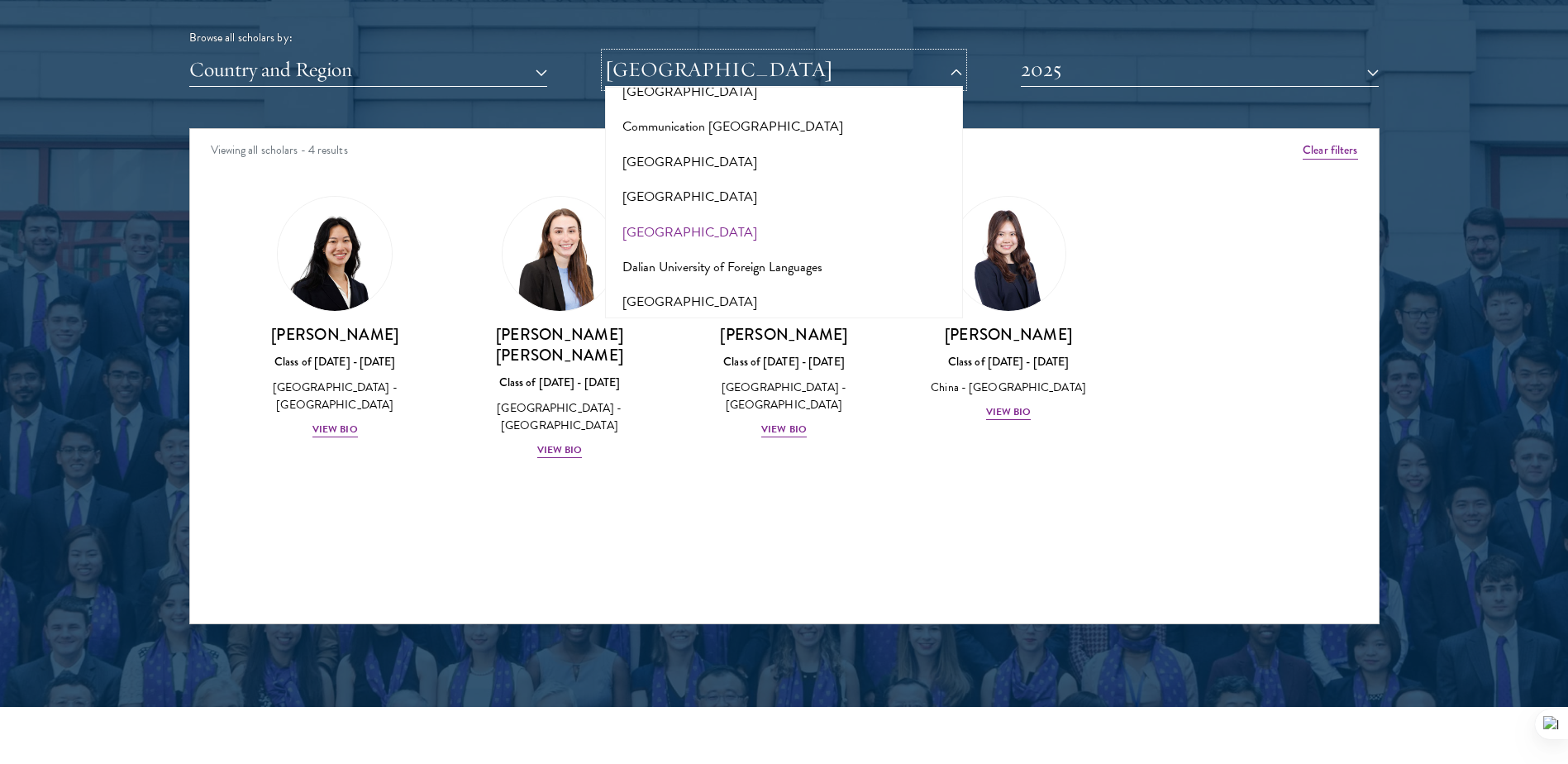
scroll to position [2314, 0]
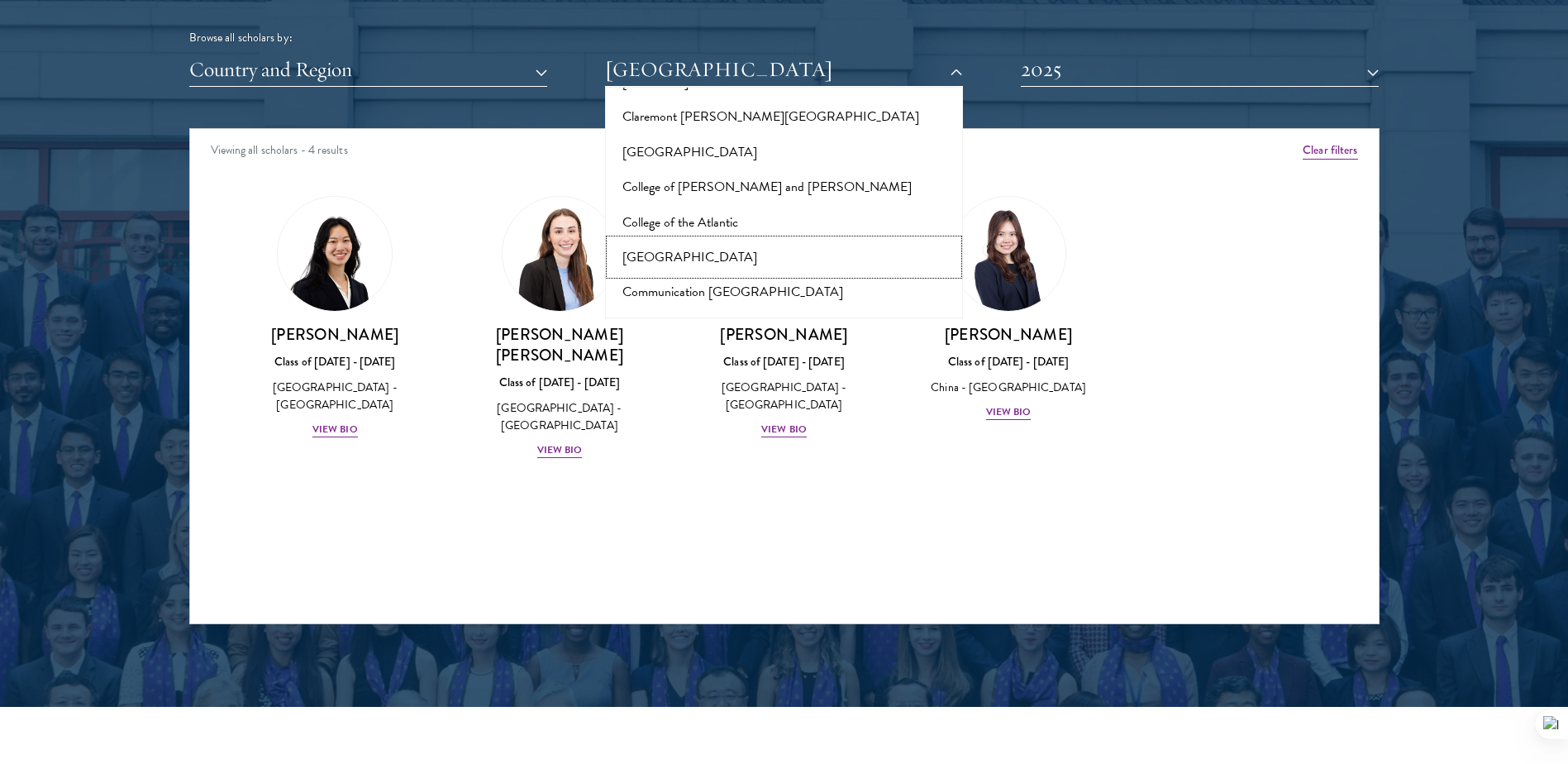
click at [702, 239] on button "[GEOGRAPHIC_DATA]" at bounding box center [784, 256] width 348 height 35
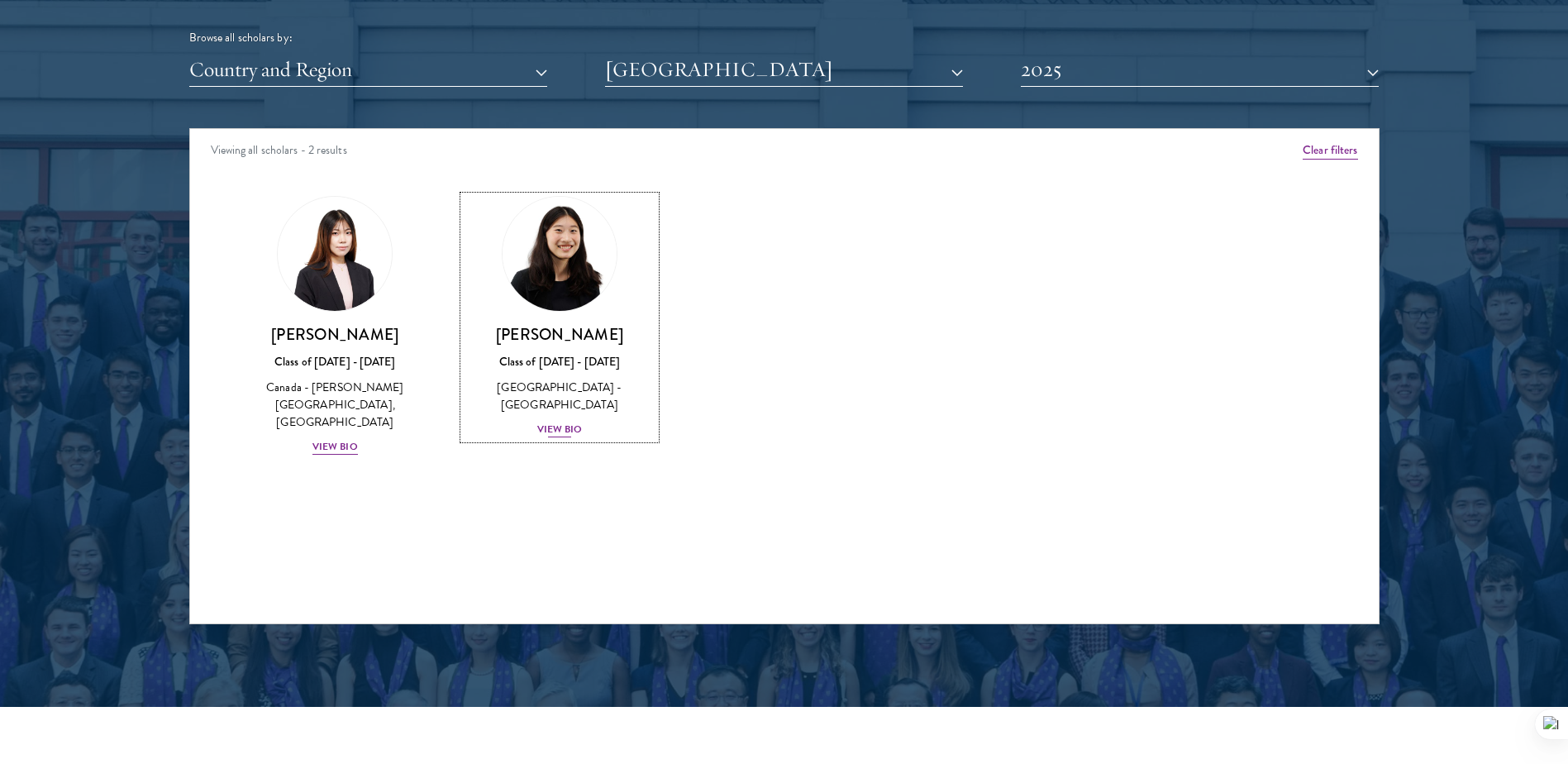
click at [583, 272] on img at bounding box center [559, 253] width 125 height 125
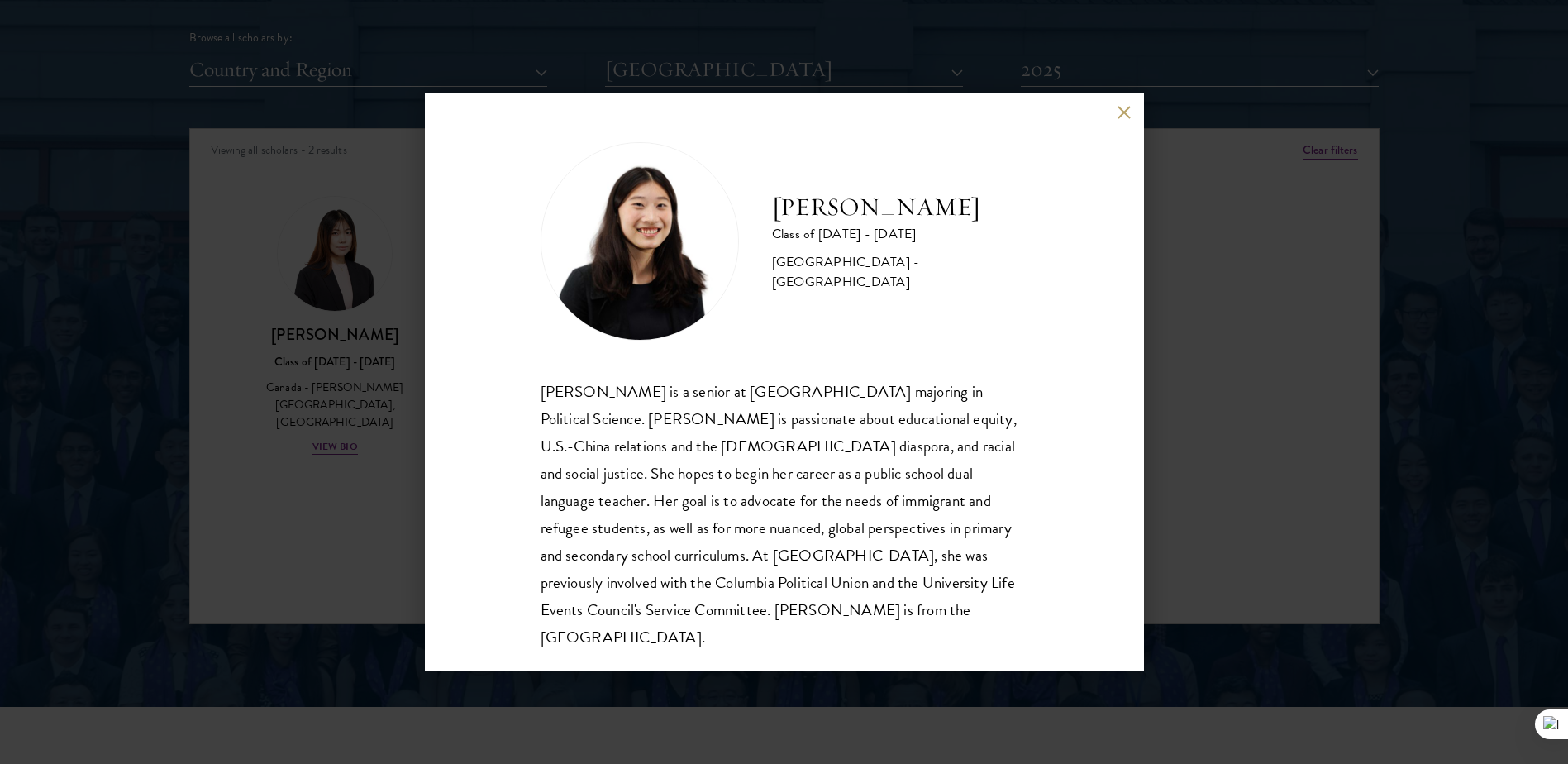
click at [884, 201] on div "[PERSON_NAME] Class of [DATE] - [DATE] [GEOGRAPHIC_DATA] - [GEOGRAPHIC_DATA]" at bounding box center [784, 241] width 488 height 198
click at [872, 219] on h2 "[PERSON_NAME]" at bounding box center [900, 207] width 256 height 33
copy div "[PERSON_NAME]"
